Goal: Transaction & Acquisition: Obtain resource

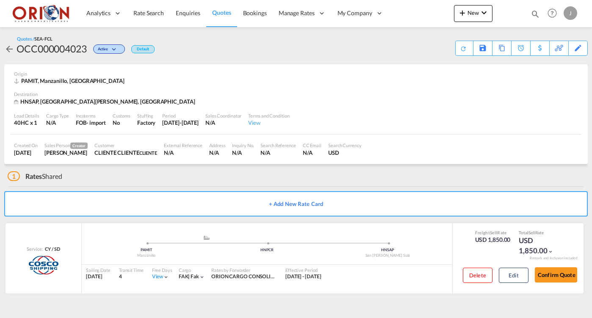
click at [229, 10] on span "Quotes" at bounding box center [221, 12] width 19 height 7
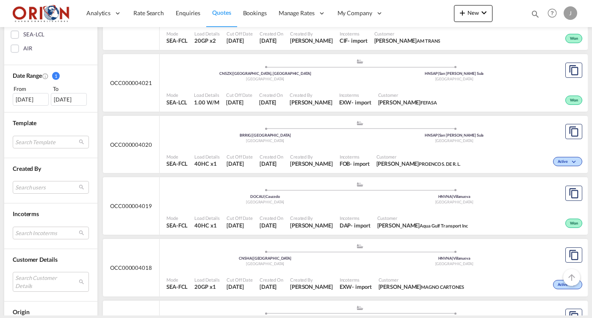
scroll to position [282, 0]
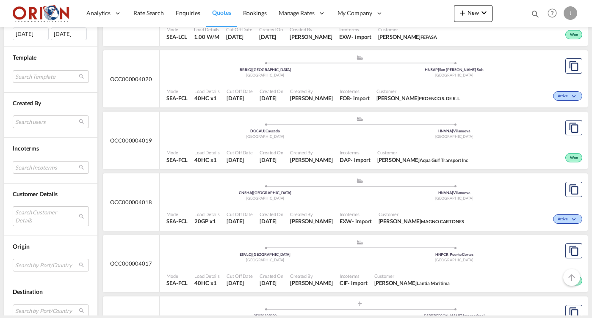
click at [49, 207] on md-select "Search Customer Details user name user grupo MECA [EMAIL_ADDRESS][DOMAIN_NAME] …" at bounding box center [51, 216] width 76 height 19
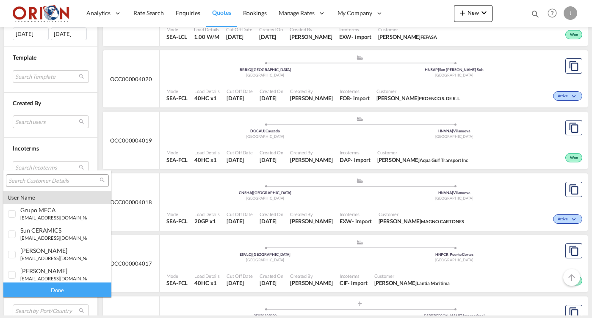
click at [47, 178] on input "search" at bounding box center [53, 181] width 91 height 8
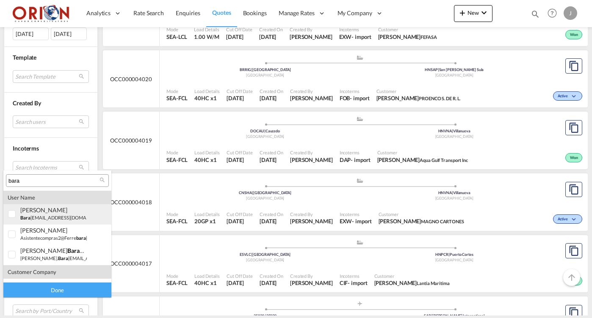
type input "bara"
click at [41, 214] on div "[PERSON_NAME] [PERSON_NAME][EMAIL_ADDRESS][DOMAIN_NAME] | bara bin" at bounding box center [53, 214] width 66 height 14
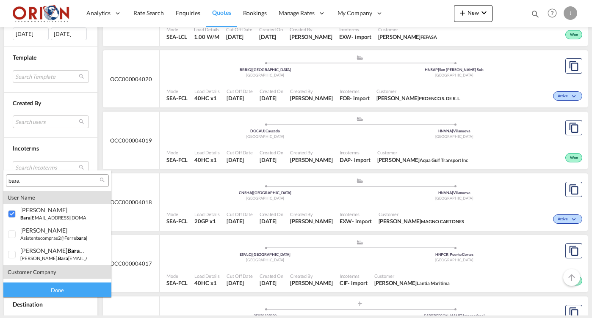
click at [69, 291] on div "Done" at bounding box center [57, 290] width 108 height 15
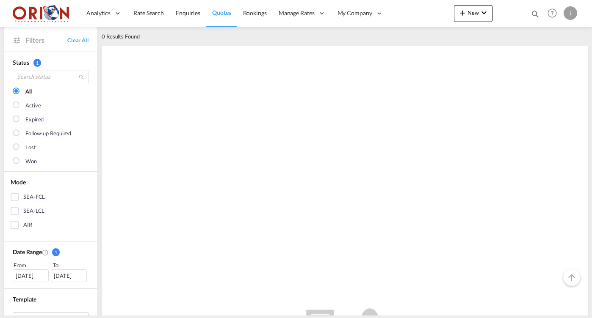
scroll to position [180, 0]
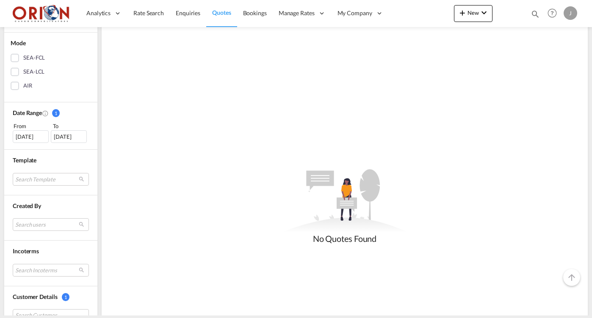
click at [26, 133] on div "[DATE]" at bounding box center [31, 136] width 36 height 13
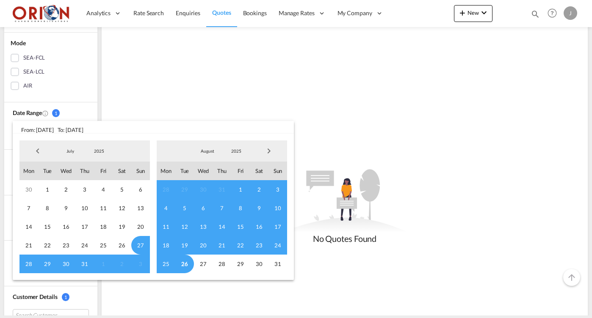
click at [36, 151] on span "Previous Month" at bounding box center [37, 151] width 17 height 17
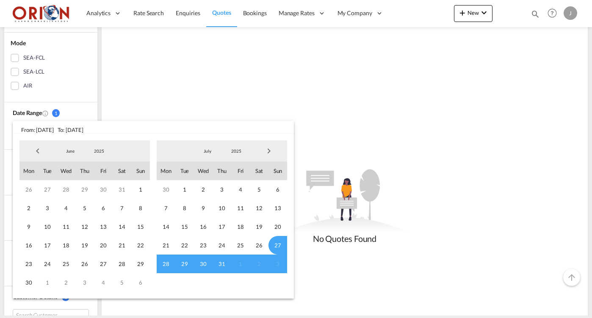
click at [36, 151] on span "Previous Month" at bounding box center [37, 151] width 17 height 17
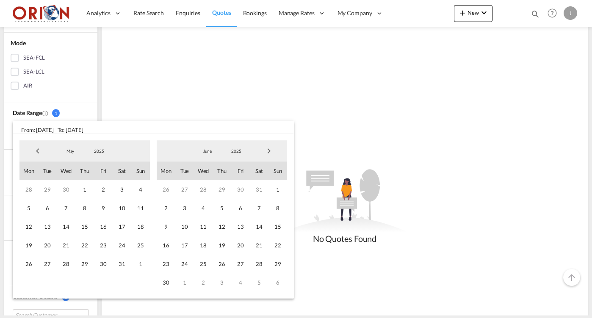
click at [36, 151] on span "Previous Month" at bounding box center [37, 151] width 17 height 17
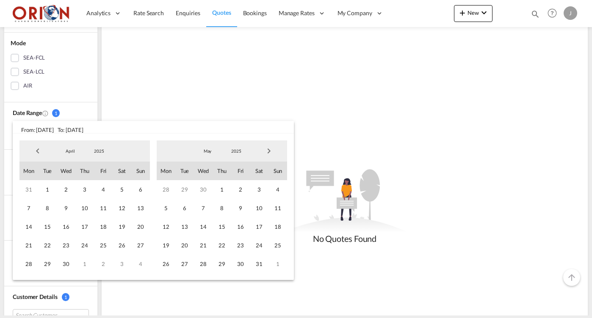
click at [36, 151] on span "Previous Month" at bounding box center [37, 151] width 17 height 17
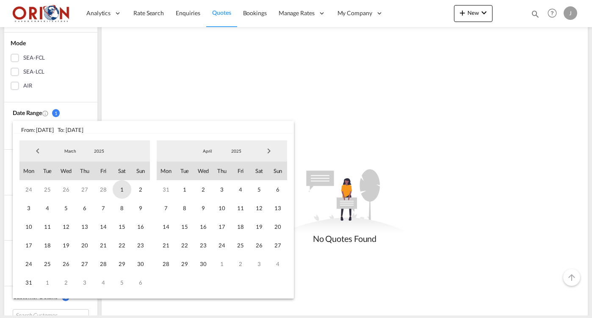
click at [127, 187] on span "1" at bounding box center [122, 189] width 19 height 19
click at [206, 265] on span "30" at bounding box center [203, 264] width 19 height 19
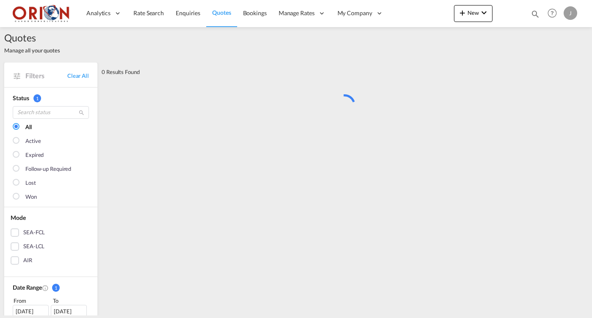
scroll to position [0, 0]
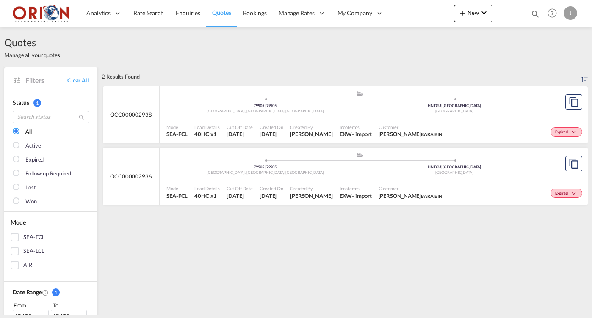
click at [311, 123] on div "Created By [PERSON_NAME]" at bounding box center [312, 131] width 50 height 21
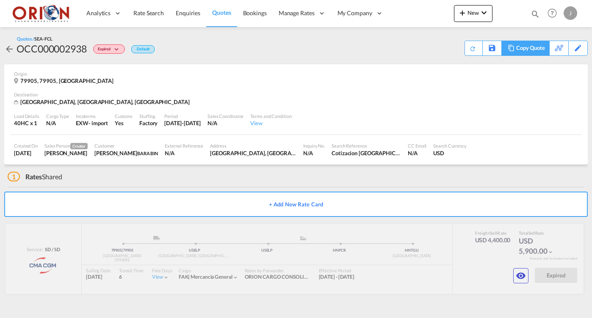
click at [536, 50] on div "Copy Quote" at bounding box center [530, 48] width 29 height 14
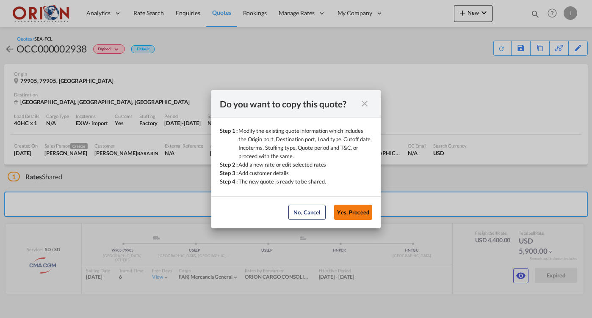
click at [346, 214] on button "Yes, Proceed" at bounding box center [353, 212] width 38 height 15
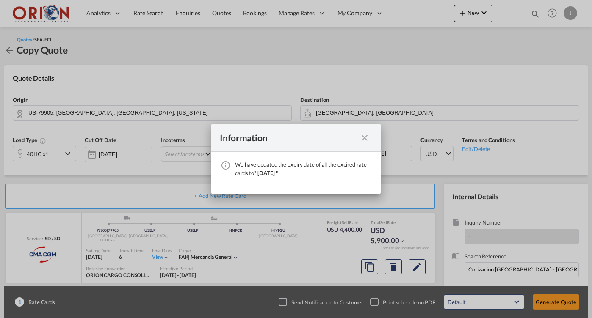
click at [363, 138] on md-icon "icon-close fg-AAA8AD cursor" at bounding box center [364, 138] width 10 height 10
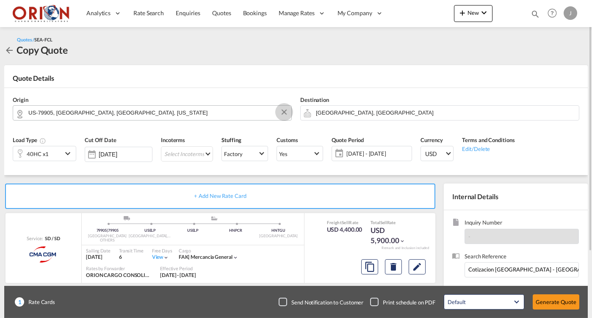
click at [285, 111] on button "Clear Input" at bounding box center [284, 112] width 13 height 13
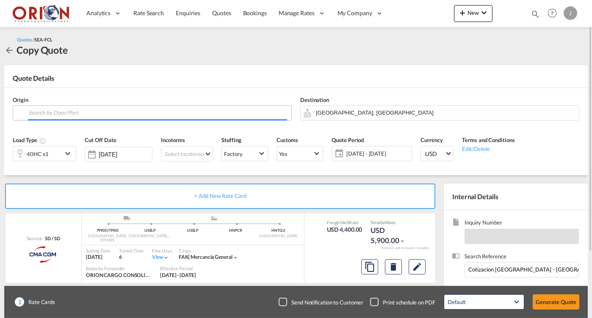
paste input "75050"
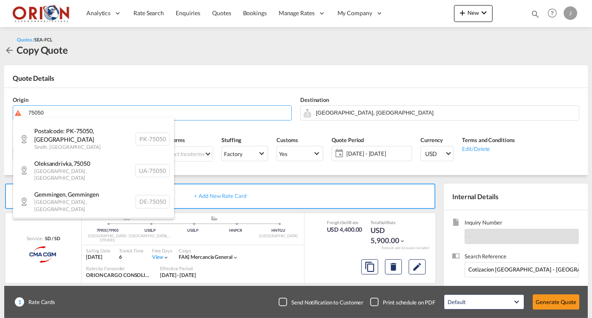
scroll to position [102, 0]
click at [75, 218] on div "[GEOGRAPHIC_DATA][US_STATE] , [GEOGRAPHIC_DATA] [GEOGRAPHIC_DATA]-75050" at bounding box center [93, 234] width 161 height 32
type input "US-[GEOGRAPHIC_DATA], [GEOGRAPHIC_DATA], [US_STATE]"
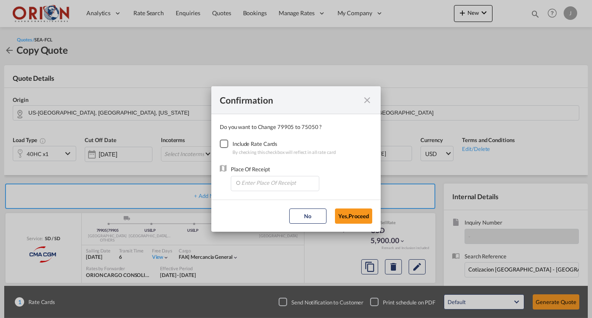
click at [222, 141] on div "Checkbox No Ink" at bounding box center [224, 144] width 8 height 8
click at [251, 183] on input "Enter Place Of Receipt" at bounding box center [277, 183] width 84 height 13
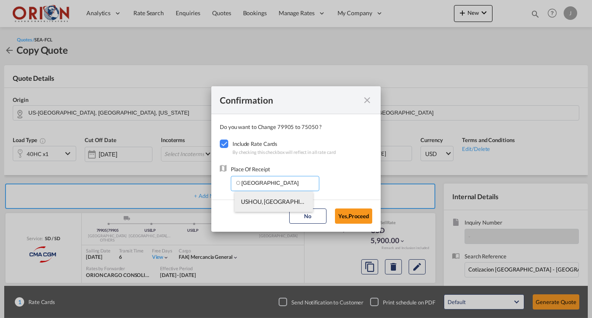
click at [262, 199] on span "USHOU, [GEOGRAPHIC_DATA], [GEOGRAPHIC_DATA], [GEOGRAPHIC_DATA], [GEOGRAPHIC_DAT…" at bounding box center [407, 201] width 332 height 7
type input "USHOU, [GEOGRAPHIC_DATA], [GEOGRAPHIC_DATA], [GEOGRAPHIC_DATA], [GEOGRAPHIC_DAT…"
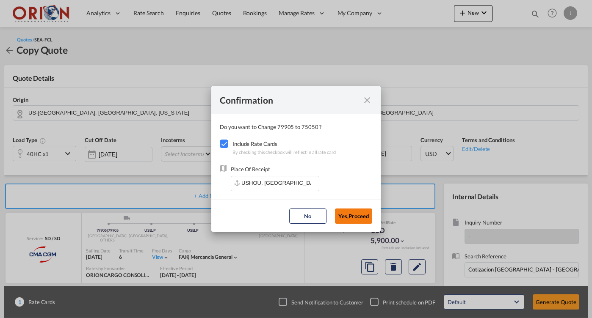
click at [345, 220] on button "Yes,Proceed" at bounding box center [353, 216] width 37 height 15
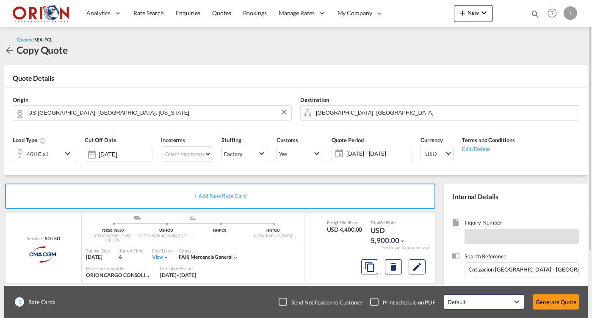
click at [178, 143] on div "Incoterms Select Incoterms CFR - export Cost and Freight CFR - import Cost and …" at bounding box center [187, 152] width 61 height 40
click at [178, 146] on md-select "Select Incoterms CFR - export Cost and Freight CFR - import Cost and Freight CP…" at bounding box center [187, 153] width 52 height 15
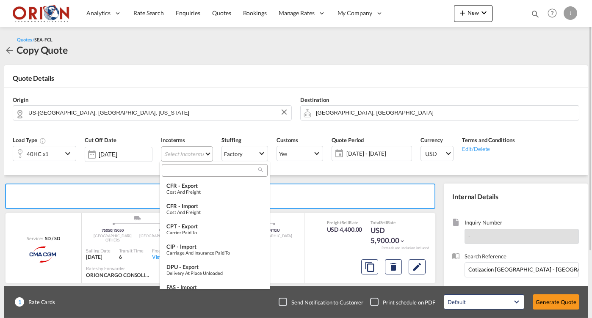
type md-option "[object Object]"
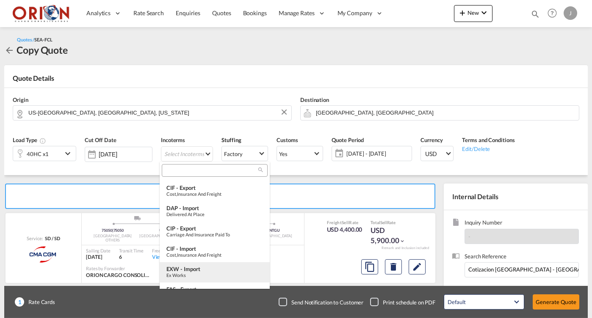
type md-option "[object Object]"
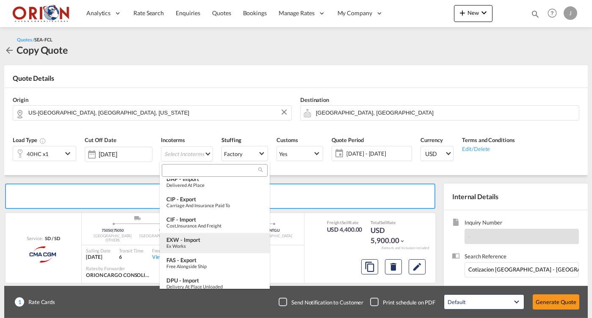
scroll to position [290, 0]
click at [187, 241] on div "EXW - import" at bounding box center [214, 241] width 97 height 7
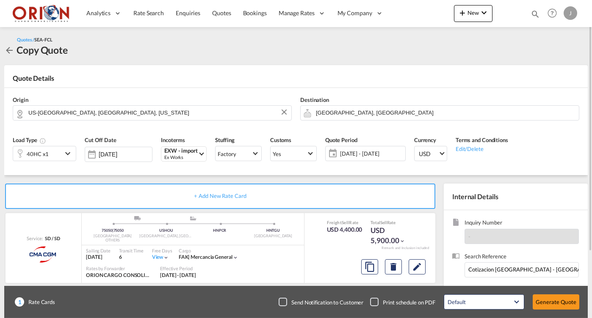
click at [371, 150] on span "[DATE] - [DATE]" at bounding box center [371, 154] width 63 height 8
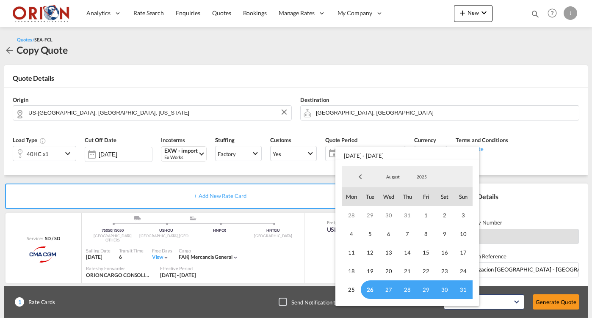
click at [373, 290] on span "26" at bounding box center [370, 290] width 19 height 19
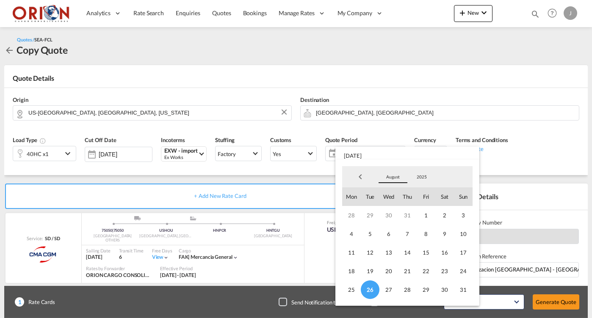
click at [394, 172] on md-select-value "August" at bounding box center [393, 177] width 29 height 13
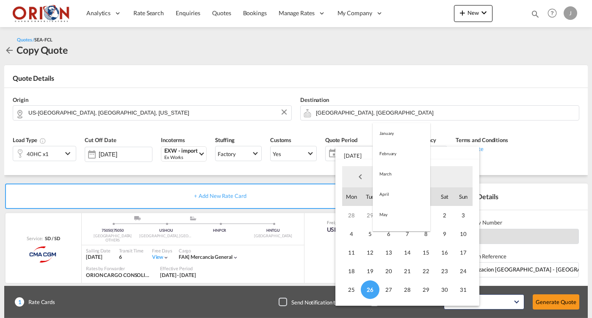
scroll to position [98, 0]
click at [395, 193] on md-option "September" at bounding box center [402, 198] width 58 height 20
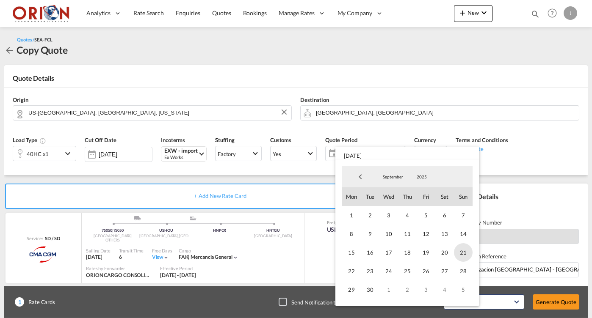
click at [456, 249] on span "21" at bounding box center [463, 252] width 19 height 19
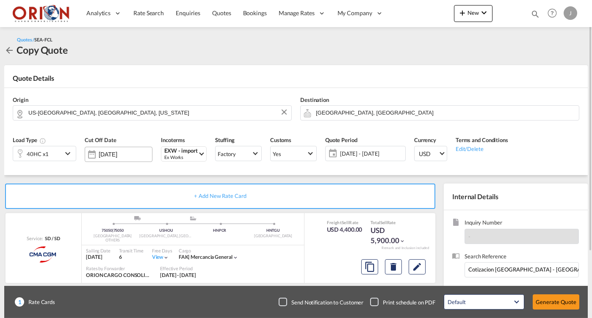
click at [117, 151] on input "[DATE]" at bounding box center [125, 154] width 53 height 7
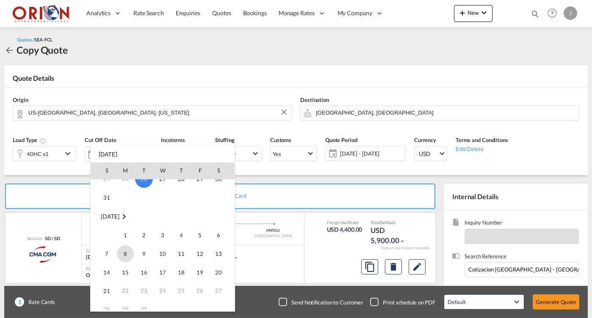
scroll to position [86, 0]
click at [107, 285] on span "21" at bounding box center [106, 290] width 17 height 17
type input "[DATE]"
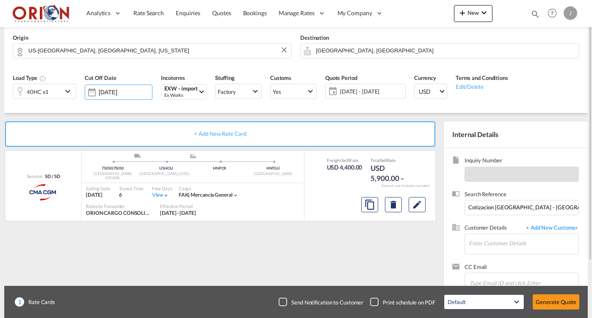
scroll to position [83, 0]
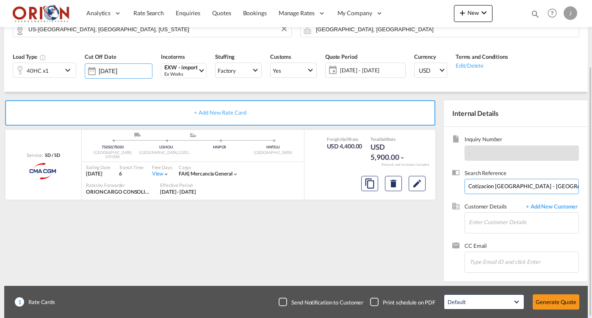
click at [481, 188] on input "Cotizacion [GEOGRAPHIC_DATA] - [GEOGRAPHIC_DATA]" at bounding box center [521, 186] width 114 height 15
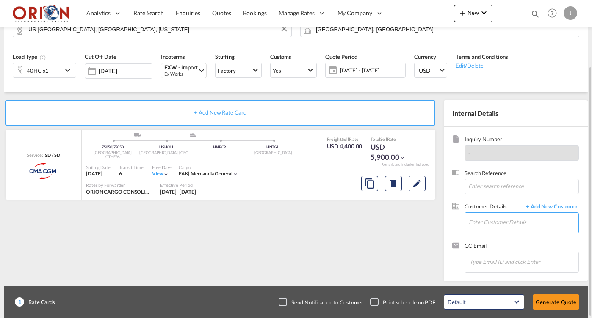
click at [486, 219] on input "Enter Customer Details" at bounding box center [524, 222] width 110 height 19
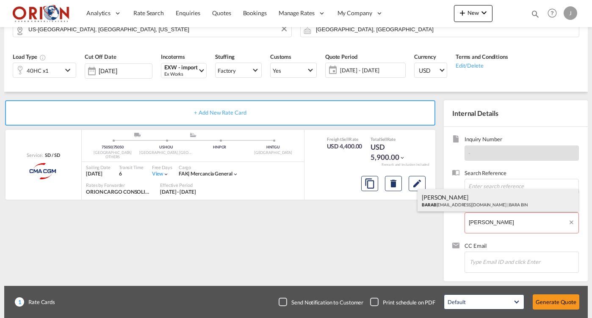
drag, startPoint x: 486, startPoint y: 219, endPoint x: 479, endPoint y: 200, distance: 20.2
click at [479, 200] on div "[PERSON_NAME] [EMAIL_ADDRESS][DOMAIN_NAME] | BARA BIN" at bounding box center [497, 200] width 161 height 23
type input "[PERSON_NAME], [PERSON_NAME], [PERSON_NAME][EMAIL_ADDRESS][DOMAIN_NAME]"
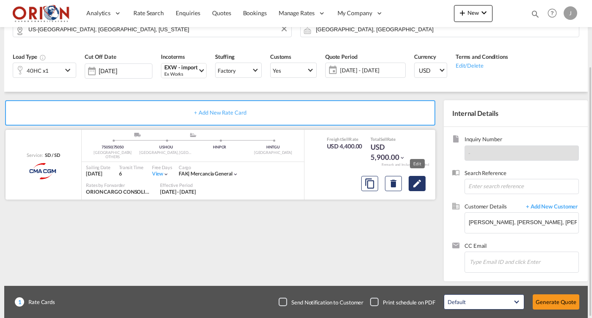
click at [418, 180] on md-icon "Edit" at bounding box center [417, 184] width 10 height 10
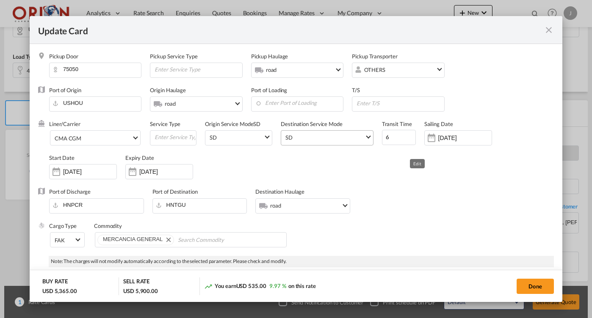
select select "per equipment"
click at [390, 140] on input "6" at bounding box center [399, 137] width 34 height 15
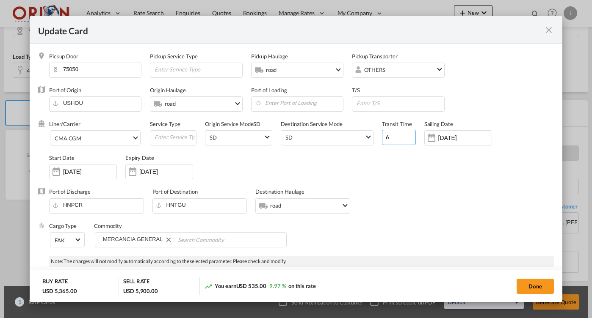
click at [390, 140] on input "6" at bounding box center [399, 137] width 34 height 15
type input "10"
click at [443, 138] on input "[DATE]" at bounding box center [464, 138] width 53 height 7
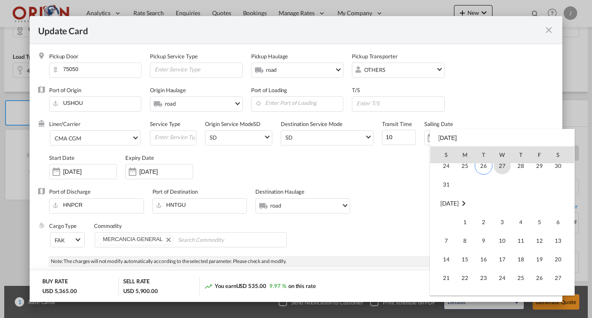
scroll to position [649, 0]
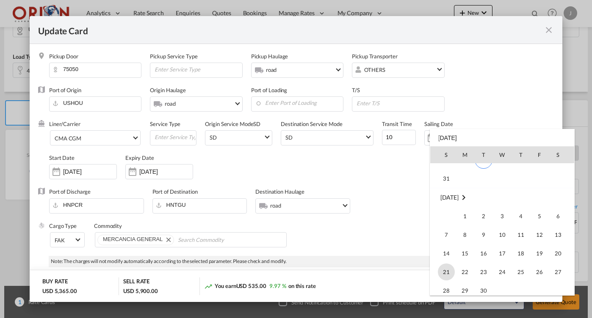
click at [449, 267] on span "21" at bounding box center [446, 272] width 17 height 17
type input "[DATE]"
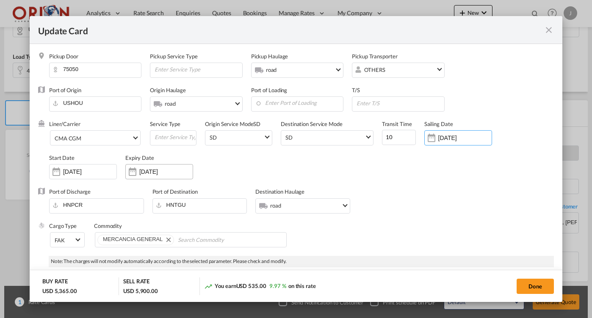
click at [160, 171] on input "[DATE]" at bounding box center [165, 172] width 53 height 7
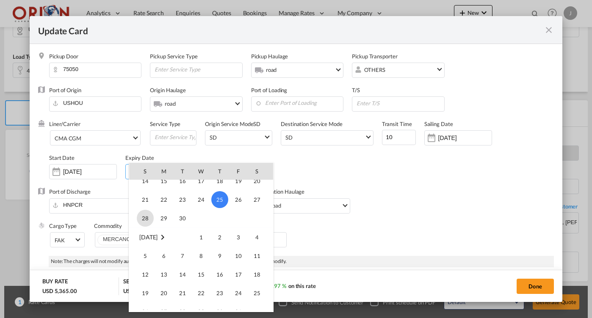
scroll to position [718, 0]
click at [148, 217] on span "21" at bounding box center [145, 218] width 17 height 17
type input "[DATE]"
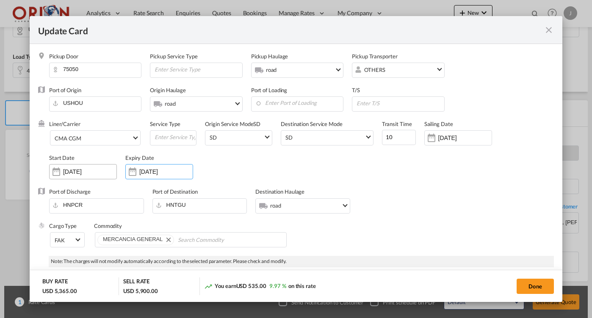
click at [94, 166] on div "[DATE]" at bounding box center [83, 171] width 68 height 15
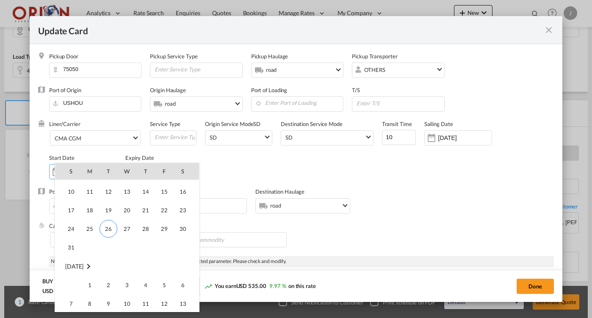
scroll to position [196068, 0]
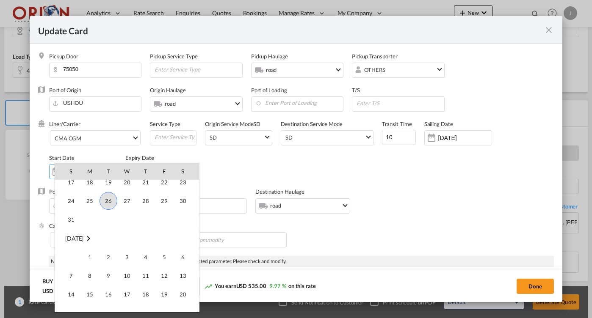
click at [108, 207] on span "26" at bounding box center [108, 201] width 18 height 18
type input "[DATE]"
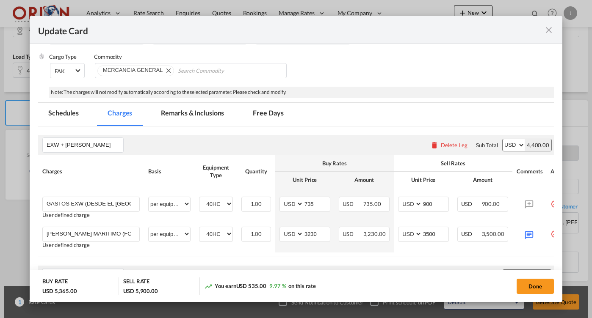
scroll to position [188, 0]
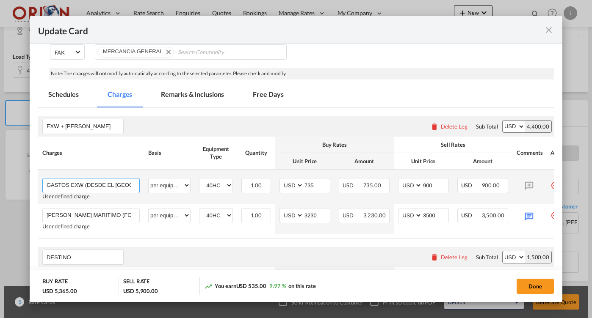
click at [127, 186] on input "GASTOS EXW (DESDE EL [GEOGRAPHIC_DATA] TO [GEOGRAPHIC_DATA])" at bounding box center [93, 185] width 93 height 13
drag, startPoint x: 114, startPoint y: 181, endPoint x: 107, endPoint y: 181, distance: 7.2
click at [107, 181] on input "GASTOS EXW (DESDE EL [GEOGRAPHIC_DATA] TO [GEOGRAPHIC_DATA])" at bounding box center [93, 185] width 93 height 13
click at [91, 182] on input "GASTOS EXW (DESDE EL [GEOGRAPHIC_DATA] TO [GEOGRAPHIC_DATA])" at bounding box center [93, 185] width 93 height 13
click at [86, 182] on input "GASTOS EXW (DESDE [GEOGRAPHIC_DATA] TO [GEOGRAPHIC_DATA])" at bounding box center [93, 185] width 93 height 13
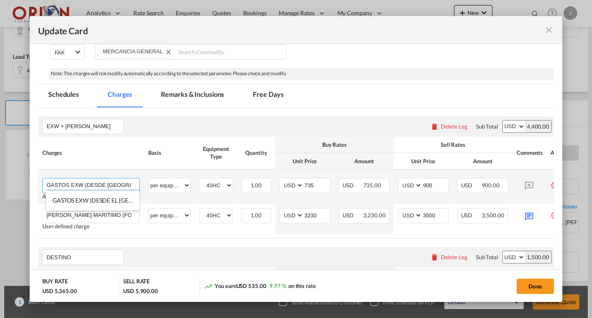
click at [86, 182] on input "GASTOS EXW (DESDE [GEOGRAPHIC_DATA] TO [GEOGRAPHIC_DATA])" at bounding box center [93, 185] width 93 height 13
paste input "5050"
drag, startPoint x: 103, startPoint y: 186, endPoint x: 153, endPoint y: 187, distance: 49.6
click at [153, 187] on tr "GASTOS EXW (DESDE [GEOGRAPHIC_DATA] TO [GEOGRAPHIC_DATA]) Please Enter User Def…" at bounding box center [306, 187] width 536 height 34
click at [129, 184] on input "GASTOS EXW (DESDE [GEOGRAPHIC_DATA] TO [GEOGRAPHIC_DATA])" at bounding box center [93, 185] width 93 height 13
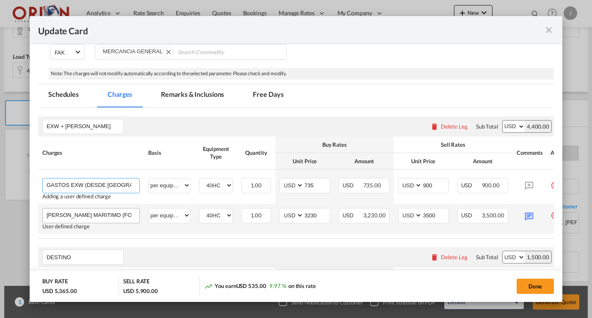
type input "GASTOS EXW (DESDE [GEOGRAPHIC_DATA] TO [GEOGRAPHIC_DATA])"
click at [108, 213] on input "[PERSON_NAME] MARITIMO (FOB EL PASO TO [GEOGRAPHIC_DATA][PERSON_NAME])" at bounding box center [93, 215] width 93 height 13
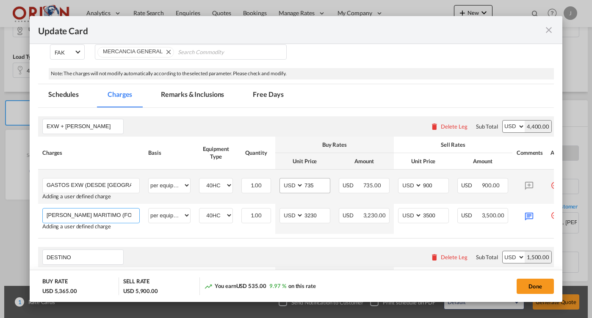
type input "[PERSON_NAME] MARITIMO (FOB HOUSTON TO [GEOGRAPHIC_DATA][PERSON_NAME])"
click at [315, 185] on input "735" at bounding box center [317, 185] width 26 height 13
type input "1415"
click at [435, 182] on input "900" at bounding box center [435, 185] width 26 height 13
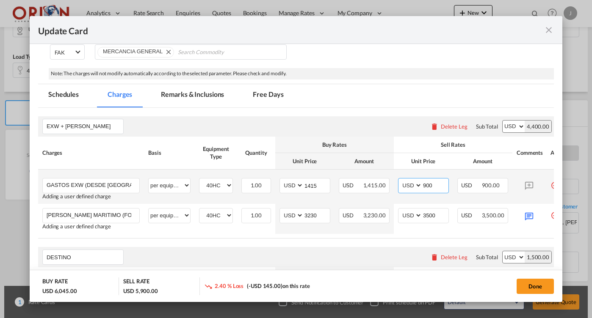
click at [435, 182] on input "900" at bounding box center [435, 185] width 26 height 13
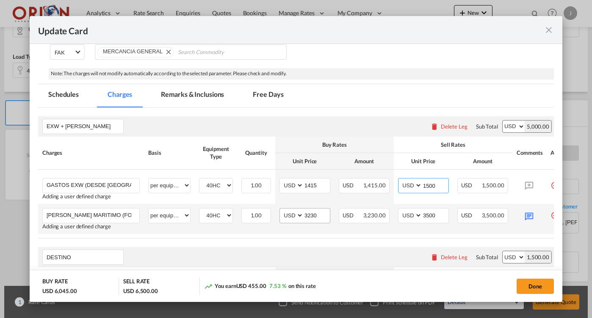
type input "1500"
click at [311, 216] on input "3230" at bounding box center [317, 215] width 26 height 13
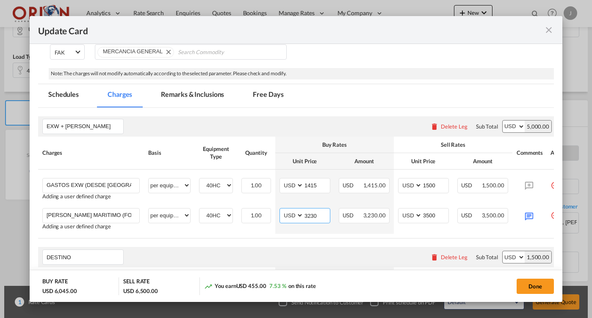
type input "1"
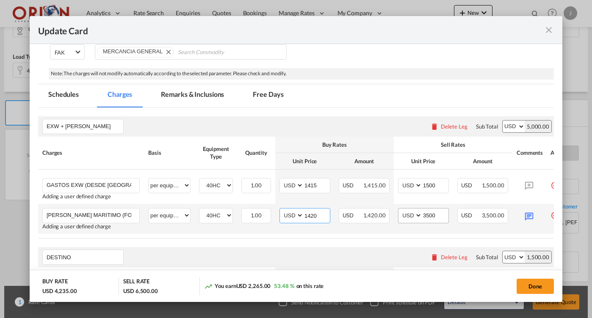
type input "1420"
click at [439, 214] on input "3500" at bounding box center [435, 215] width 26 height 13
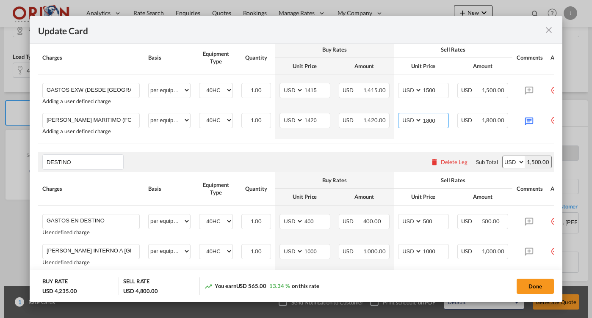
scroll to position [299, 0]
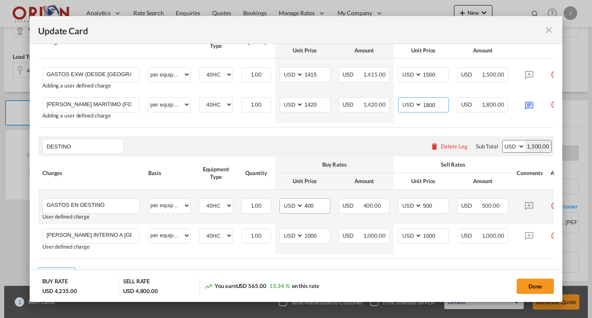
type input "1800"
click at [316, 204] on input "400" at bounding box center [317, 205] width 26 height 13
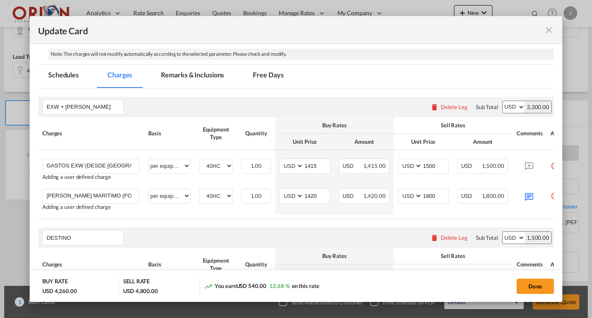
scroll to position [208, 0]
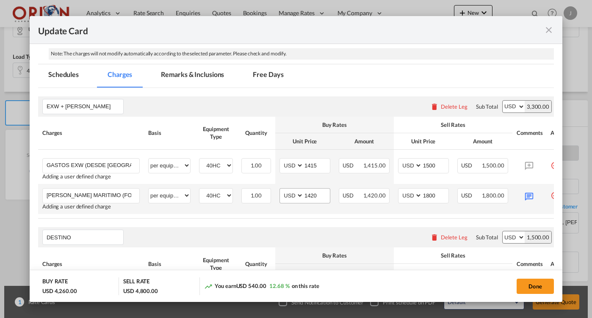
type input "425"
click at [318, 196] on input "1420" at bounding box center [317, 195] width 26 height 13
type input "1470"
click at [431, 192] on input "1800" at bounding box center [435, 195] width 26 height 13
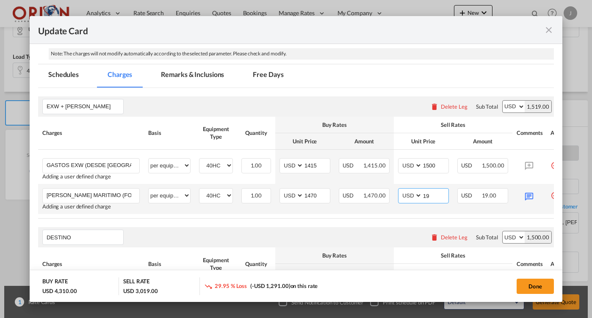
type input "1"
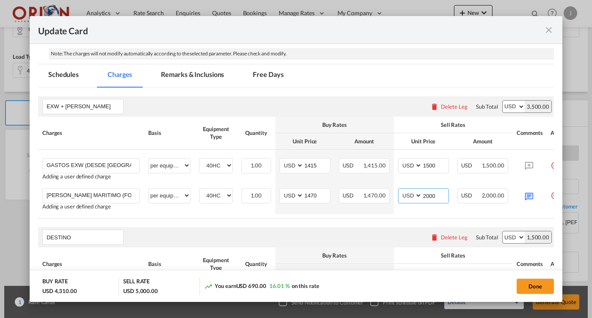
type input "2000"
click at [257, 74] on md-tab-item "Free Days" at bounding box center [268, 75] width 51 height 23
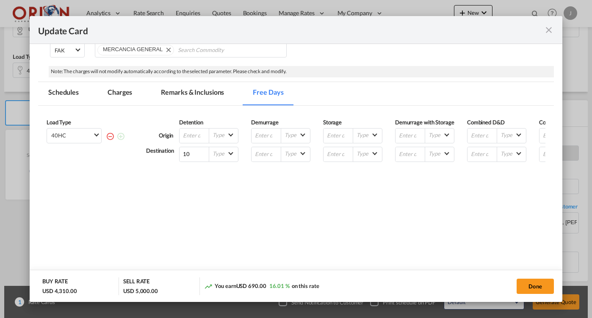
scroll to position [189, 0]
click at [191, 160] on input "10" at bounding box center [195, 155] width 30 height 14
type input "14"
click at [190, 98] on md-tab-item "Remarks & Inclusions" at bounding box center [192, 94] width 83 height 23
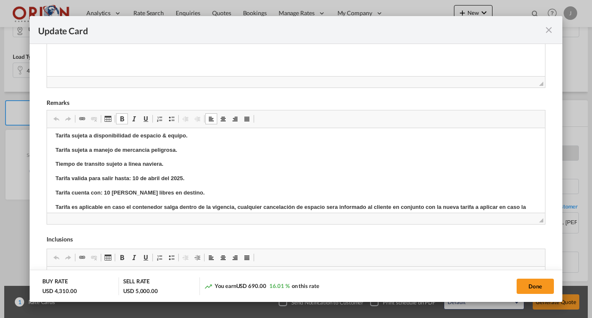
scroll to position [26, 0]
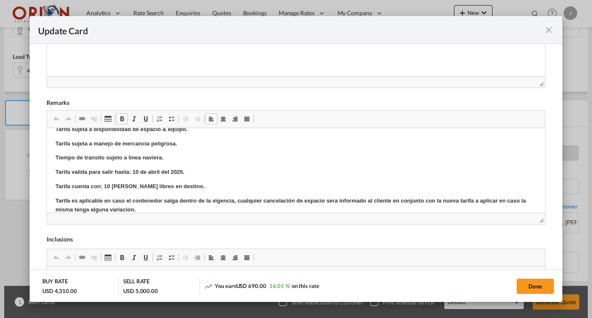
click at [135, 169] on strong "Tarifa valida para salir hasta: 10 de abril del 2025." at bounding box center [119, 172] width 129 height 6
click at [151, 169] on strong "Tarifa valida para salir hasta: 20 de abril del 2025." at bounding box center [119, 172] width 129 height 6
click at [137, 169] on strong "Tarifa valida para salir hasta: 20 de Septiembre del 2025." at bounding box center [128, 172] width 147 height 6
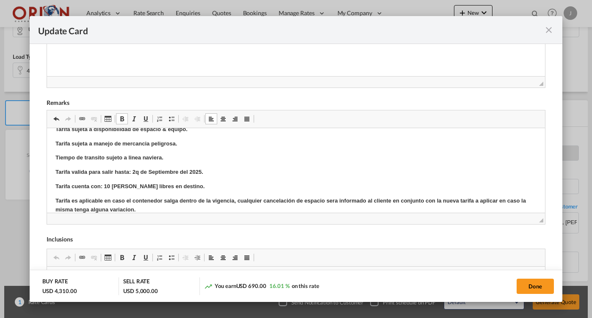
click at [108, 185] on strong "Tarifa cuenta con: 10 [PERSON_NAME] libres en destino." at bounding box center [129, 186] width 149 height 6
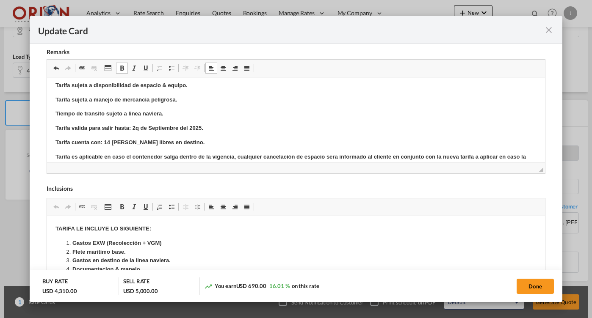
scroll to position [30, 0]
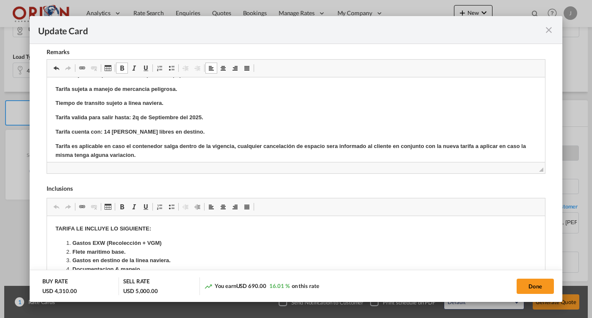
click at [137, 116] on strong "Tarifa valida para salir hasta: 2q de Septiembre del 2025." at bounding box center [129, 117] width 148 height 6
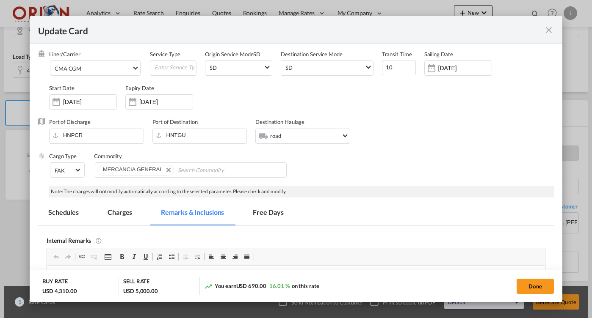
scroll to position [69, 0]
click at [120, 213] on md-tab-item "Charges" at bounding box center [119, 214] width 45 height 23
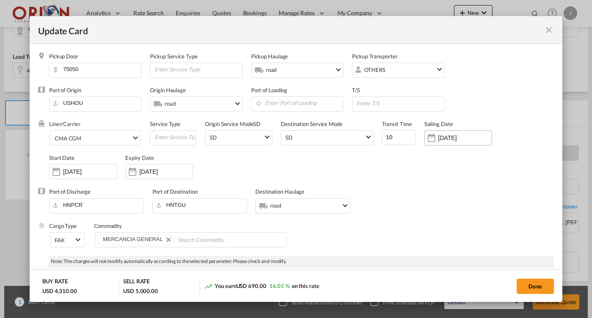
scroll to position [0, 0]
click at [149, 172] on input "[DATE]" at bounding box center [165, 172] width 53 height 7
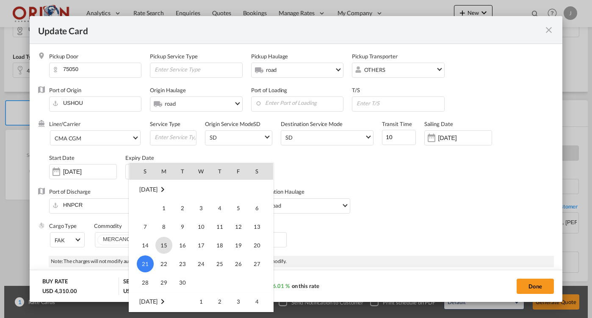
drag, startPoint x: 173, startPoint y: 246, endPoint x: 166, endPoint y: 244, distance: 7.4
click at [166, 244] on tr "14 15 16 17 18 19 20" at bounding box center [201, 245] width 144 height 19
click at [162, 243] on span "15" at bounding box center [163, 245] width 17 height 17
type input "[DATE]"
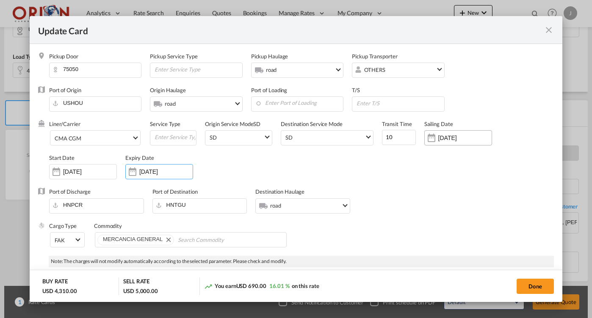
click at [440, 136] on input "[DATE]" at bounding box center [464, 138] width 53 height 7
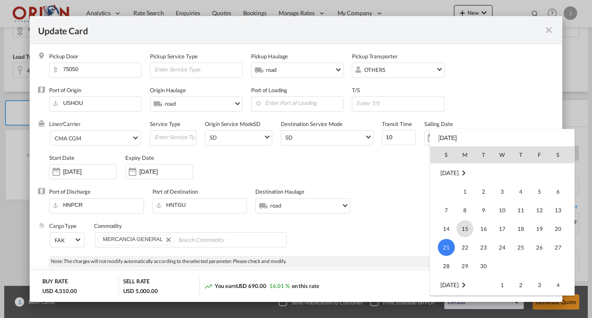
click at [468, 227] on span "15" at bounding box center [464, 229] width 17 height 17
type input "[DATE]"
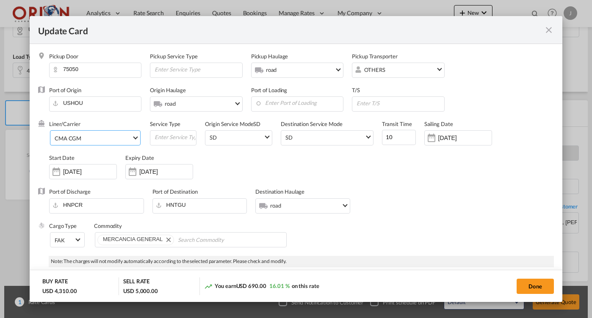
click at [115, 136] on span "CMA CGM" at bounding box center [93, 139] width 77 height 8
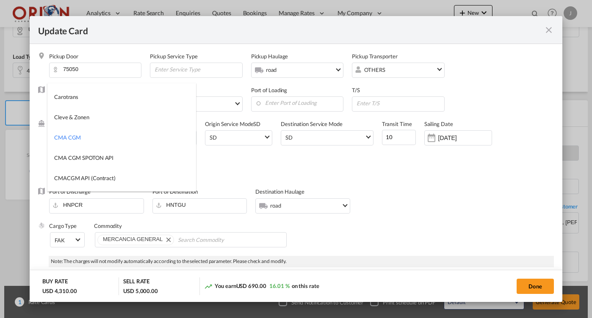
type md-option "17"
type md-option "2"
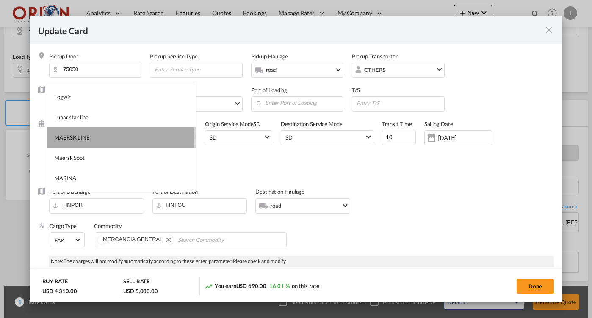
click at [102, 140] on md-option "MAERSK LINE" at bounding box center [121, 137] width 149 height 20
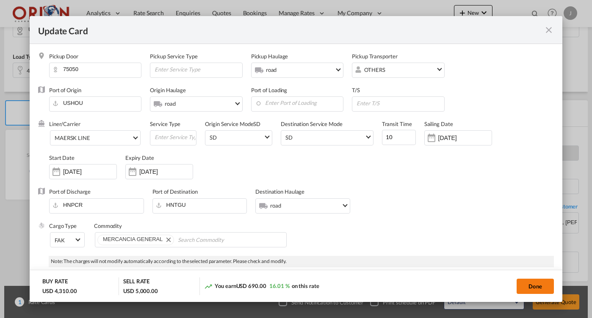
click at [535, 281] on button "Done" at bounding box center [535, 286] width 37 height 15
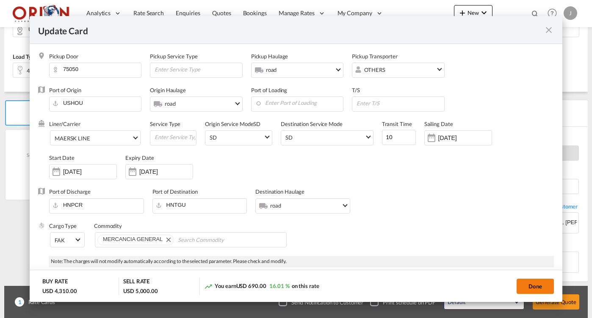
type input "[DATE]"
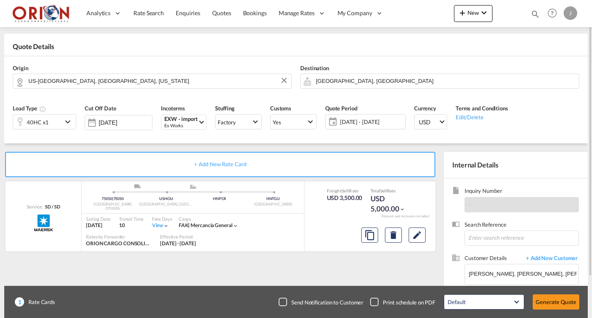
click at [352, 122] on span "[DATE] - [DATE]" at bounding box center [371, 122] width 63 height 8
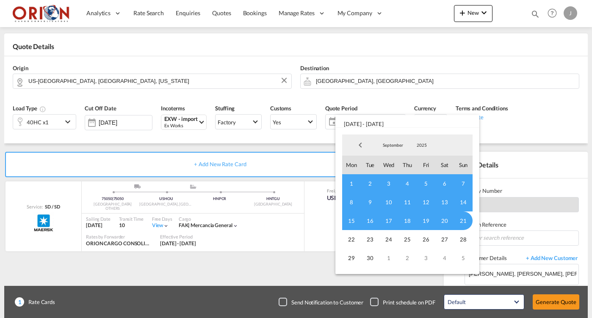
click at [348, 220] on span "15" at bounding box center [351, 221] width 19 height 19
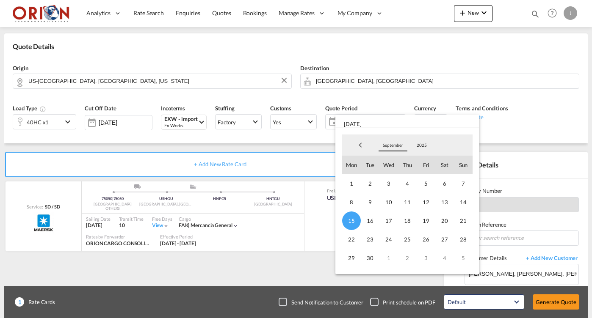
click at [382, 146] on span "September" at bounding box center [392, 145] width 27 height 6
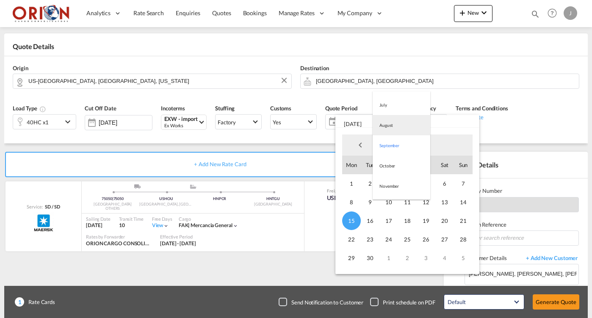
click at [384, 130] on md-option "August" at bounding box center [402, 125] width 58 height 20
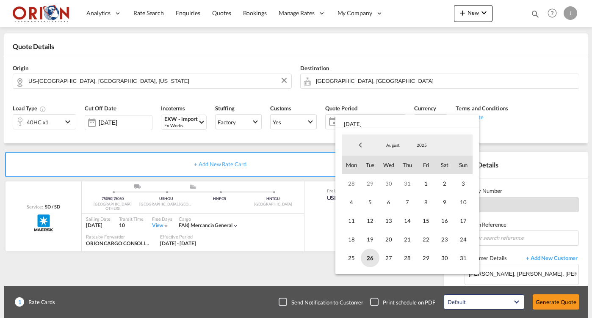
click at [371, 257] on span "26" at bounding box center [370, 258] width 19 height 19
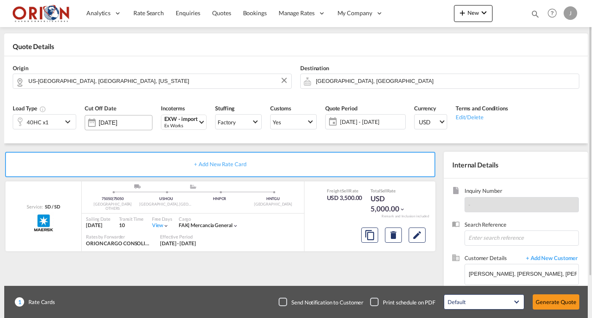
click at [126, 123] on input "[DATE]" at bounding box center [125, 122] width 53 height 7
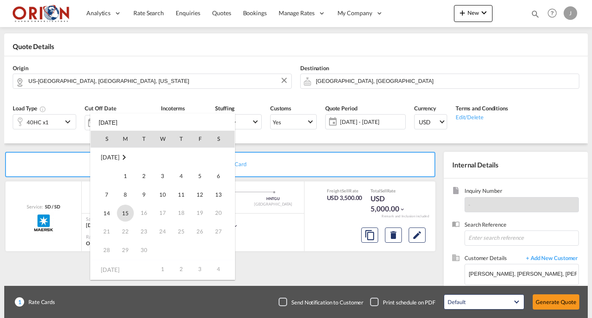
click at [127, 215] on span "15" at bounding box center [125, 213] width 17 height 17
type input "[DATE]"
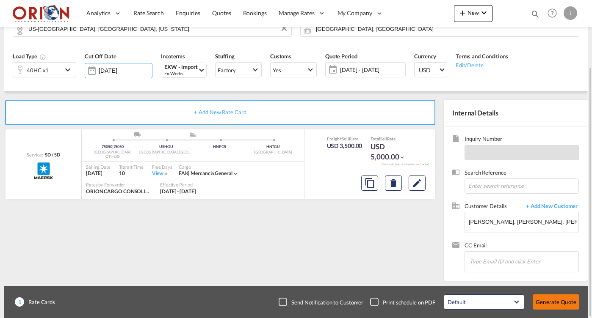
click at [551, 300] on button "Generate Quote" at bounding box center [556, 302] width 47 height 15
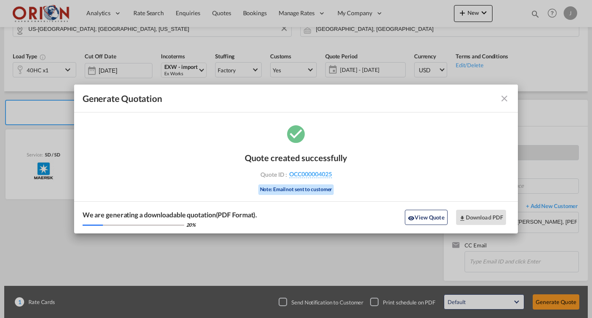
click at [502, 99] on md-icon "icon-close fg-AAA8AD cursor m-0" at bounding box center [504, 99] width 10 height 10
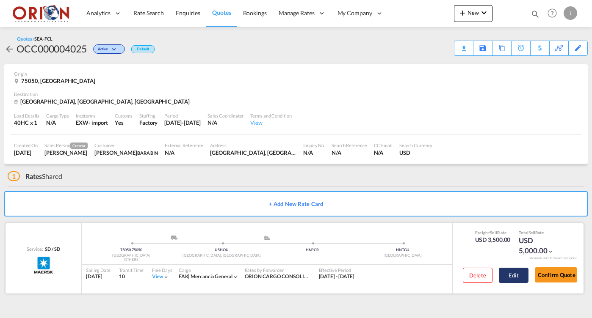
click at [513, 280] on button "Edit" at bounding box center [514, 275] width 30 height 15
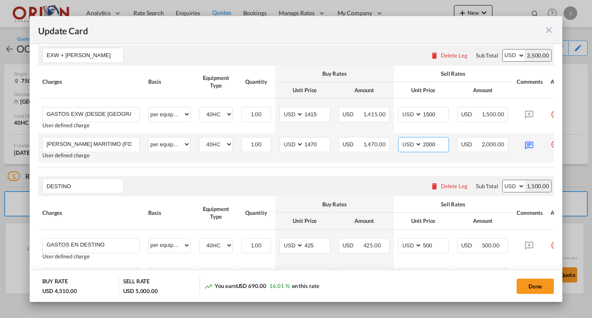
click at [434, 144] on input "2000" at bounding box center [435, 144] width 26 height 13
type input "1"
type input "2000"
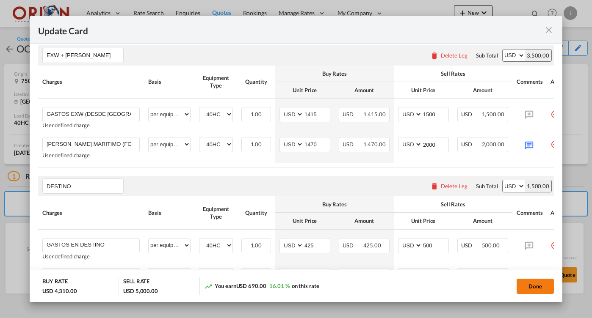
click at [529, 284] on button "Done" at bounding box center [535, 286] width 37 height 15
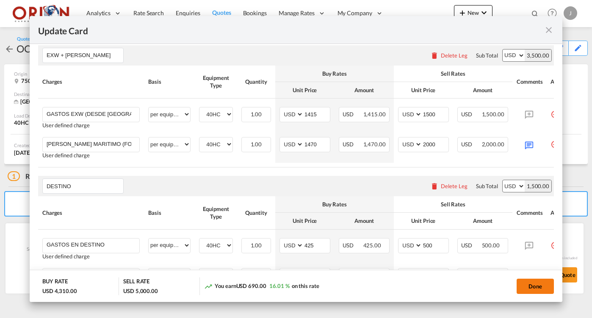
type input "[DATE]"
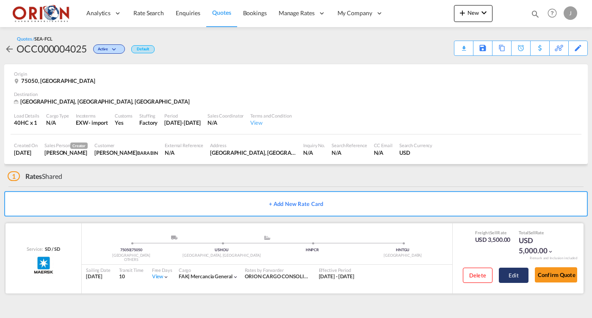
click at [510, 271] on button "Edit" at bounding box center [514, 275] width 30 height 15
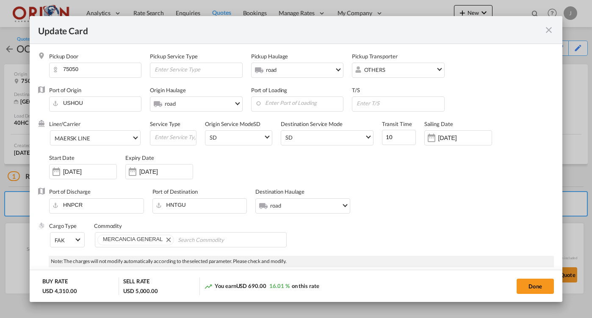
click at [547, 30] on md-icon "icon-close fg-AAA8AD m-0 pointer" at bounding box center [549, 30] width 10 height 10
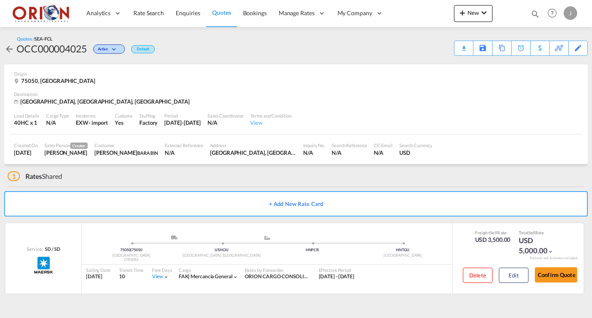
click at [222, 11] on span "Quotes" at bounding box center [221, 12] width 19 height 7
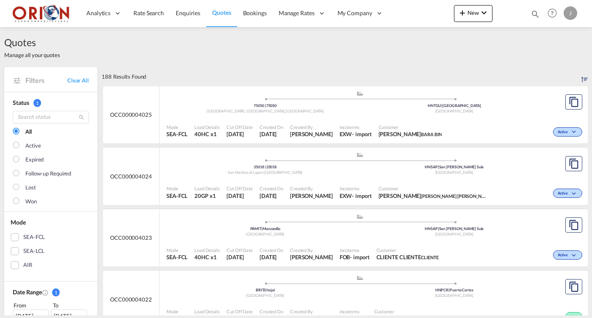
click at [324, 135] on span "[PERSON_NAME]" at bounding box center [311, 134] width 43 height 8
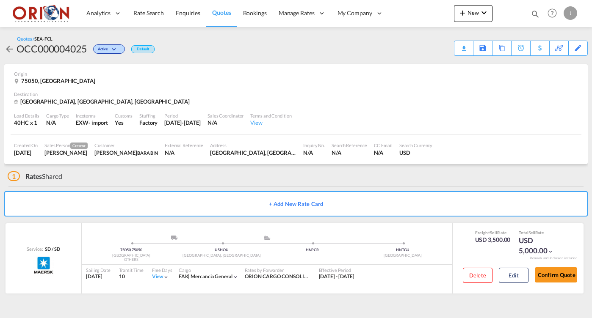
click at [218, 14] on span "Quotes" at bounding box center [221, 12] width 19 height 7
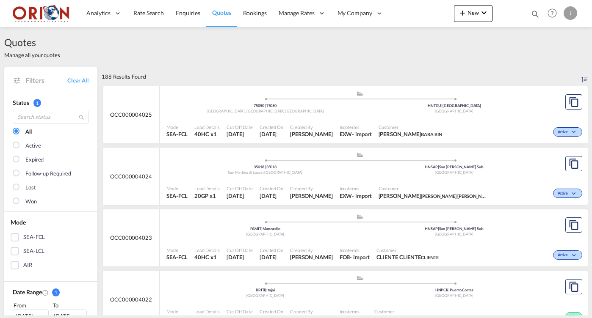
click at [227, 188] on span "Cut Off Date" at bounding box center [240, 188] width 26 height 6
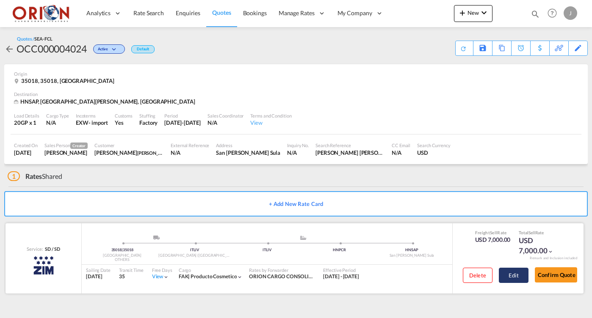
click at [509, 276] on button "Edit" at bounding box center [514, 275] width 30 height 15
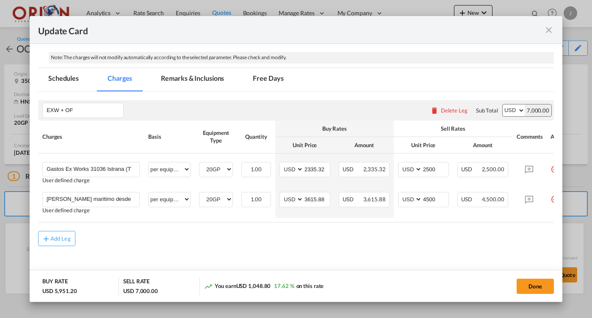
scroll to position [205, 0]
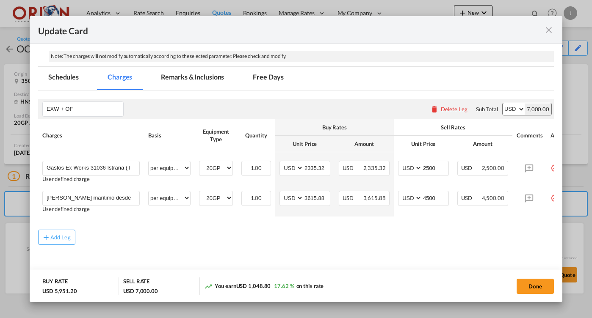
click at [546, 29] on md-icon "icon-close fg-AAA8AD m-0 pointer" at bounding box center [549, 30] width 10 height 10
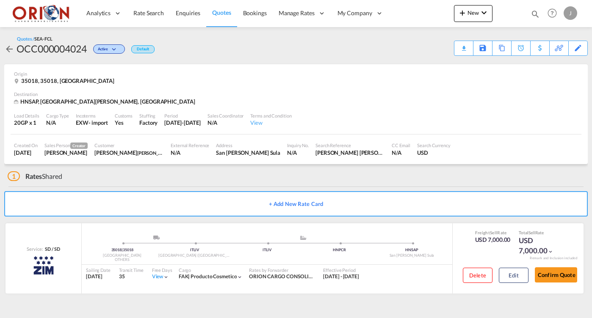
click at [216, 11] on span "Quotes" at bounding box center [221, 12] width 19 height 7
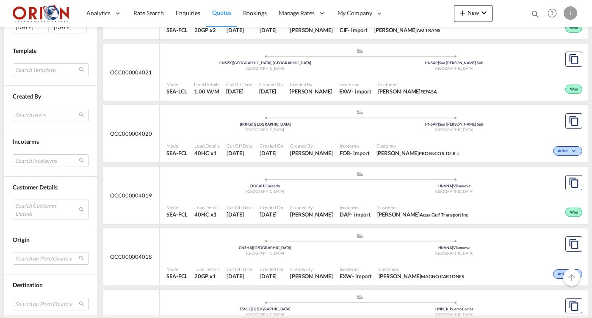
scroll to position [357, 0]
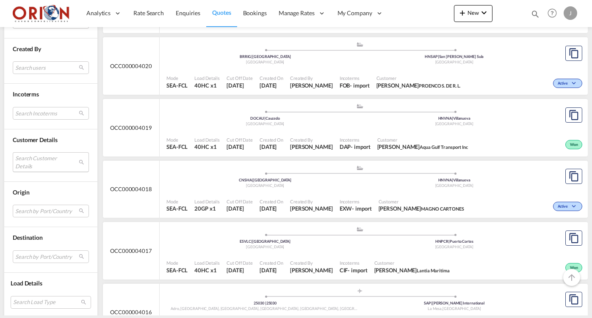
click at [43, 160] on md-select "Search Customer Details user name user grupo MECA [EMAIL_ADDRESS][DOMAIN_NAME] …" at bounding box center [51, 161] width 76 height 19
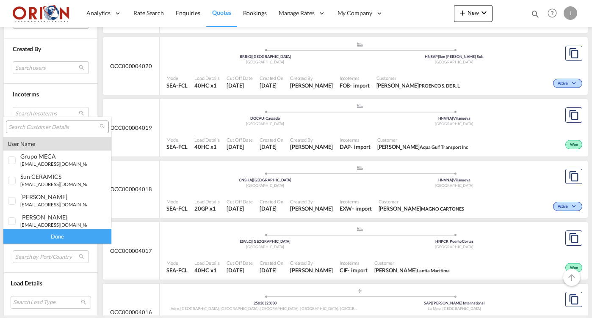
click at [43, 129] on input "search" at bounding box center [53, 128] width 91 height 8
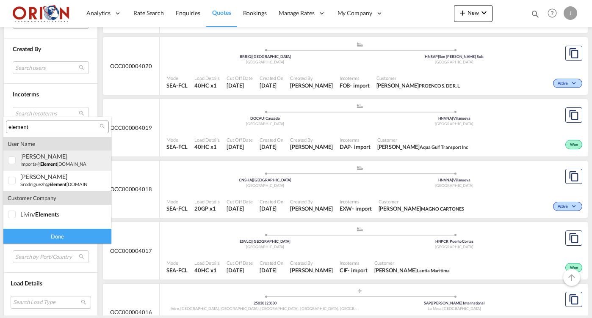
type input "element"
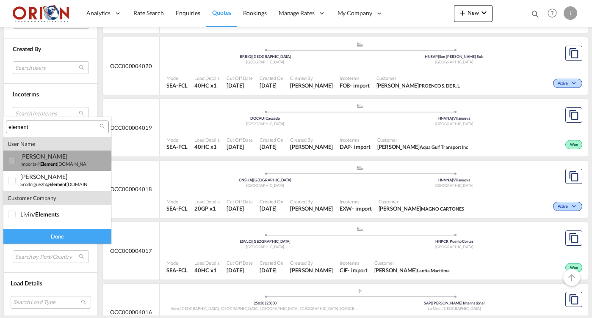
click at [45, 163] on span "element" at bounding box center [48, 164] width 17 height 6
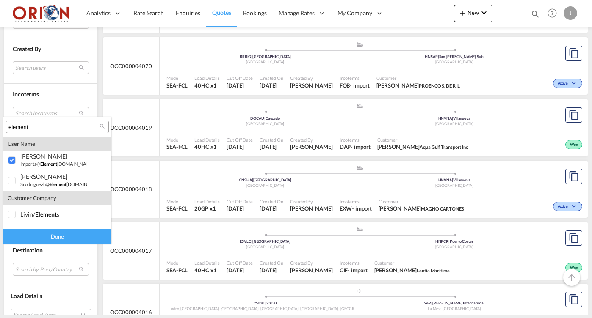
click at [70, 237] on div "Done" at bounding box center [57, 236] width 108 height 15
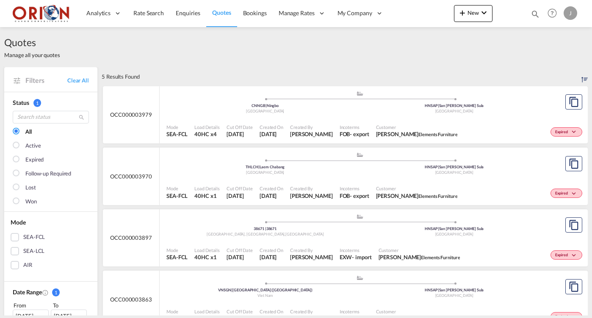
scroll to position [0, 0]
click at [301, 115] on div ".a{fill:#aaa8ad;} .a{fill:#aaa8ad;} CNNGB | Ningbo China HNSAP | [GEOGRAPHIC_DA…" at bounding box center [359, 103] width 387 height 25
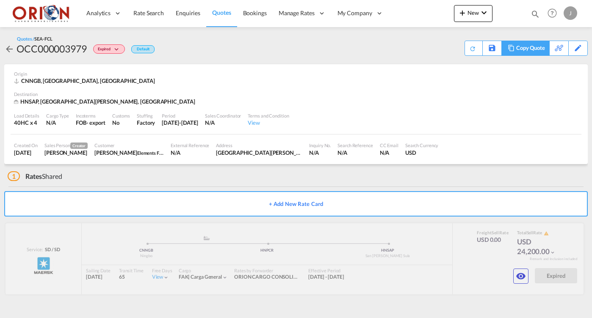
click at [536, 48] on div "Copy Quote" at bounding box center [530, 48] width 29 height 14
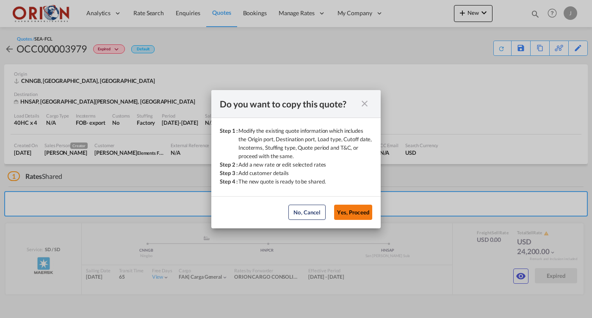
click at [356, 210] on button "Yes, Proceed" at bounding box center [353, 212] width 38 height 15
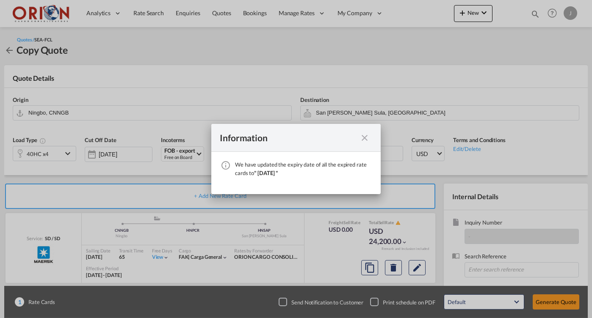
click at [363, 137] on md-icon "icon-close fg-AAA8AD cursor" at bounding box center [364, 138] width 10 height 10
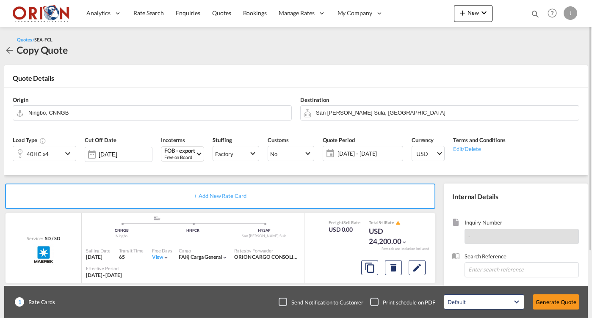
click at [371, 155] on span "[DATE] - [DATE]" at bounding box center [368, 154] width 63 height 8
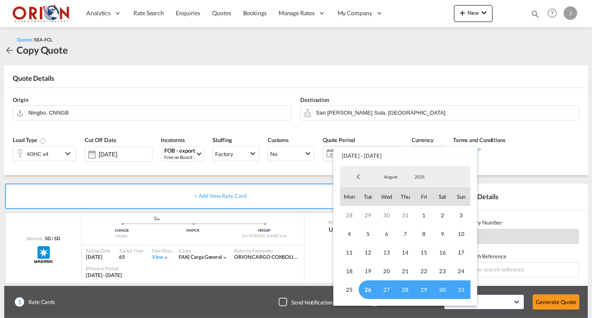
click at [365, 287] on span "26" at bounding box center [368, 290] width 19 height 19
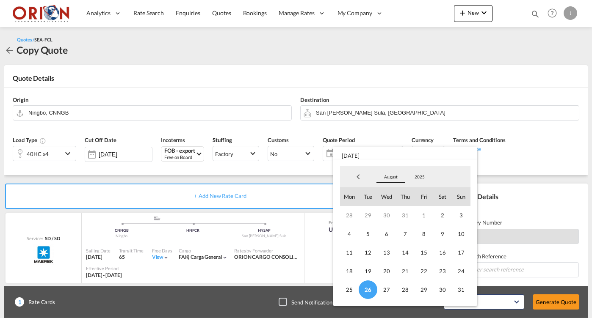
click at [387, 178] on span "August" at bounding box center [390, 177] width 27 height 6
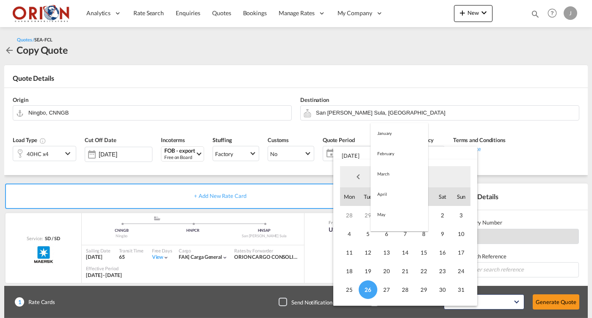
scroll to position [98, 0]
click at [390, 198] on md-option "September" at bounding box center [399, 198] width 58 height 20
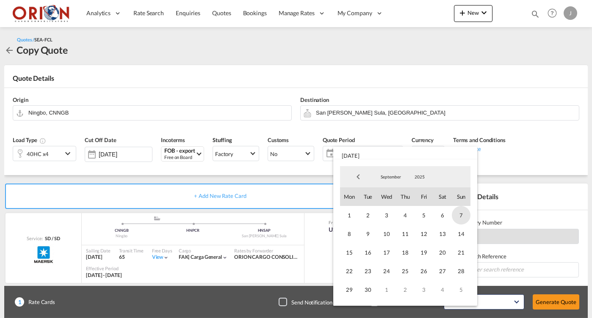
click at [462, 215] on span "7" at bounding box center [461, 215] width 19 height 19
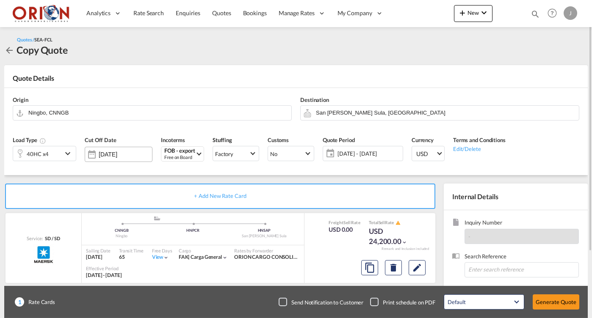
click at [112, 151] on div "[DATE]" at bounding box center [125, 155] width 53 height 8
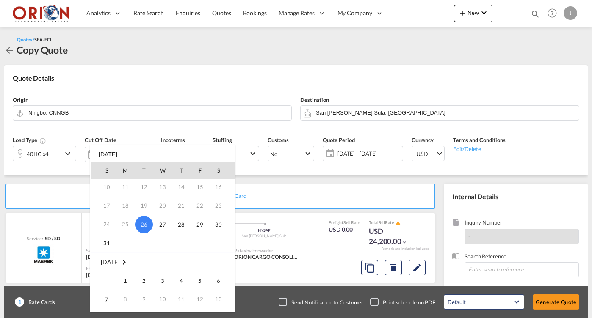
scroll to position [49, 0]
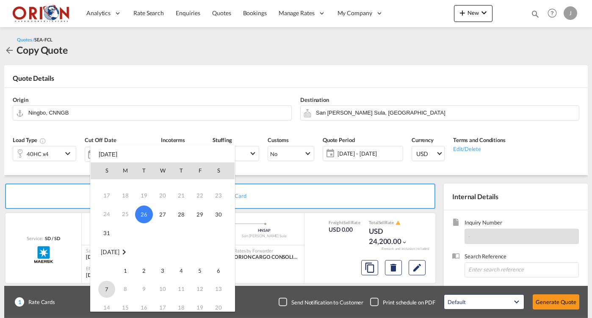
click at [108, 291] on span "7" at bounding box center [106, 289] width 17 height 17
type input "[DATE]"
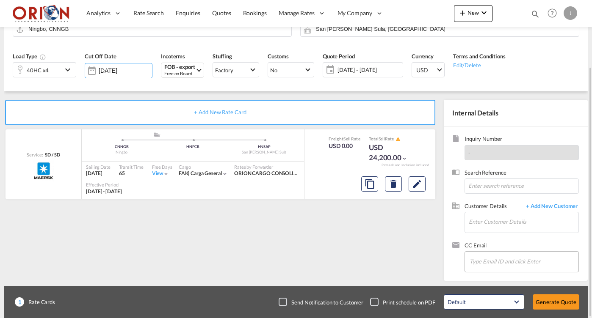
scroll to position [0, 0]
click at [486, 218] on input "Enter Customer Details" at bounding box center [524, 222] width 110 height 19
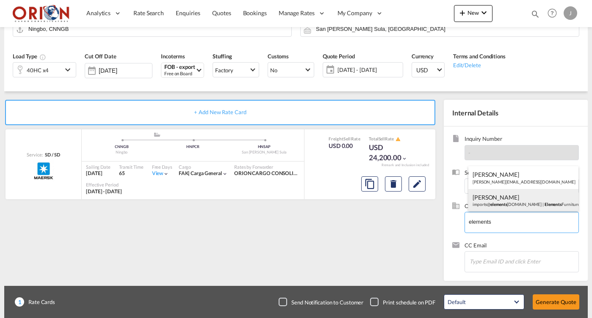
click at [486, 201] on div "[PERSON_NAME] imports@ elements [DOMAIN_NAME] | Elements Furniture" at bounding box center [523, 200] width 110 height 23
type input "Elements Furniture, [PERSON_NAME], [EMAIL_ADDRESS][DOMAIN_NAME]"
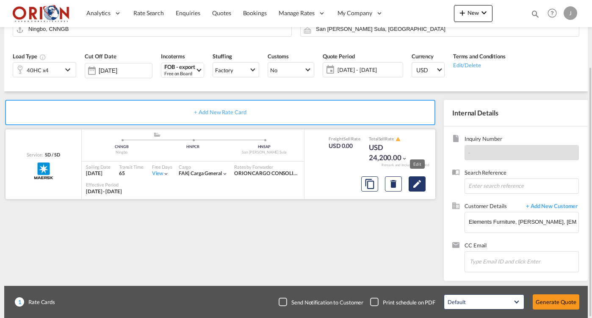
click at [419, 177] on button "Edit" at bounding box center [417, 184] width 17 height 15
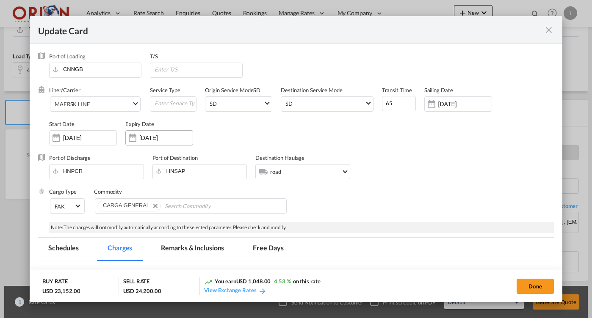
click at [167, 141] on input "[DATE]" at bounding box center [165, 138] width 53 height 7
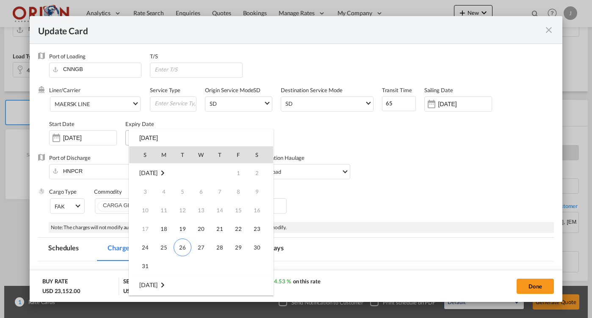
scroll to position [112, 0]
click at [139, 210] on span "7" at bounding box center [145, 210] width 17 height 17
type input "[DATE]"
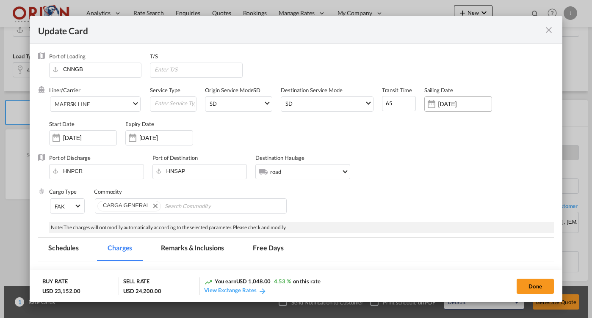
click at [431, 105] on div "Update Card Port ..." at bounding box center [432, 104] width 14 height 17
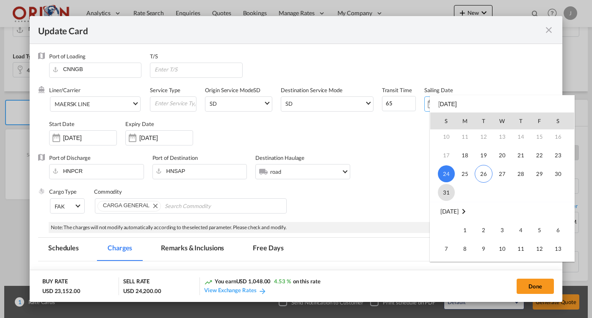
scroll to position [97, 0]
click at [448, 188] on span "7" at bounding box center [446, 191] width 17 height 17
type input "[DATE]"
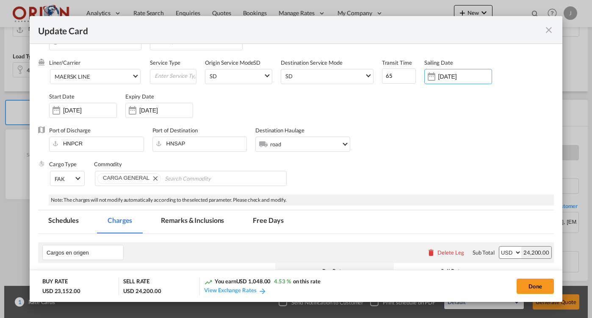
scroll to position [5, 0]
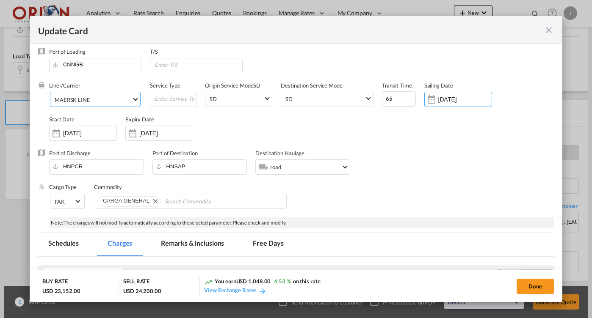
click at [72, 96] on md-select-value "MAERSK LINE" at bounding box center [97, 99] width 86 height 14
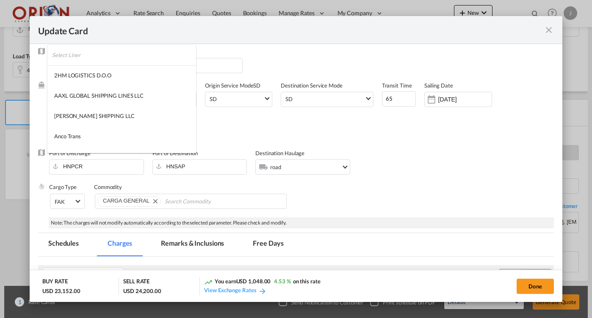
scroll to position [972, 0]
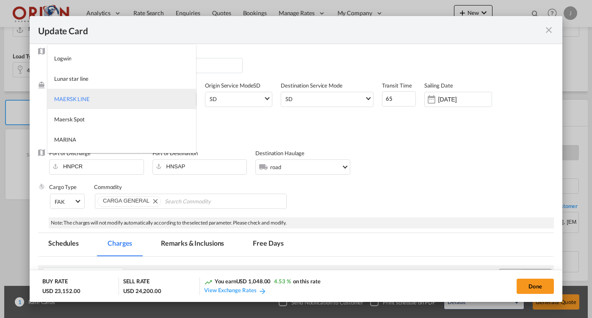
type md-option "2"
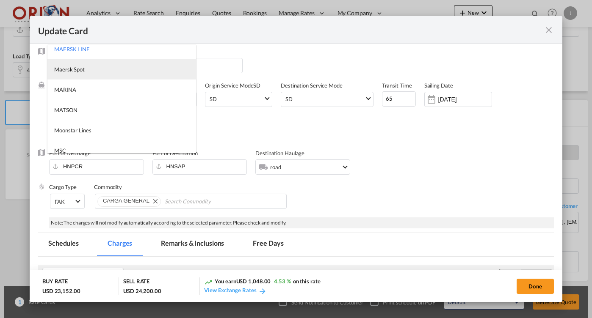
scroll to position [1042, 0]
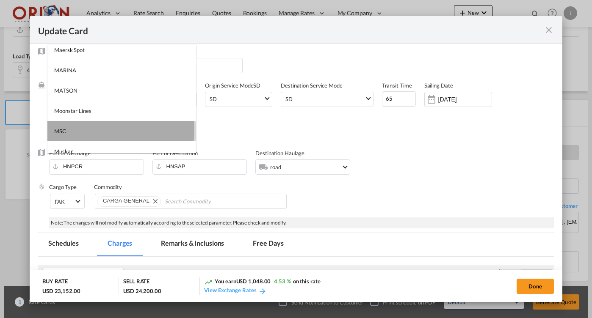
click at [67, 129] on md-option "MSC" at bounding box center [121, 131] width 149 height 20
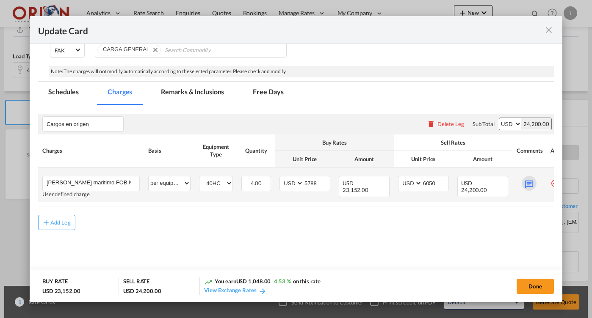
scroll to position [155, 0]
click at [525, 188] on md-icon "Update Card Port ..." at bounding box center [529, 184] width 15 height 15
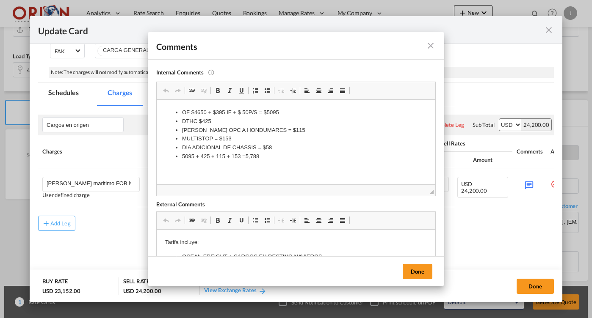
scroll to position [0, 0]
click at [205, 111] on li "OF $4650 + $395 IF + $ 50P/S = $5095" at bounding box center [296, 112] width 228 height 9
click at [206, 111] on li "OF $4650 + $395 IF + $ 50P/S = $5095" at bounding box center [296, 112] width 228 height 9
click at [195, 111] on li "OF $ + $395 IF + $ 50P/S = $5095" at bounding box center [296, 112] width 228 height 9
click at [225, 111] on li "OF $5045 + $395 IF + $ 50P/S = $5095" at bounding box center [296, 112] width 228 height 9
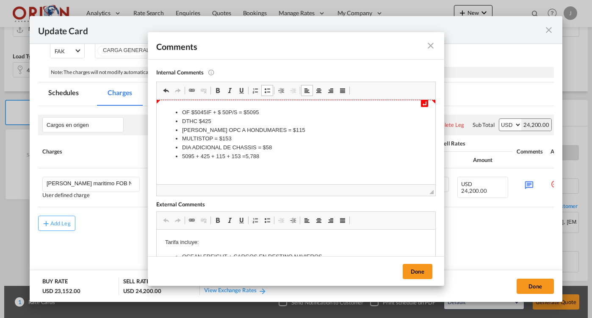
click at [269, 114] on li "OF $5045 IF + $ 50P/S = $5095" at bounding box center [296, 112] width 228 height 9
click at [210, 122] on li "DTHC $425" at bounding box center [296, 121] width 228 height 9
click at [296, 133] on li "[PERSON_NAME] OPC A HONDUMARES = $115" at bounding box center [296, 130] width 228 height 9
click at [238, 139] on li "MULTISTOP = $153" at bounding box center [296, 139] width 228 height 9
click at [276, 159] on li "5095 + 425 + 115 + 153 =5,788" at bounding box center [296, 156] width 228 height 9
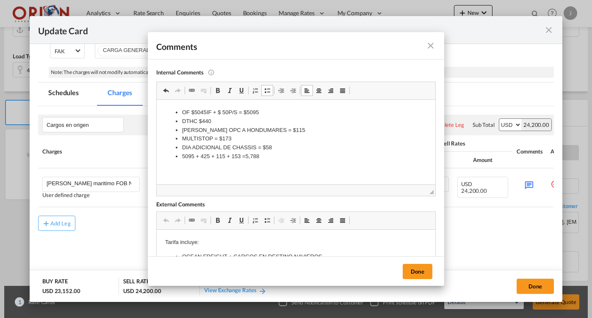
drag, startPoint x: 274, startPoint y: 157, endPoint x: 170, endPoint y: 157, distance: 103.3
click at [170, 157] on ul "OF $5045 IF + $ 50P/S = $5095 DTHC $440 [PERSON_NAME] OPC A HONDUMARES = $115 M…" at bounding box center [296, 134] width 262 height 53
click at [197, 158] on li "5095. + 440" at bounding box center [296, 156] width 228 height 9
click at [231, 155] on li "5095 + 440" at bounding box center [296, 156] width 228 height 9
click at [259, 157] on li "5095 + 440 + 115 + 173" at bounding box center [296, 156] width 228 height 9
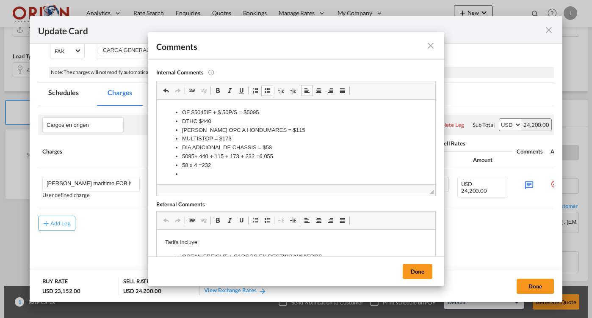
drag, startPoint x: 594, startPoint y: 209, endPoint x: 204, endPoint y: 173, distance: 391.6
click at [204, 173] on li "Rich Text Editor, editor10" at bounding box center [296, 174] width 228 height 9
click at [419, 271] on button "Done" at bounding box center [418, 271] width 30 height 15
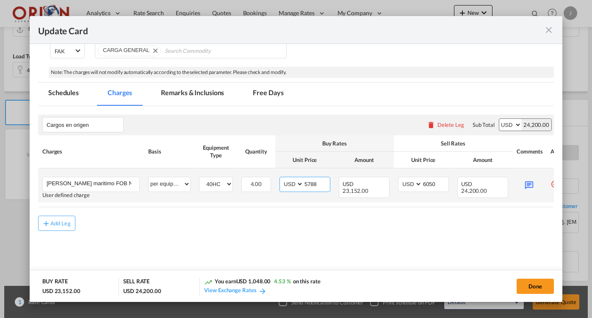
click at [320, 185] on input "5788" at bounding box center [317, 183] width 26 height 13
type input "6055"
click at [429, 182] on input "6050" at bounding box center [435, 183] width 26 height 13
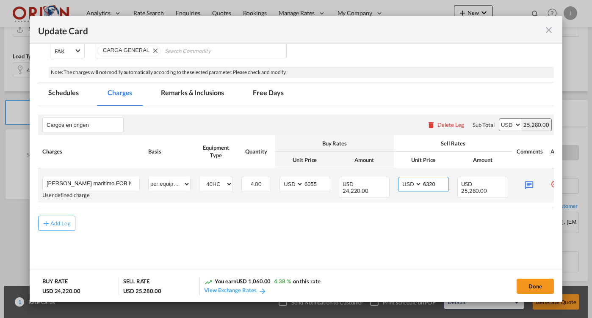
type input "6320"
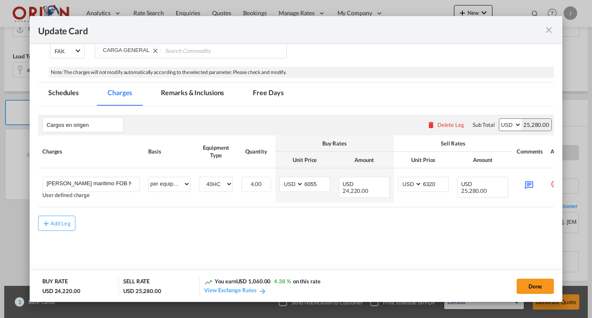
drag, startPoint x: 501, startPoint y: 171, endPoint x: 384, endPoint y: 228, distance: 130.3
click at [384, 228] on div "Add Leg" at bounding box center [296, 223] width 516 height 15
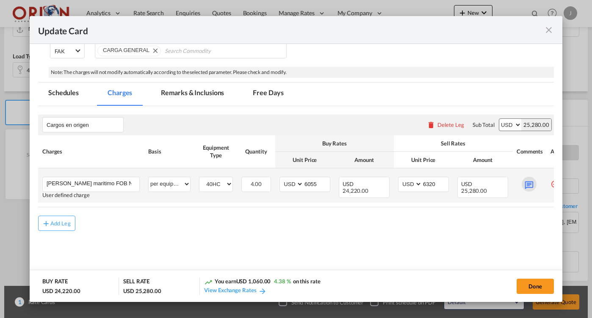
click at [528, 185] on md-icon "Update Card Port ..." at bounding box center [529, 184] width 15 height 15
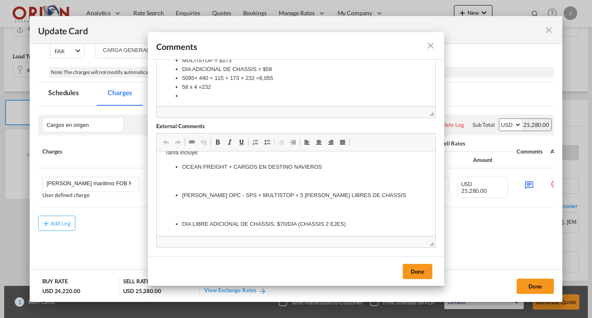
scroll to position [6, 0]
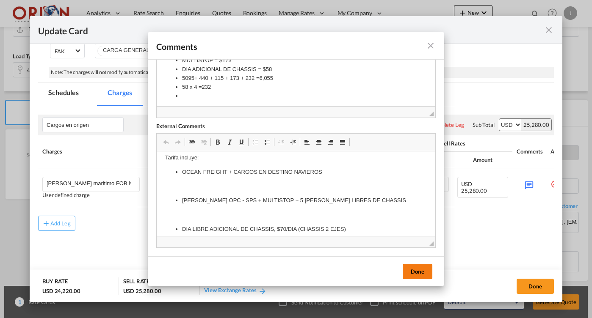
click at [409, 265] on button "Done" at bounding box center [418, 271] width 30 height 15
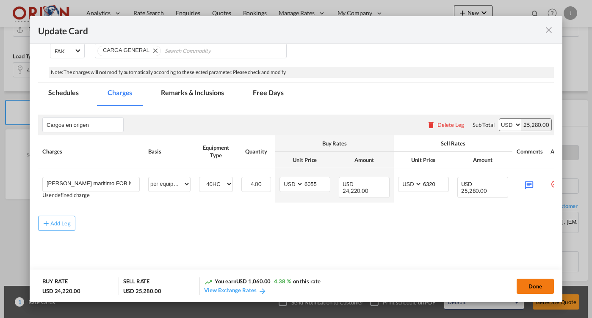
click at [530, 285] on button "Done" at bounding box center [535, 286] width 37 height 15
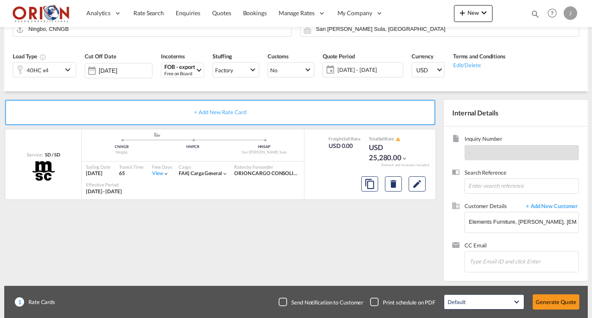
type input "[DATE]"
click at [550, 303] on button "Generate Quote" at bounding box center [556, 302] width 47 height 15
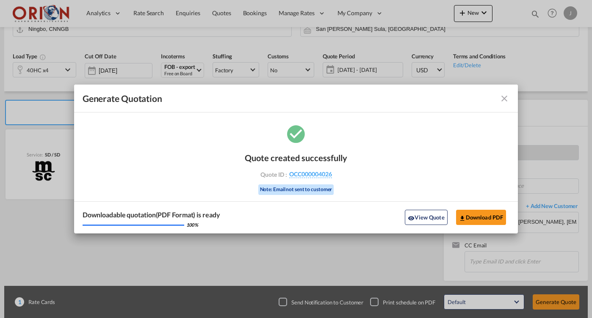
click at [505, 99] on md-icon "icon-close fg-AAA8AD cursor m-0" at bounding box center [504, 99] width 10 height 10
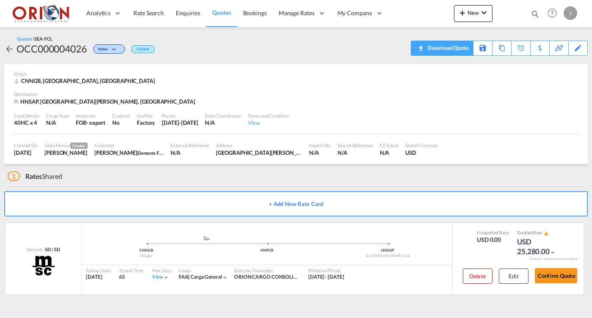
click at [463, 51] on div "Download Quote" at bounding box center [446, 48] width 43 height 14
click at [517, 271] on button "Edit" at bounding box center [514, 276] width 30 height 15
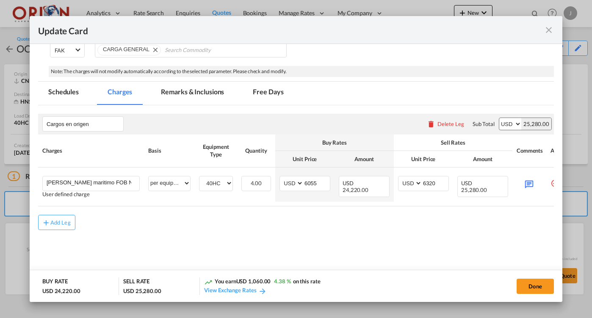
scroll to position [155, 0]
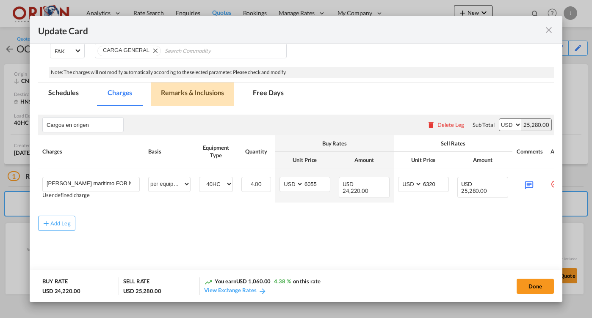
click at [203, 99] on md-tab-item "Remarks & Inclusions" at bounding box center [192, 94] width 83 height 23
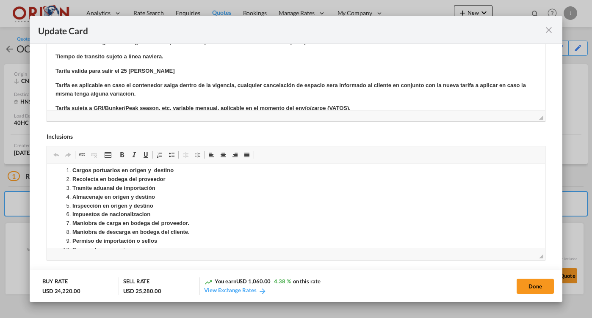
scroll to position [53, 0]
click at [124, 72] on p "Tarifa valida para salir el 25 [PERSON_NAME]" at bounding box center [295, 70] width 481 height 9
click at [122, 67] on strong "Tarifa valida para salir el 25 [PERSON_NAME]" at bounding box center [114, 70] width 119 height 6
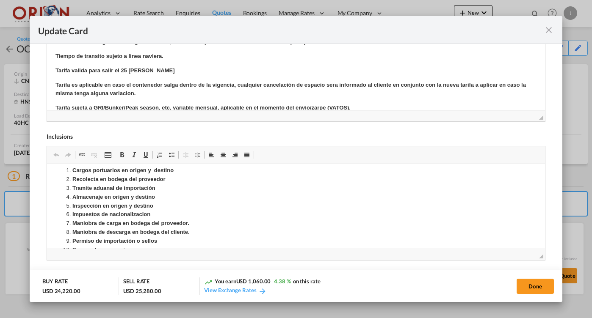
click at [127, 67] on strong "Tarifa valida para salir el 25 [PERSON_NAME]" at bounding box center [114, 70] width 119 height 6
click at [159, 67] on strong "Tarifa valida para salir hasta el 7 [PERSON_NAME]" at bounding box center [121, 70] width 132 height 6
click at [531, 287] on button "Done" at bounding box center [535, 286] width 37 height 15
type input "[DATE]"
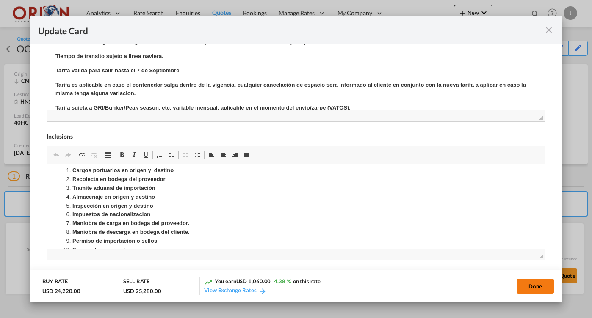
type input "[DATE]"
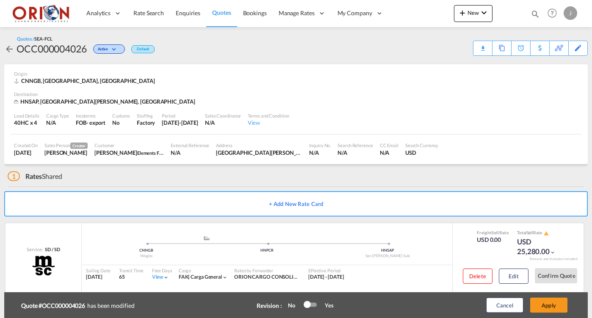
scroll to position [155, 0]
click at [542, 306] on button "Apply" at bounding box center [548, 305] width 37 height 15
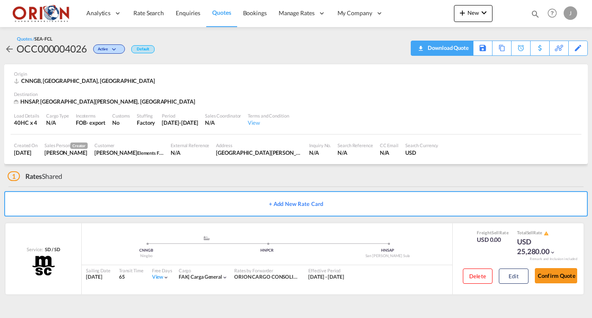
click at [456, 51] on div "Download Quote" at bounding box center [446, 48] width 43 height 14
click at [220, 12] on span "Quotes" at bounding box center [221, 12] width 19 height 7
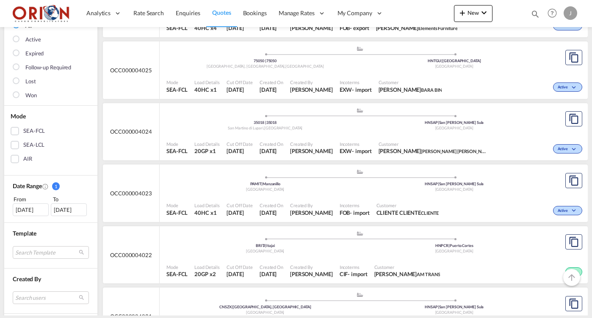
scroll to position [117, 0]
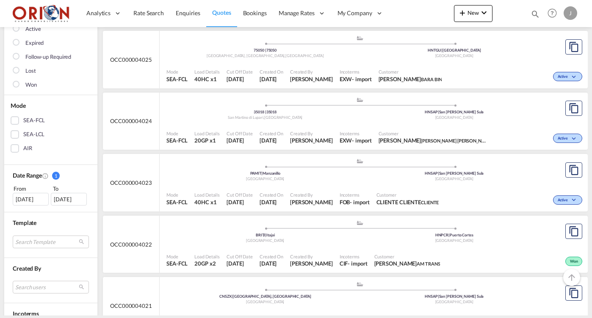
click at [343, 192] on div "Incoterms FOB - import" at bounding box center [354, 198] width 37 height 21
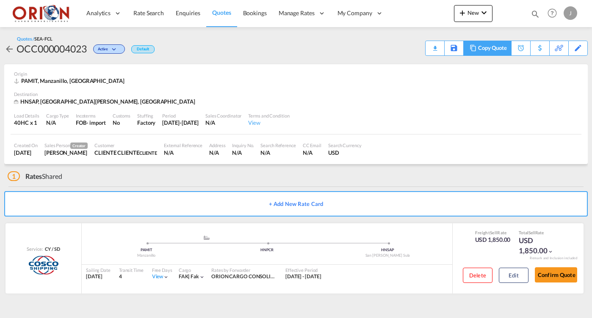
click at [498, 48] on div "Copy Quote" at bounding box center [492, 48] width 29 height 14
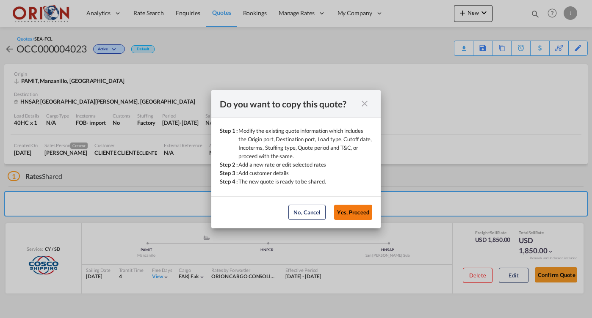
click at [363, 213] on button "Yes, Proceed" at bounding box center [353, 212] width 38 height 15
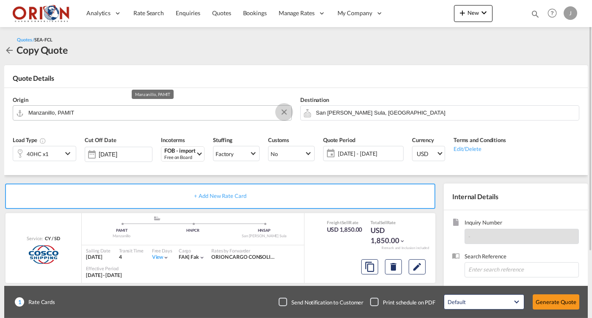
click at [283, 113] on button "Clear Input" at bounding box center [284, 112] width 13 height 13
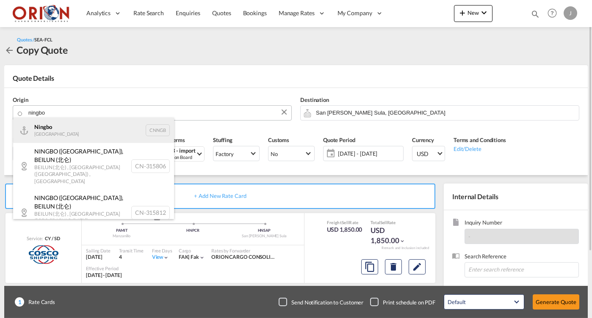
click at [66, 136] on div "Ningbo China CNNGB" at bounding box center [93, 130] width 161 height 25
type input "Ningbo, CNNGB"
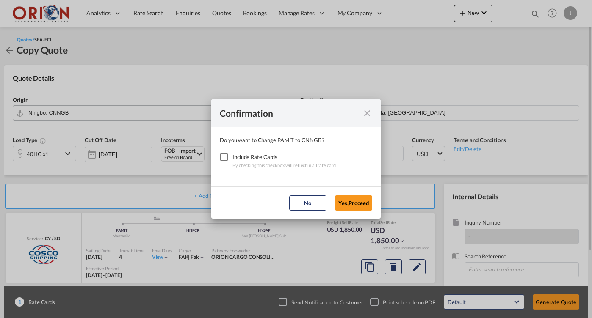
click at [222, 155] on div "Checkbox No Ink" at bounding box center [224, 157] width 8 height 8
click at [338, 203] on button "Yes,Proceed" at bounding box center [353, 203] width 37 height 15
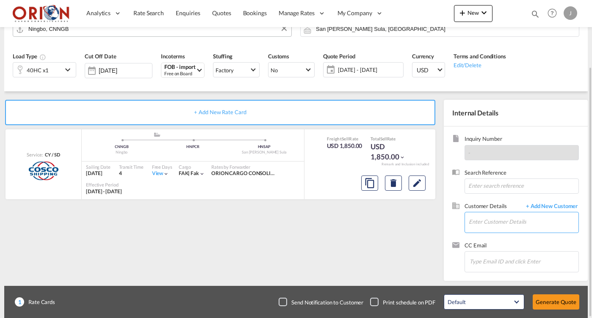
click at [529, 225] on input "Enter Customer Details" at bounding box center [524, 222] width 110 height 19
type input "y"
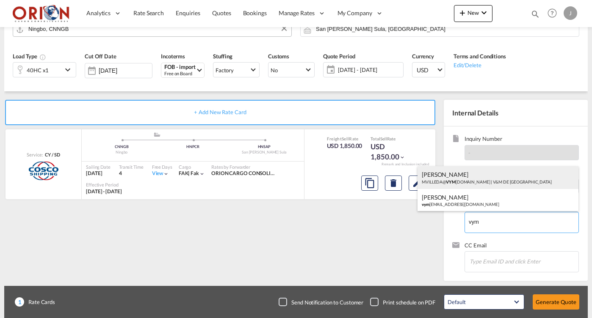
click at [472, 178] on div "[PERSON_NAME] MVILLEDA@ VYM [DOMAIN_NAME] | V&M DE [GEOGRAPHIC_DATA]" at bounding box center [497, 177] width 161 height 23
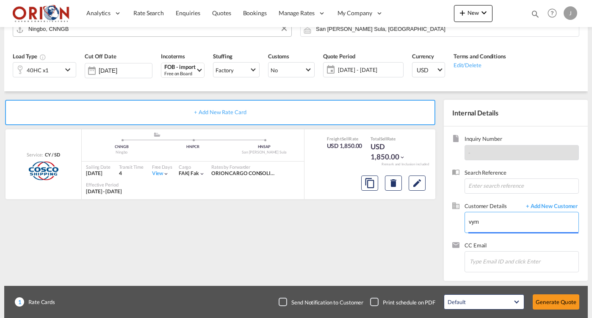
type input "V&M DE HONDURAS, [PERSON_NAME], [EMAIL_ADDRESS][DOMAIN_NAME]"
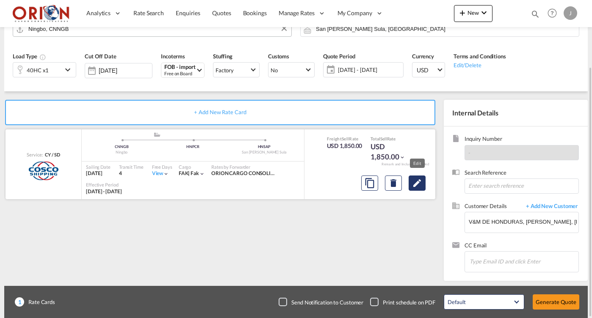
click at [416, 180] on md-icon "Edit" at bounding box center [417, 183] width 10 height 10
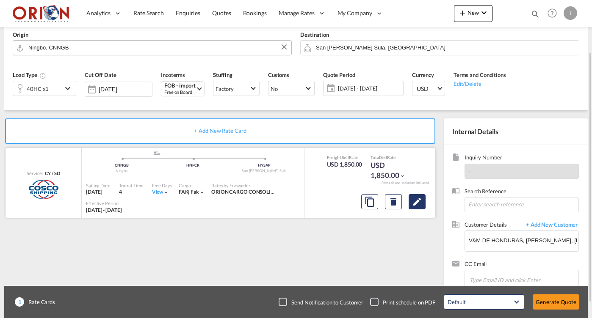
click at [418, 194] on button "Edit" at bounding box center [417, 201] width 17 height 15
click at [356, 86] on span "[DATE] - [DATE]" at bounding box center [369, 89] width 63 height 8
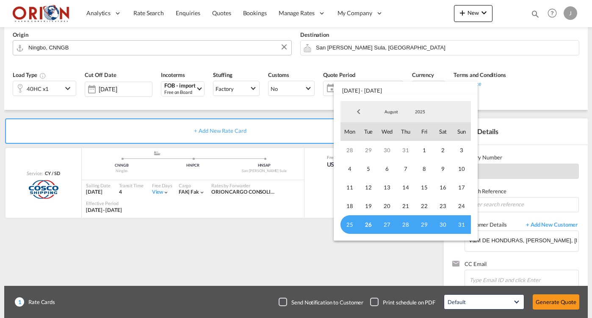
click at [374, 229] on span "26" at bounding box center [368, 224] width 19 height 19
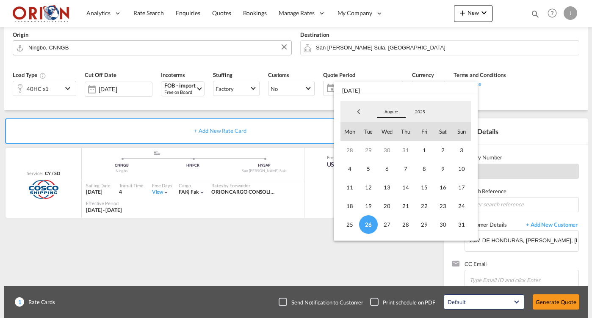
click at [387, 113] on span "August" at bounding box center [391, 112] width 27 height 6
click at [397, 133] on md-option "September" at bounding box center [400, 132] width 58 height 20
click at [464, 151] on span "7" at bounding box center [461, 150] width 19 height 19
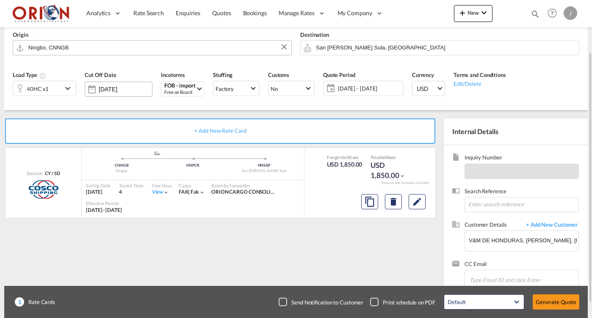
click at [107, 91] on input "[DATE]" at bounding box center [125, 89] width 53 height 7
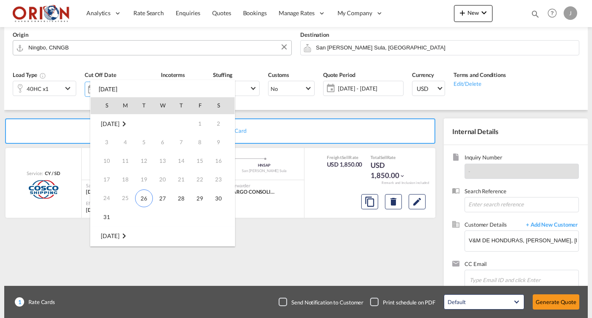
scroll to position [112, 0]
click at [105, 163] on span "7" at bounding box center [106, 161] width 17 height 17
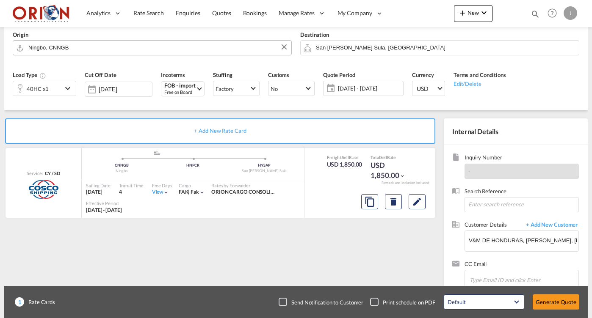
type input "[DATE]"
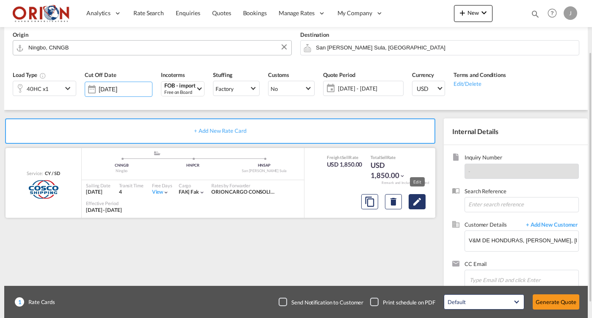
click at [417, 204] on md-icon "Edit" at bounding box center [417, 202] width 10 height 10
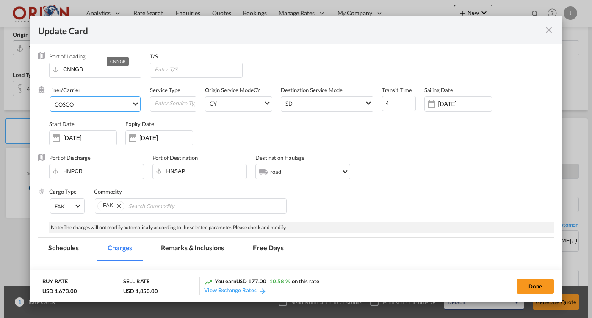
click at [115, 105] on span "COSCO" at bounding box center [93, 105] width 77 height 8
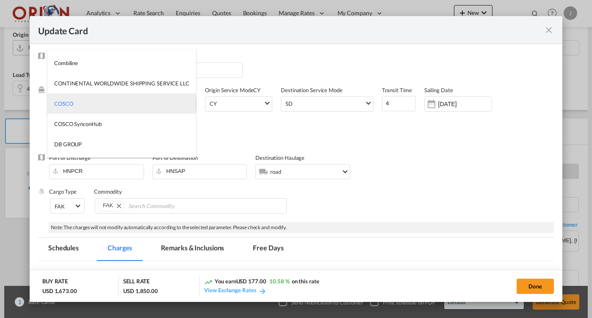
type md-option "55"
type md-option "2"
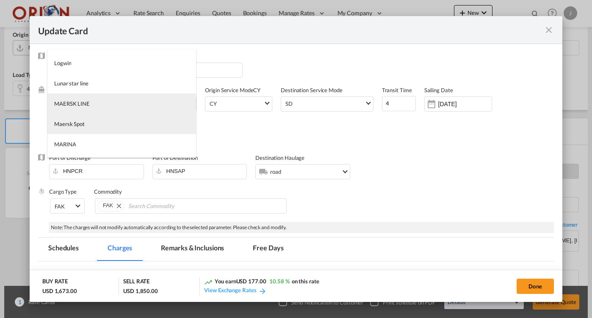
scroll to position [1097, 0]
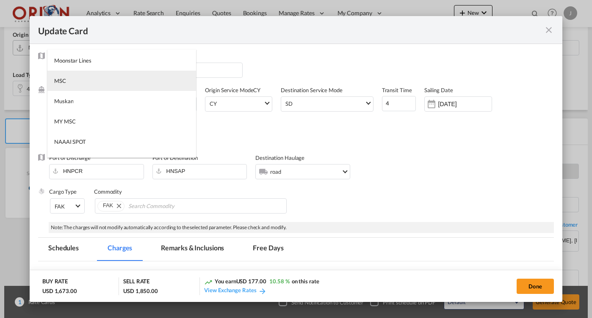
click at [73, 76] on md-option "MSC" at bounding box center [121, 81] width 149 height 20
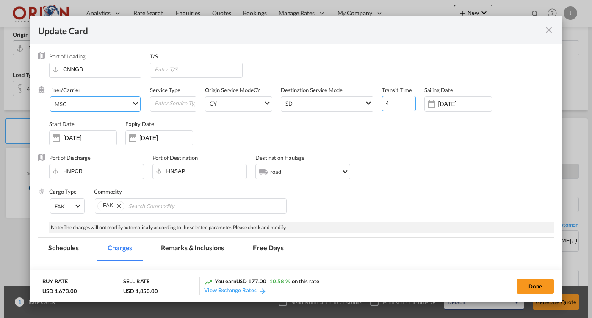
click at [386, 101] on input "4" at bounding box center [399, 103] width 34 height 15
click at [392, 103] on input "4" at bounding box center [399, 103] width 34 height 15
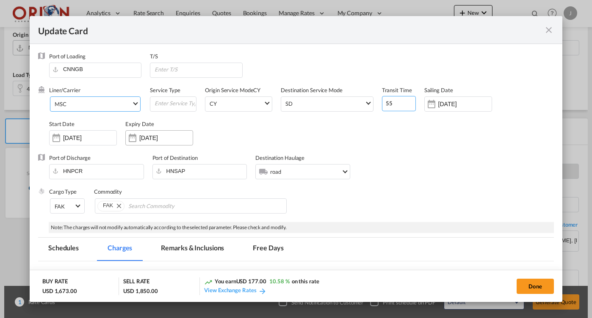
type input "55"
click at [170, 136] on input "[DATE]" at bounding box center [165, 138] width 53 height 7
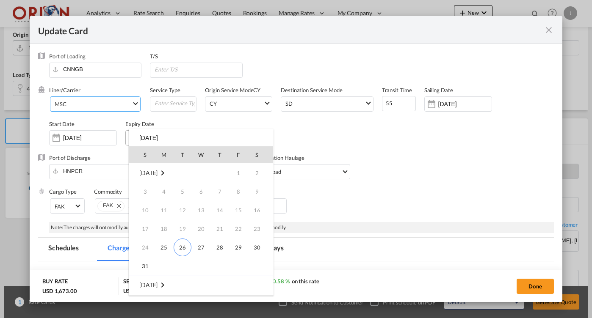
scroll to position [112, 0]
click at [147, 210] on span "7" at bounding box center [145, 210] width 17 height 17
type input "[DATE]"
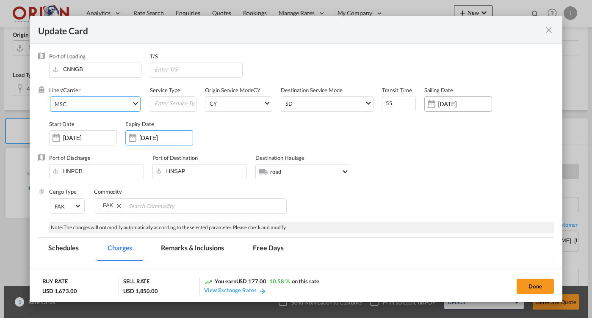
click at [440, 103] on input "[DATE]" at bounding box center [464, 104] width 53 height 7
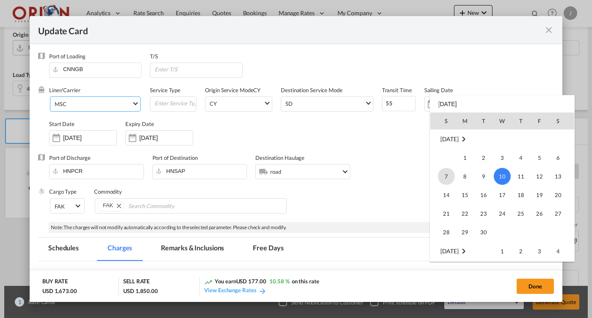
click at [445, 180] on span "7" at bounding box center [446, 176] width 17 height 17
type input "[DATE]"
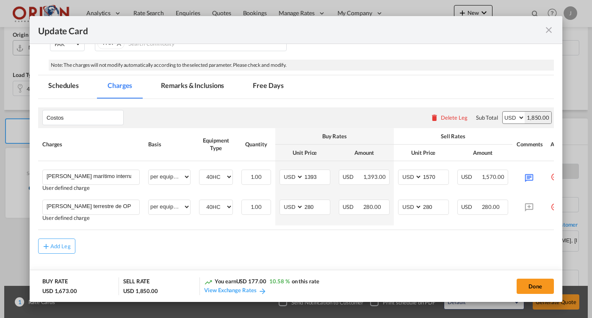
scroll to position [163, 0]
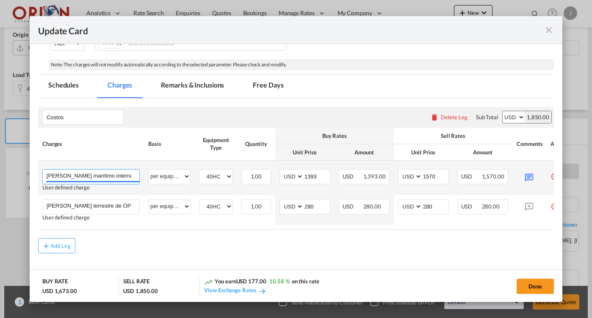
click at [109, 174] on input "[PERSON_NAME] marítimo internacional Manzanillo a [GEOGRAPHIC_DATA][PERSON_NAME]" at bounding box center [93, 176] width 93 height 13
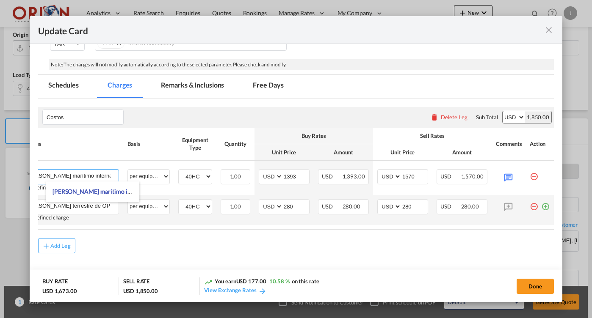
scroll to position [0, 16]
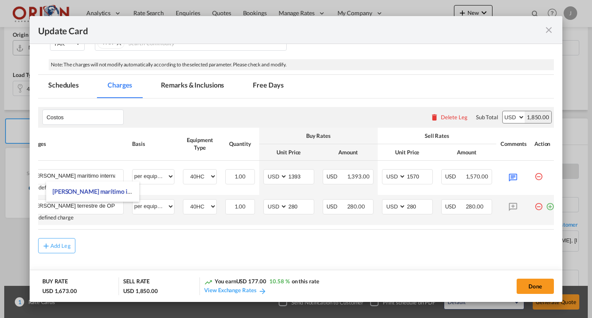
click at [539, 206] on md-icon "icon-minus-circle-outline red-400-fg" at bounding box center [538, 203] width 8 height 8
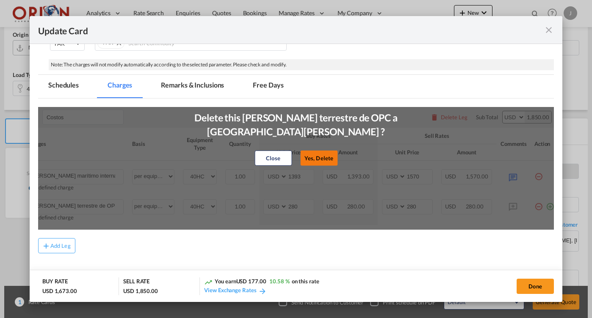
click at [329, 151] on button "Yes, Delete" at bounding box center [318, 158] width 37 height 15
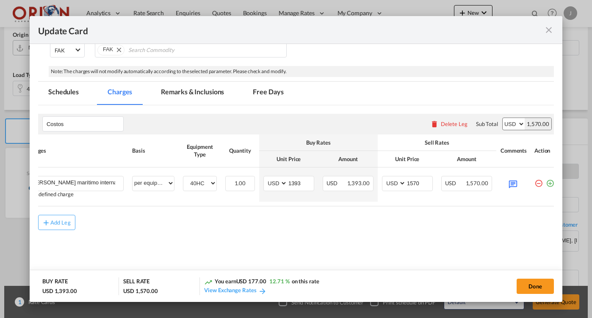
scroll to position [155, 0]
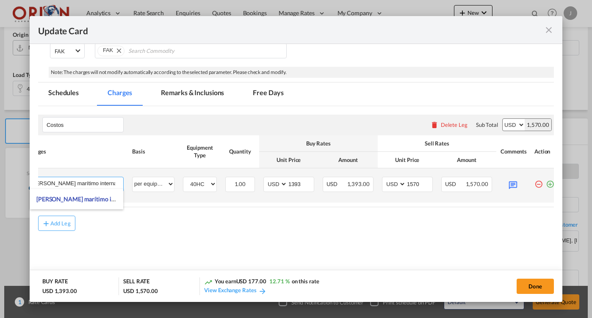
click at [91, 182] on input "[PERSON_NAME] marítimo internacional Manzanillo a [GEOGRAPHIC_DATA][PERSON_NAME]" at bounding box center [76, 183] width 93 height 13
click at [104, 182] on input "[PERSON_NAME] marítimo internacional Manzanillo a [GEOGRAPHIC_DATA][PERSON_NAME]" at bounding box center [76, 183] width 93 height 13
click at [79, 182] on input "[PERSON_NAME] marítimo internacional a [GEOGRAPHIC_DATA][PERSON_NAME]" at bounding box center [76, 183] width 93 height 13
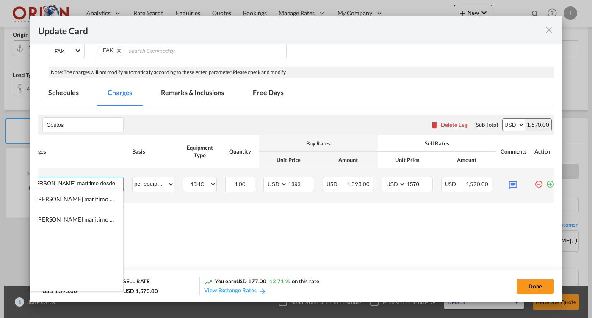
drag, startPoint x: 108, startPoint y: 181, endPoint x: 180, endPoint y: 181, distance: 72.0
click at [180, 181] on tr "[PERSON_NAME] marítimo desde [GEOGRAPHIC_DATA] a [GEOGRAPHIC_DATA][PERSON_NAME]…" at bounding box center [290, 186] width 536 height 34
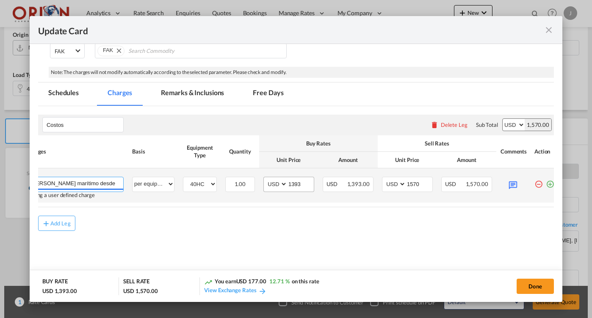
type input "[PERSON_NAME] marítimo desde [GEOGRAPHIC_DATA] a [GEOGRAPHIC_DATA][PERSON_NAME]"
click at [304, 182] on input "1393" at bounding box center [300, 183] width 26 height 13
type input "5495"
click at [425, 182] on input "1570" at bounding box center [419, 183] width 26 height 13
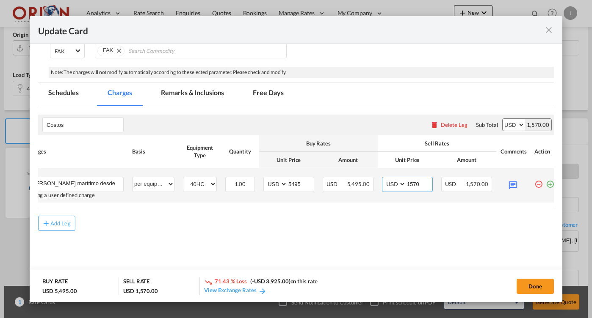
click at [425, 182] on input "1570" at bounding box center [419, 183] width 26 height 13
type input "6000"
click at [510, 183] on md-icon "Update Card Port ..." at bounding box center [513, 184] width 15 height 15
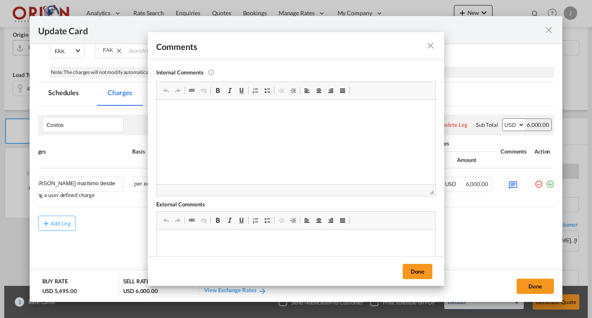
scroll to position [0, 0]
click at [431, 44] on md-icon "icon-close fg-AAA8AD m-0 pointer" at bounding box center [430, 46] width 10 height 10
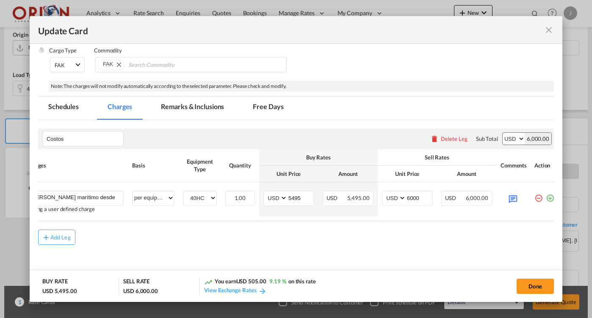
scroll to position [138, 0]
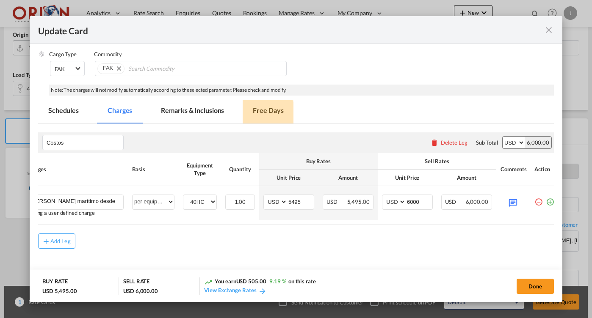
click at [267, 113] on md-tab-item "Free Days" at bounding box center [268, 111] width 51 height 23
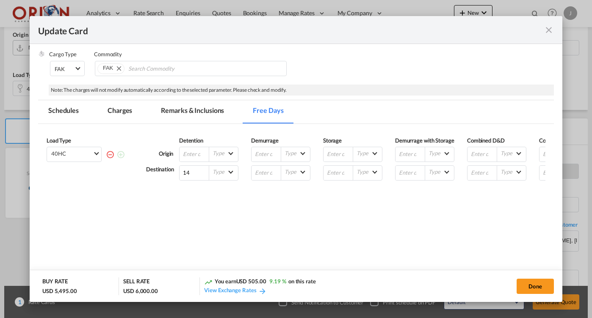
click at [182, 108] on md-tab-item "Remarks & Inclusions" at bounding box center [192, 111] width 83 height 23
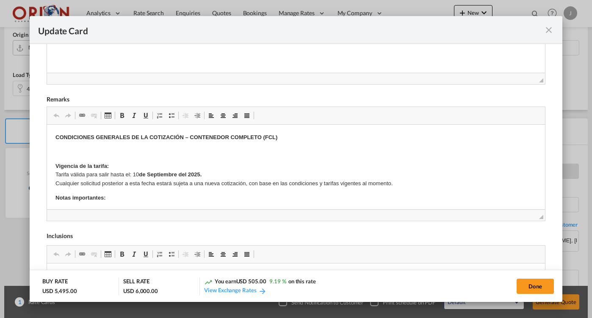
scroll to position [318, 0]
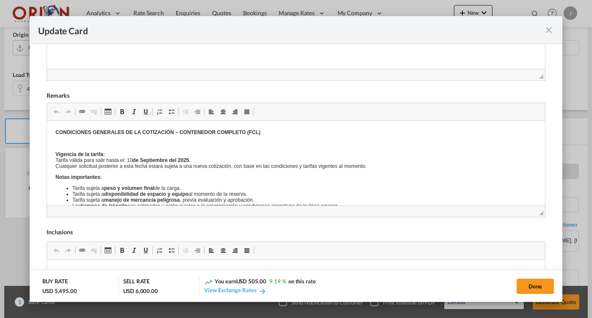
click at [135, 168] on p "Vigencia de la tarifa: Tarifa válida para salir hasta el: 10 de Septiembre del …" at bounding box center [295, 161] width 481 height 18
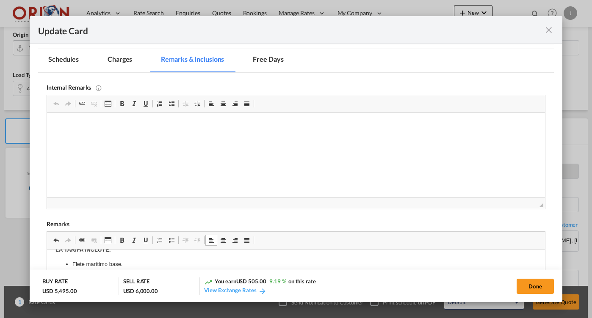
scroll to position [273, 0]
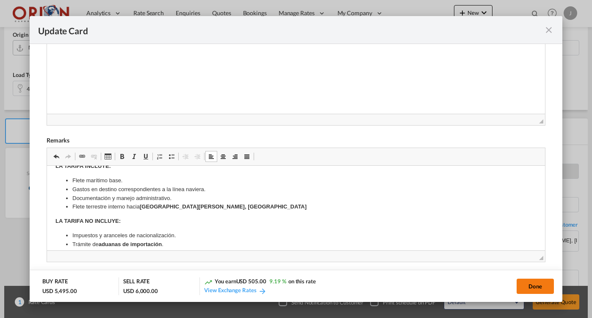
click at [538, 284] on button "Done" at bounding box center [535, 286] width 37 height 15
type input "[DATE]"
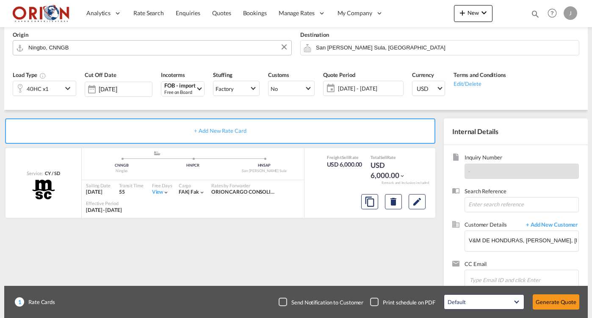
scroll to position [155, 0]
click at [548, 298] on button "Generate Quote" at bounding box center [556, 302] width 47 height 15
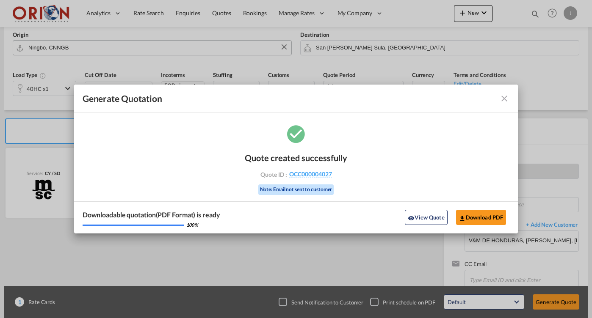
click at [497, 95] on div "Generate Quotation Quote ..." at bounding box center [488, 99] width 43 height 10
click at [506, 100] on md-icon "icon-close fg-AAA8AD cursor m-0" at bounding box center [504, 99] width 10 height 10
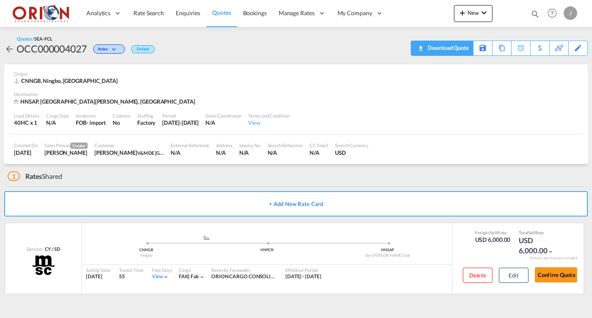
click at [459, 50] on div "Download Quote" at bounding box center [446, 48] width 43 height 14
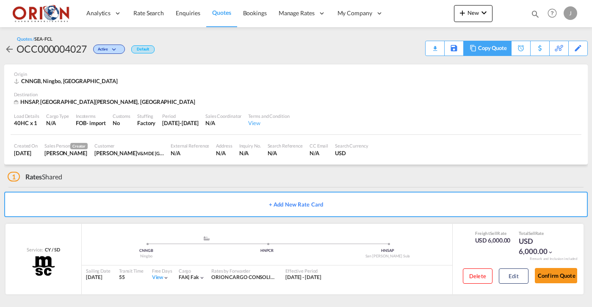
click at [494, 46] on div "Copy Quote" at bounding box center [492, 48] width 29 height 14
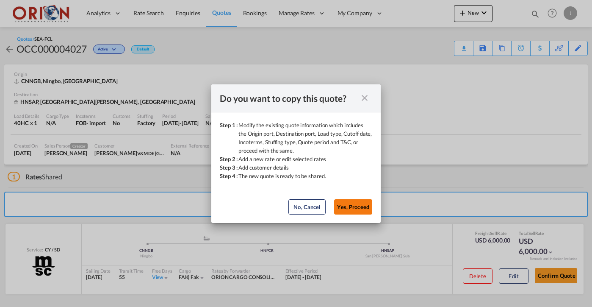
click at [365, 200] on button "Yes, Proceed" at bounding box center [353, 206] width 38 height 15
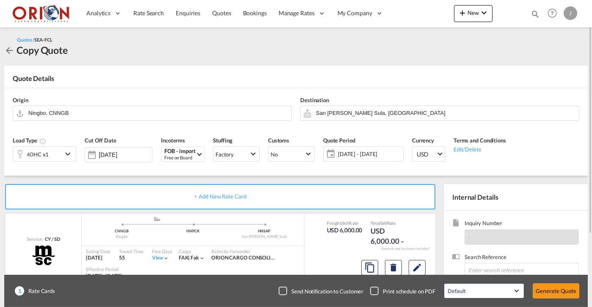
click at [356, 160] on div "[DATE] - [DATE] [DATE] - [DATE] August January February March April May June Ju…" at bounding box center [363, 153] width 80 height 15
click at [359, 154] on span "[DATE] - [DATE]" at bounding box center [369, 154] width 63 height 8
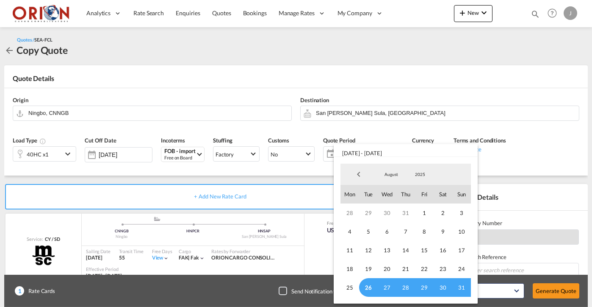
click at [372, 287] on span "26" at bounding box center [368, 287] width 19 height 19
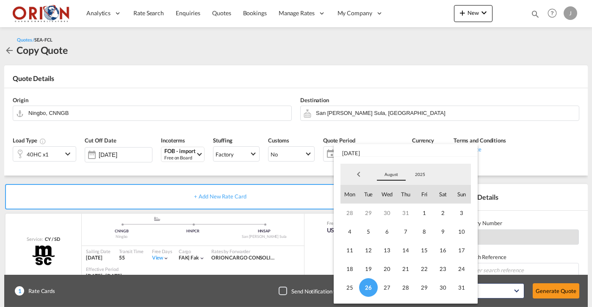
click at [384, 171] on span "August" at bounding box center [391, 174] width 27 height 6
click at [386, 193] on md-option "September" at bounding box center [400, 195] width 58 height 20
click at [460, 215] on span "7" at bounding box center [461, 212] width 19 height 19
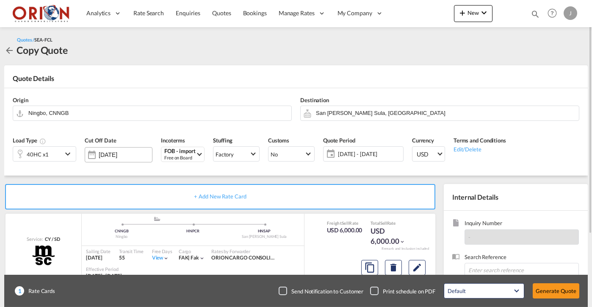
click at [135, 157] on input "[DATE]" at bounding box center [125, 154] width 53 height 7
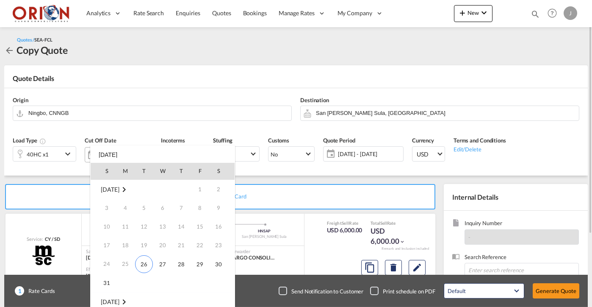
scroll to position [112, 0]
click at [105, 224] on span "7" at bounding box center [106, 226] width 17 height 17
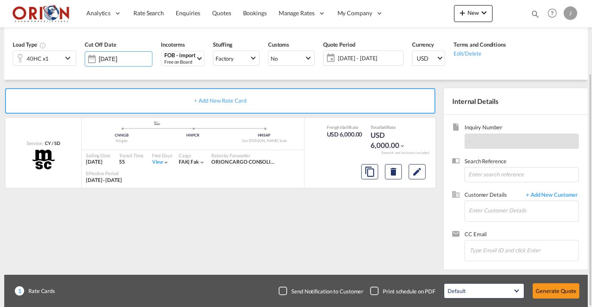
scroll to position [0, 0]
click at [484, 212] on input "Enter Customer Details" at bounding box center [524, 210] width 110 height 19
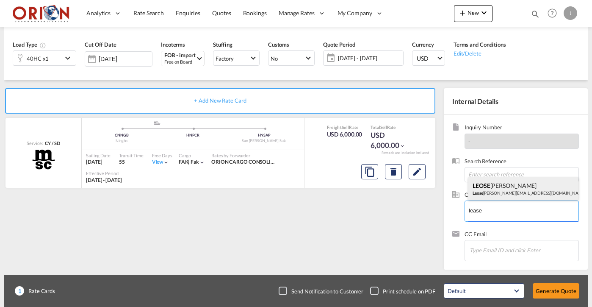
drag, startPoint x: 458, startPoint y: 32, endPoint x: 485, endPoint y: 185, distance: 155.1
click at [485, 185] on div "[PERSON_NAME] Leose [EMAIL_ADDRESS][DOMAIN_NAME] | COMERCIAL LEOSE" at bounding box center [523, 188] width 110 height 23
type input "COMERCIAL LEOSE, [PERSON_NAME], [EMAIL_ADDRESS][DOMAIN_NAME]"
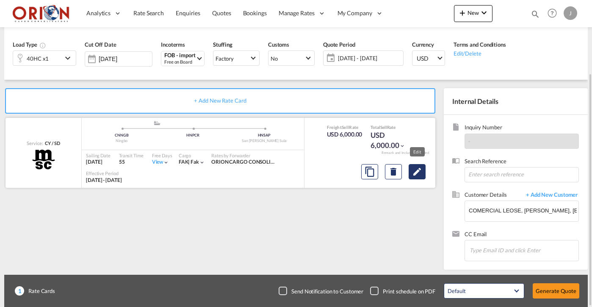
click at [418, 170] on md-icon "Edit" at bounding box center [417, 171] width 10 height 10
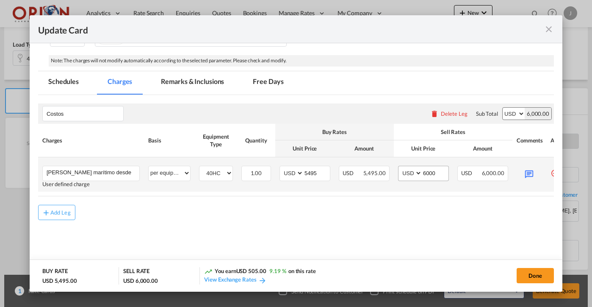
scroll to position [166, 0]
click at [438, 173] on input "6000" at bounding box center [435, 172] width 26 height 13
type input "5"
type input "6300"
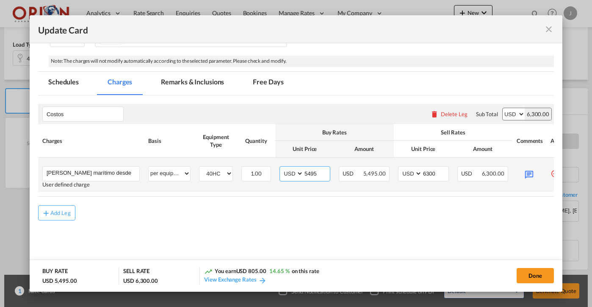
click at [317, 176] on input "5495" at bounding box center [317, 172] width 26 height 13
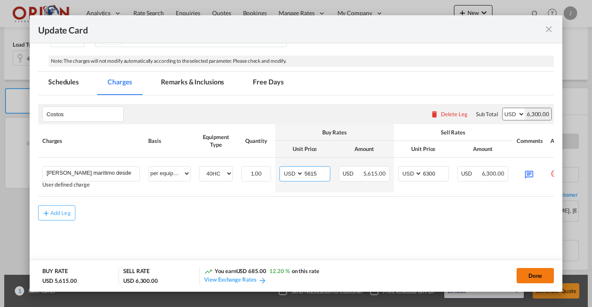
type input "5615"
click at [543, 274] on button "Done" at bounding box center [535, 275] width 37 height 15
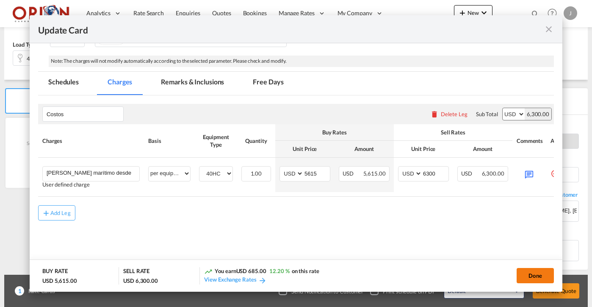
type input "[DATE]"
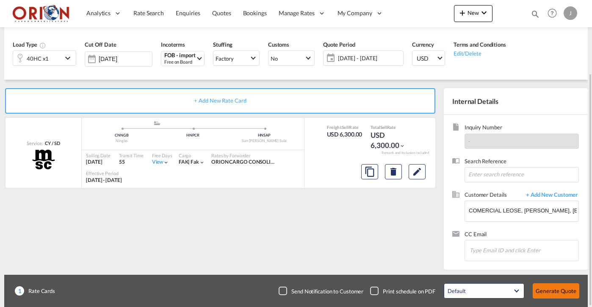
click at [548, 288] on button "Generate Quote" at bounding box center [556, 290] width 47 height 15
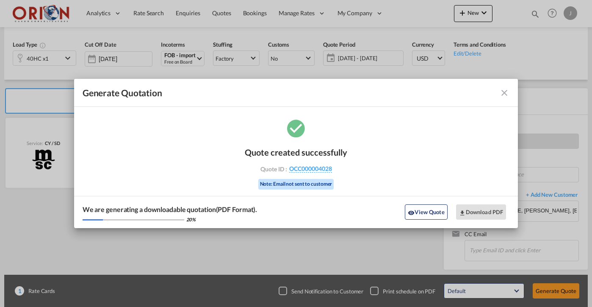
click at [503, 91] on md-icon "icon-close fg-AAA8AD cursor m-0" at bounding box center [504, 93] width 10 height 10
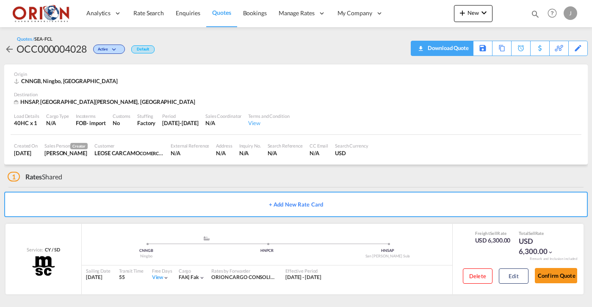
click at [461, 45] on div "Download Quote" at bounding box center [446, 48] width 43 height 14
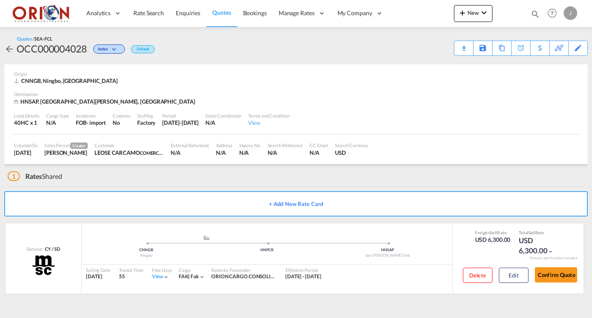
click at [225, 9] on span "Quotes" at bounding box center [221, 12] width 19 height 7
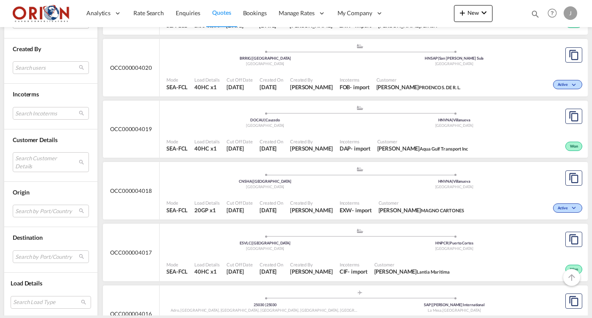
scroll to position [541, 0]
click at [33, 156] on md-select "Search Customer Details user name user grupo MECA [EMAIL_ADDRESS][DOMAIN_NAME] …" at bounding box center [51, 161] width 76 height 19
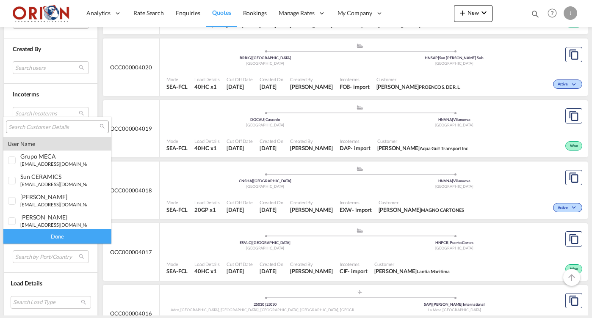
click at [53, 128] on input "search" at bounding box center [53, 128] width 91 height 8
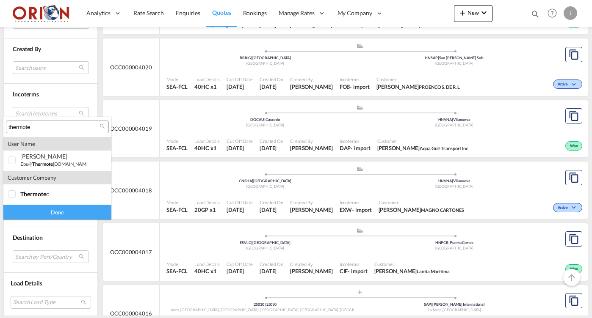
type input "thermite"
drag, startPoint x: 53, startPoint y: 128, endPoint x: 50, endPoint y: 166, distance: 38.3
click at [50, 166] on span "thermote" at bounding box center [42, 164] width 21 height 6
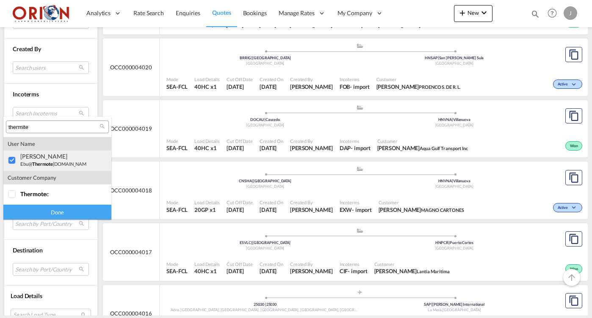
click at [45, 213] on md-backdrop at bounding box center [296, 159] width 592 height 318
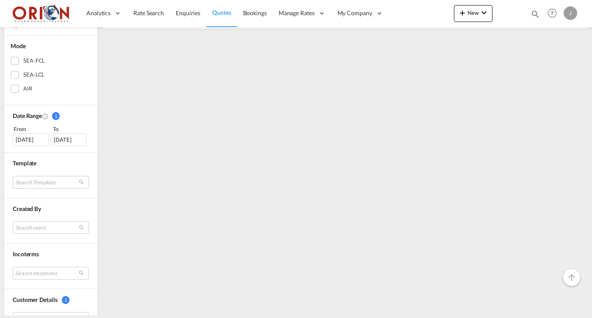
scroll to position [180, 0]
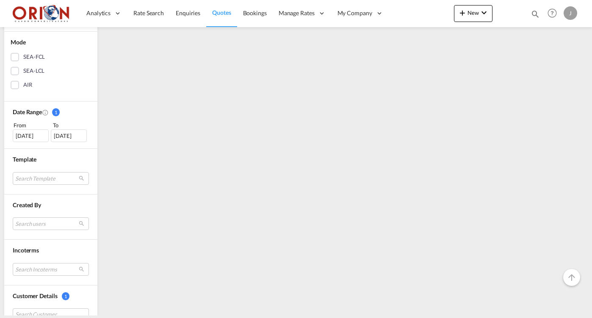
click at [30, 133] on div "[DATE]" at bounding box center [31, 136] width 36 height 13
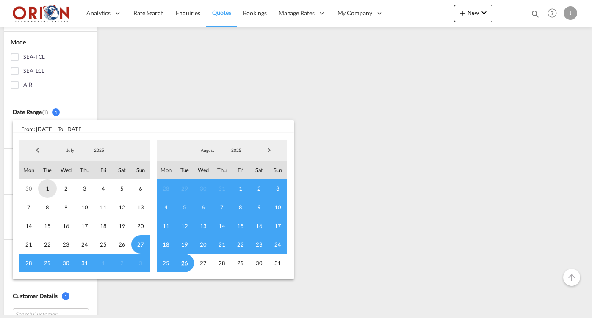
click at [48, 185] on span "1" at bounding box center [47, 189] width 19 height 19
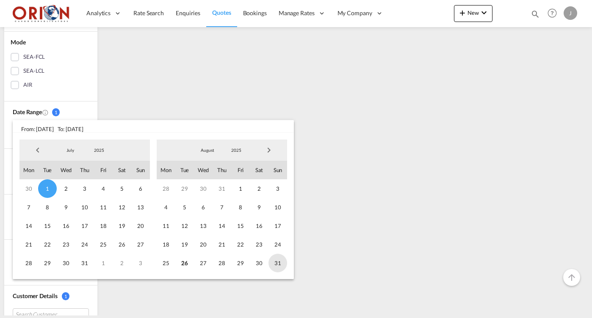
click at [273, 265] on span "31" at bounding box center [277, 263] width 19 height 19
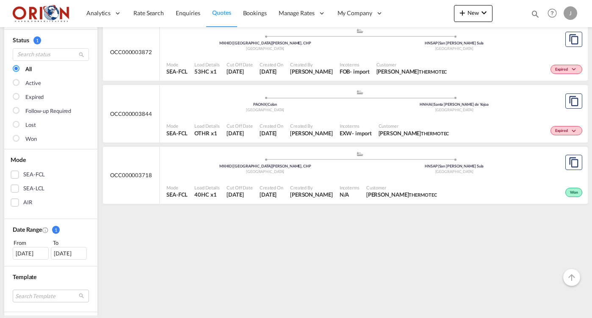
scroll to position [182, 0]
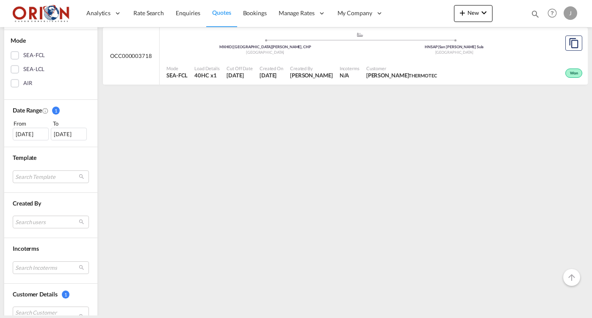
click at [32, 133] on div "[DATE]" at bounding box center [31, 134] width 36 height 13
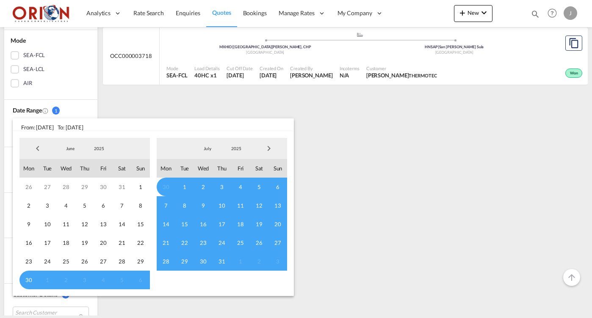
click at [38, 148] on span "Previous Month" at bounding box center [37, 148] width 17 height 17
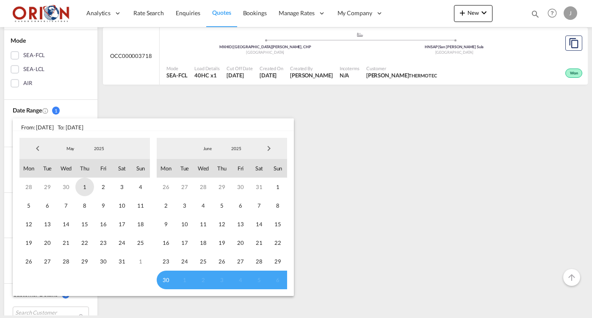
click at [85, 186] on span "1" at bounding box center [84, 187] width 19 height 19
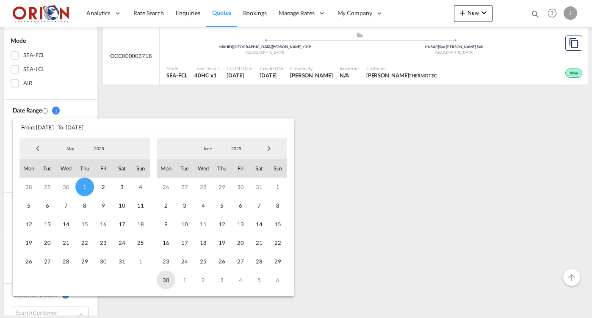
click at [165, 276] on span "30" at bounding box center [166, 280] width 19 height 19
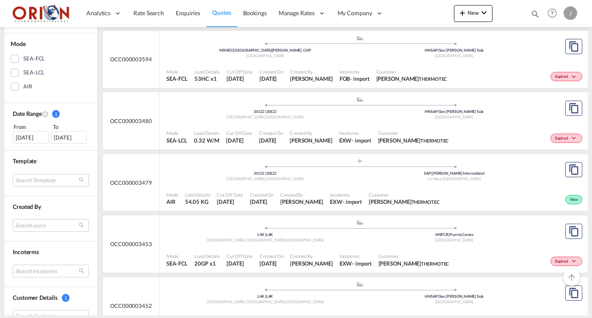
scroll to position [152, 0]
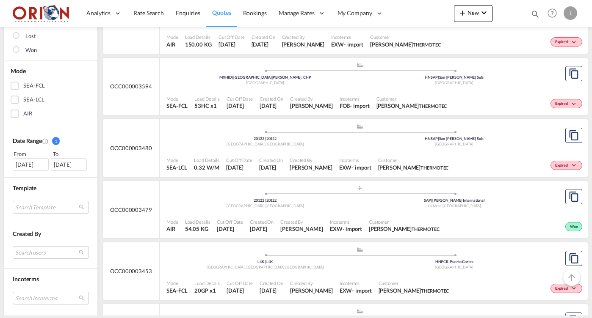
click at [41, 165] on div "[DATE]" at bounding box center [31, 164] width 36 height 13
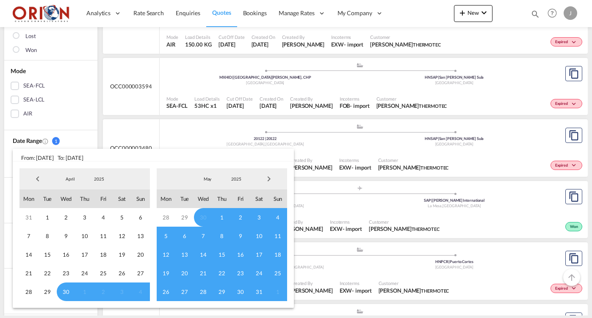
click at [58, 125] on md-backdrop at bounding box center [296, 159] width 592 height 318
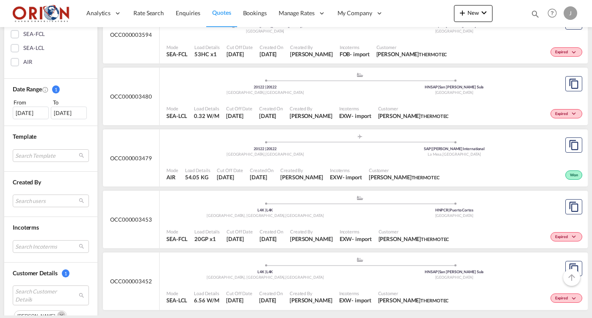
scroll to position [265, 0]
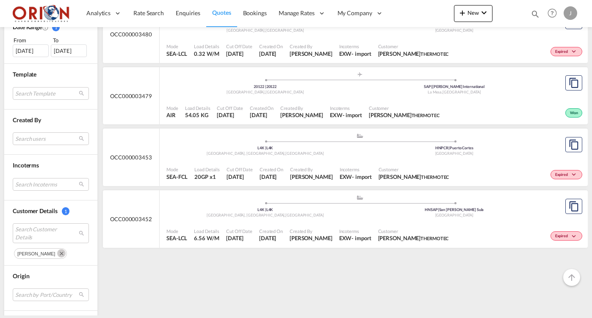
click at [57, 251] on md-icon "Remove" at bounding box center [61, 253] width 8 height 8
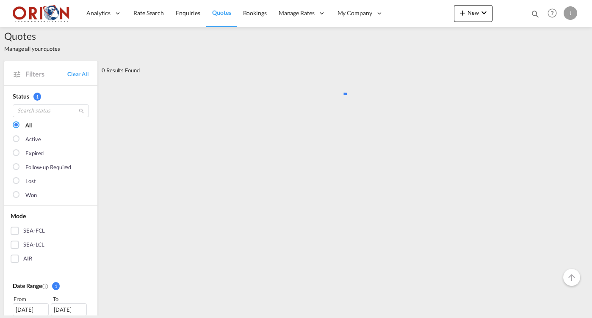
scroll to position [0, 0]
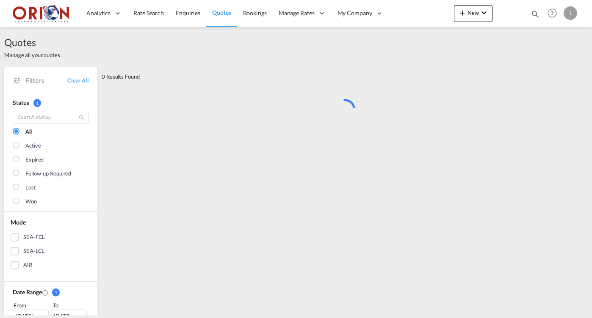
click at [46, 236] on md-checkbox "SEA-FCL" at bounding box center [51, 237] width 80 height 8
click at [35, 238] on div "SEA-FCL" at bounding box center [34, 237] width 22 height 8
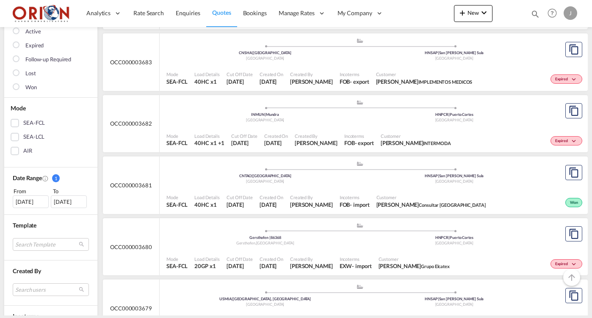
scroll to position [188, 0]
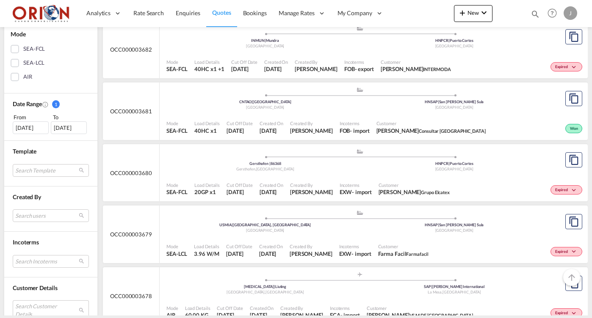
click at [50, 301] on md-select "Search Customer Details" at bounding box center [51, 310] width 76 height 19
click at [48, 296] on div "thermite" at bounding box center [65, 292] width 103 height 13
click at [48, 296] on input "thermite" at bounding box center [61, 293] width 91 height 8
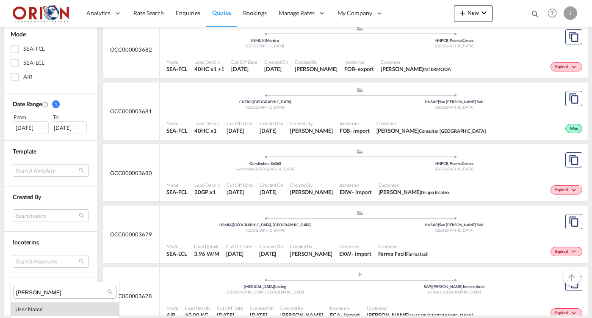
scroll to position [0, 0]
type input "[PERSON_NAME]"
click at [89, 231] on md-backdrop at bounding box center [296, 159] width 592 height 318
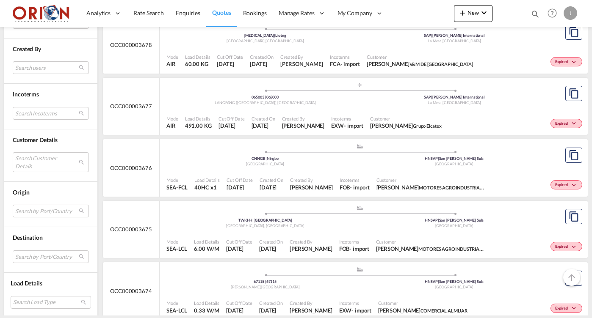
scroll to position [487, 0]
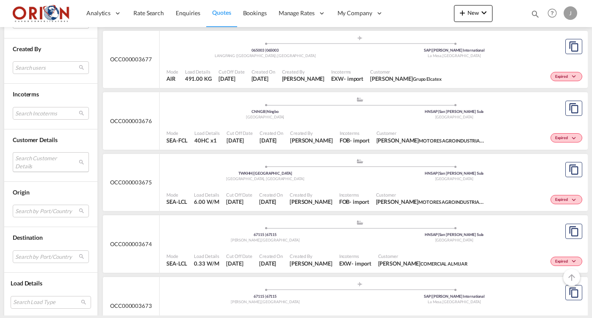
click at [47, 158] on md-select "Search Customer Details" at bounding box center [51, 161] width 76 height 19
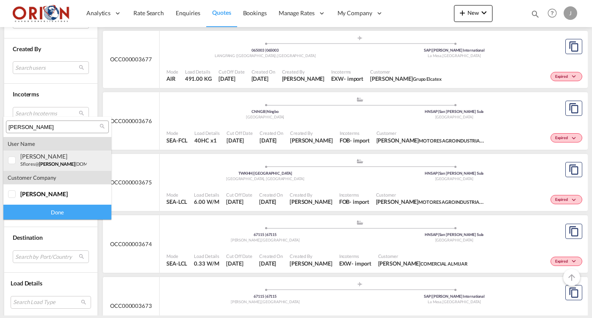
click at [33, 166] on small "sflores@ sacia [DOMAIN_NAME]" at bounding box center [66, 164] width 92 height 6
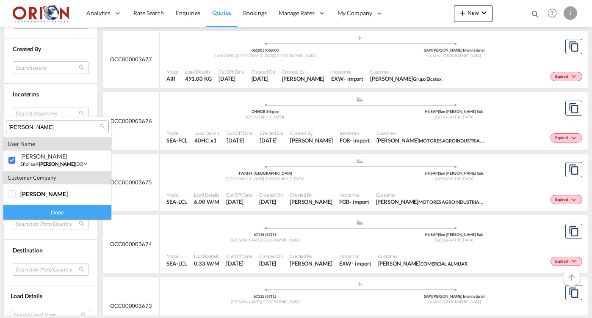
click at [38, 210] on div "Done" at bounding box center [57, 212] width 108 height 15
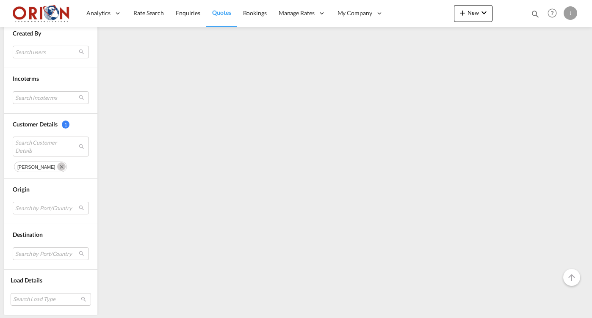
scroll to position [0, 0]
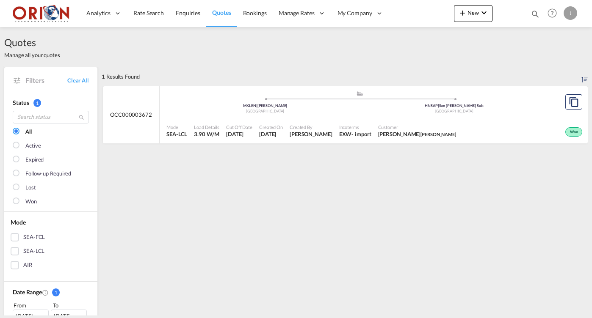
click at [236, 138] on div "Cut Off Date [DATE]" at bounding box center [239, 131] width 33 height 21
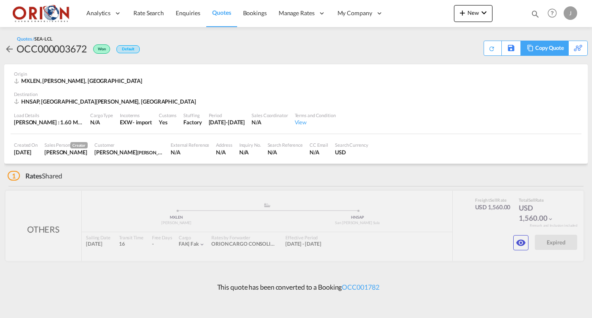
click at [553, 44] on div "Copy Quote" at bounding box center [549, 48] width 29 height 14
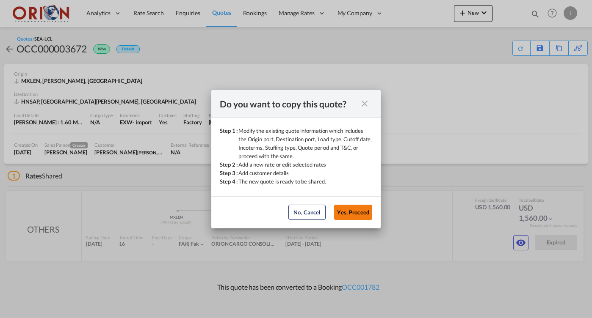
click at [348, 215] on button "Yes, Proceed" at bounding box center [353, 212] width 38 height 15
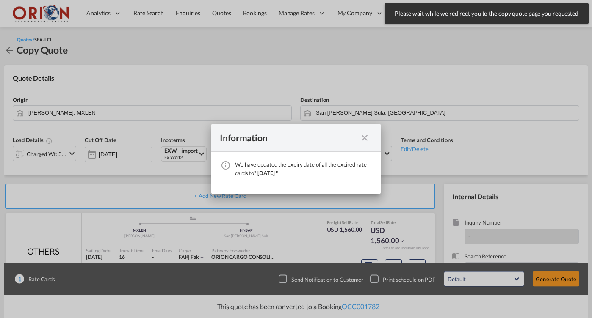
click at [365, 133] on md-icon "icon-close fg-AAA8AD cursor" at bounding box center [364, 138] width 10 height 10
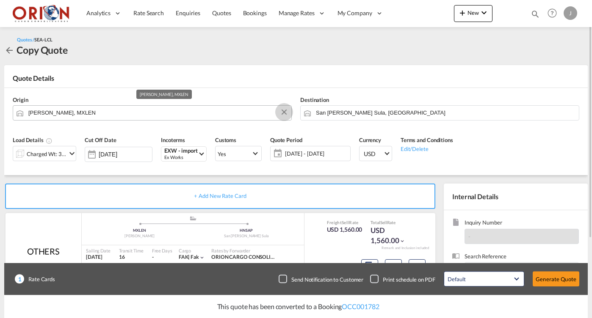
click at [286, 113] on button "Clear Input" at bounding box center [284, 112] width 13 height 13
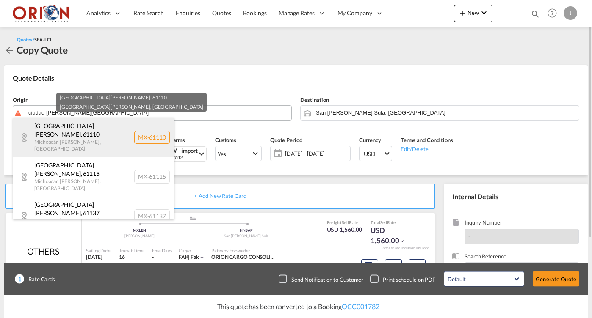
click at [81, 137] on div "[GEOGRAPHIC_DATA][PERSON_NAME] [GEOGRAPHIC_DATA][PERSON_NAME] , [GEOGRAPHIC_DAT…" at bounding box center [93, 137] width 161 height 39
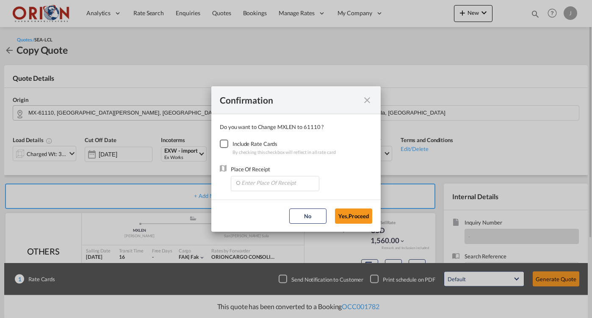
click at [222, 143] on div "Checkbox No Ink" at bounding box center [224, 144] width 8 height 8
click at [373, 100] on div "Confirmation" at bounding box center [295, 100] width 169 height 28
click at [367, 97] on md-icon "icon-close fg-AAA8AD cursor" at bounding box center [367, 100] width 10 height 10
type input "[PERSON_NAME], MXLEN"
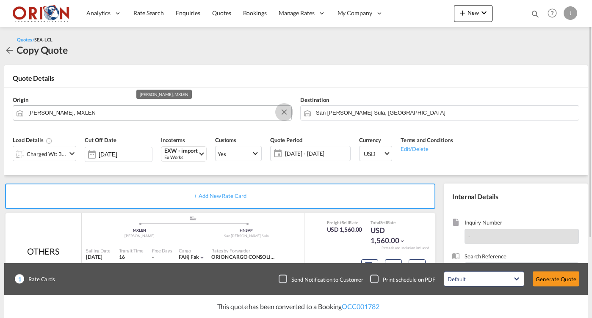
click at [285, 111] on button "Clear Input" at bounding box center [284, 112] width 13 height 13
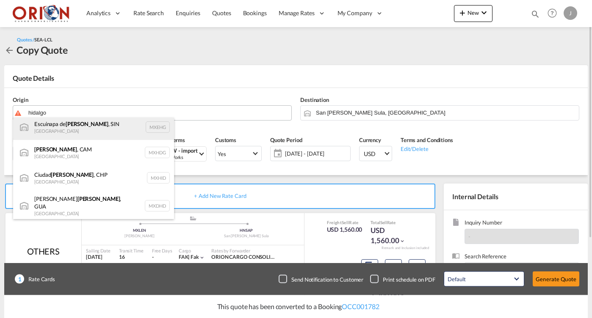
scroll to position [66, 0]
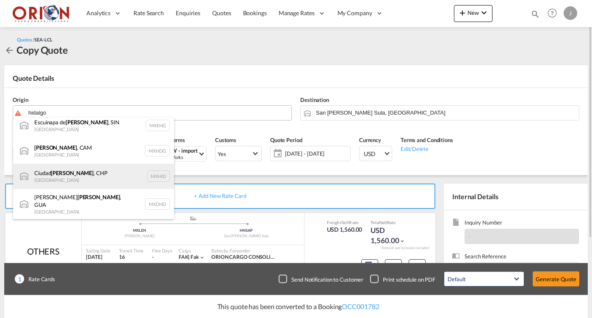
click at [79, 169] on div "[GEOGRAPHIC_DATA][PERSON_NAME] , CHP Mexico MXHID" at bounding box center [93, 176] width 161 height 25
type input "[GEOGRAPHIC_DATA][PERSON_NAME], CHP, MXHID"
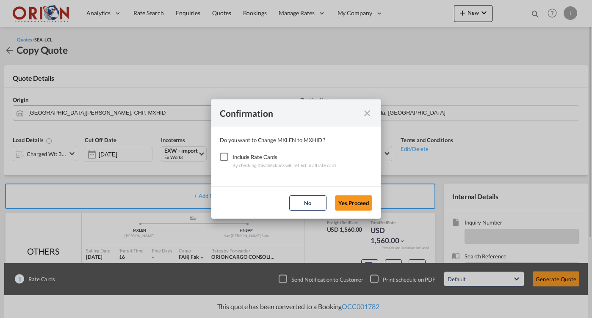
click at [228, 159] on div "Checkbox No Ink" at bounding box center [224, 157] width 8 height 8
click at [342, 201] on button "Yes,Proceed" at bounding box center [353, 203] width 37 height 15
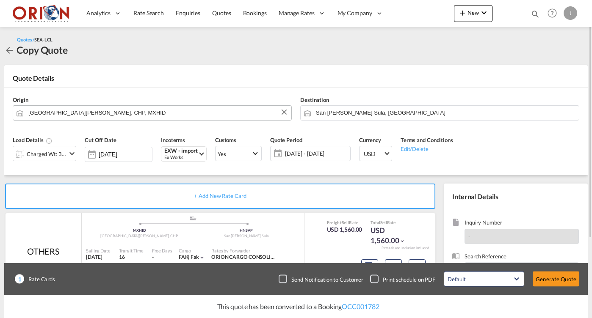
click at [317, 154] on span "[DATE] - [DATE]" at bounding box center [316, 154] width 63 height 8
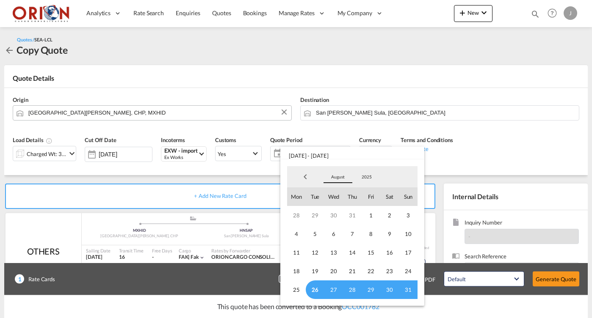
click at [339, 174] on md-select-value "August" at bounding box center [337, 177] width 29 height 13
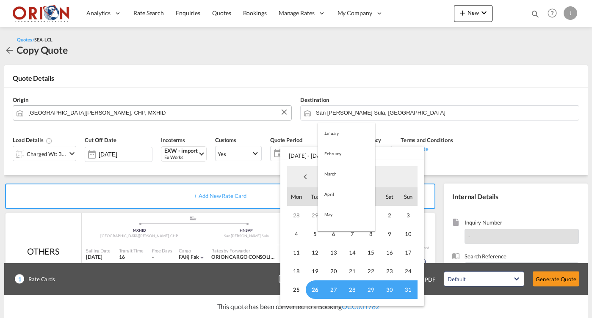
scroll to position [98, 0]
click at [336, 191] on md-option "September" at bounding box center [347, 198] width 58 height 20
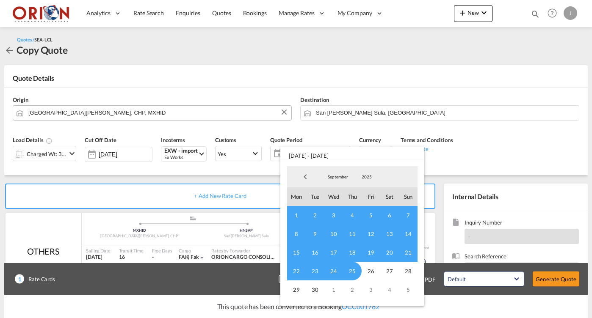
click at [293, 248] on span "15" at bounding box center [296, 252] width 19 height 19
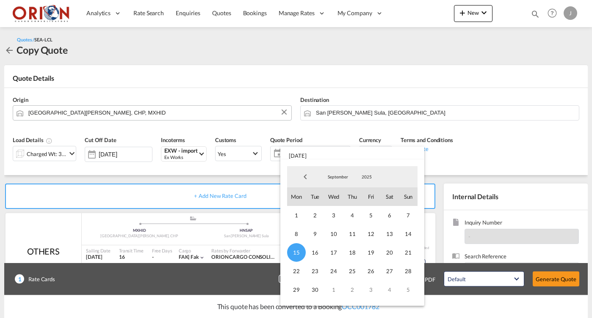
click at [304, 171] on span "Previous Month" at bounding box center [305, 177] width 17 height 17
click at [314, 292] on span "26" at bounding box center [315, 290] width 19 height 19
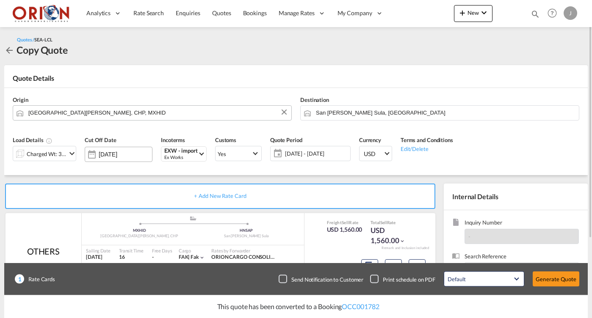
click at [124, 152] on input "[DATE]" at bounding box center [125, 154] width 53 height 7
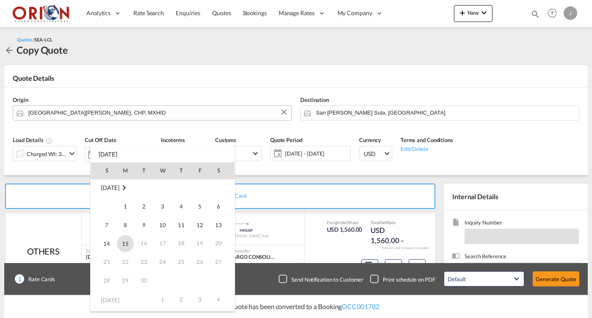
scroll to position [113, 0]
click at [128, 247] on span "15" at bounding box center [125, 243] width 17 height 17
type input "[DATE]"
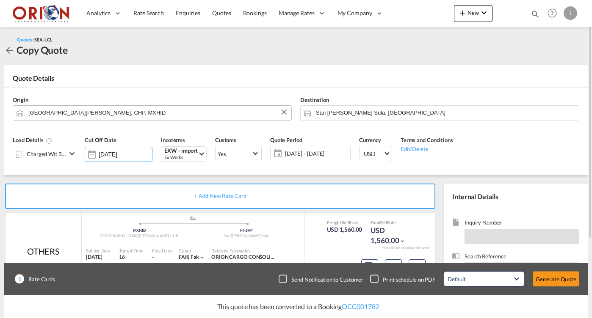
click at [71, 157] on md-icon "icon-chevron-down" at bounding box center [72, 154] width 10 height 10
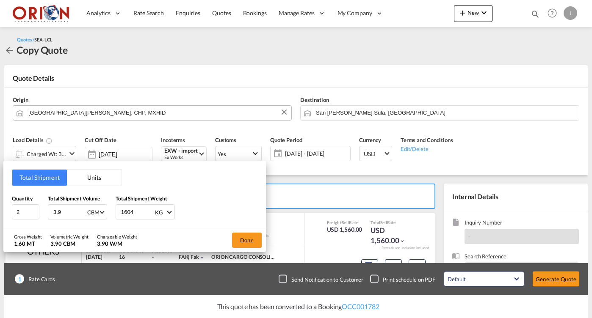
click at [121, 211] on input "1604" at bounding box center [137, 212] width 34 height 14
type input "75"
click at [66, 207] on input "3.9" at bounding box center [69, 212] width 34 height 14
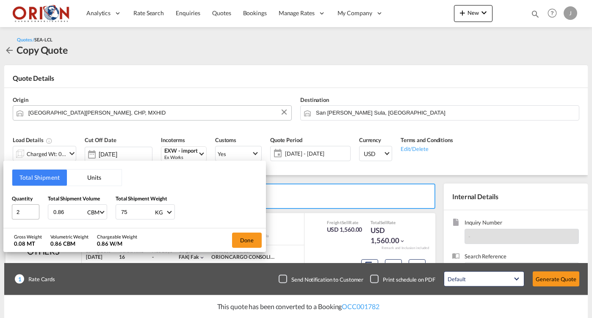
type input "0.86"
click at [19, 211] on input "2" at bounding box center [26, 211] width 28 height 15
type input "3"
click at [253, 246] on button "Done" at bounding box center [247, 240] width 30 height 15
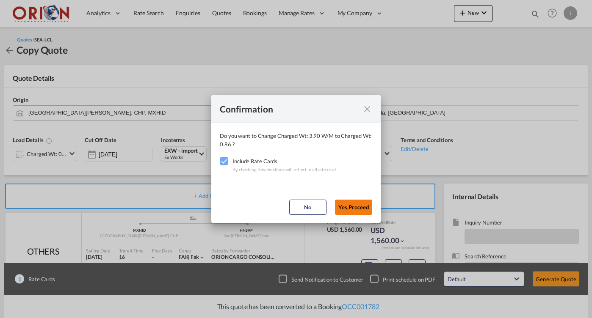
click at [352, 208] on button "Yes,Proceed" at bounding box center [353, 207] width 37 height 15
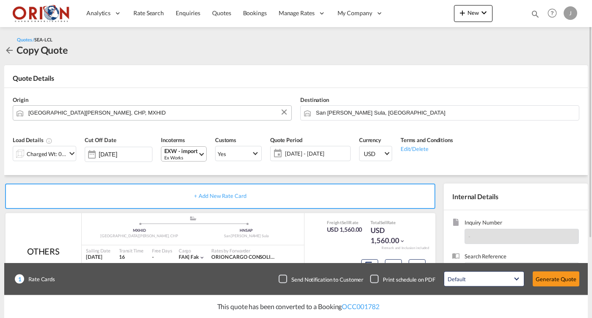
click at [188, 155] on div "Ex Works" at bounding box center [180, 158] width 33 height 6
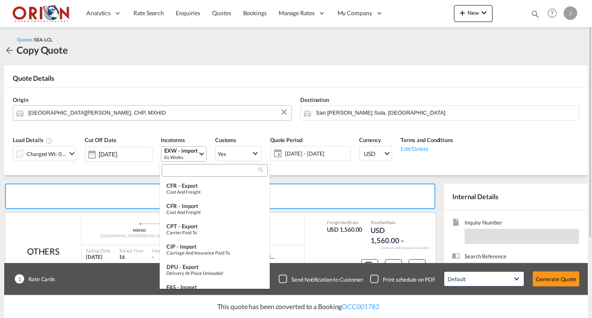
type md-option "[object Object]"
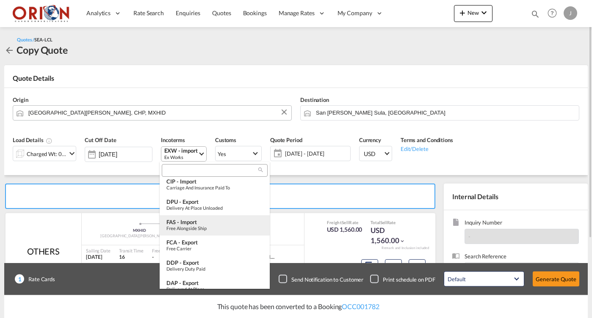
type md-option "[object Object]"
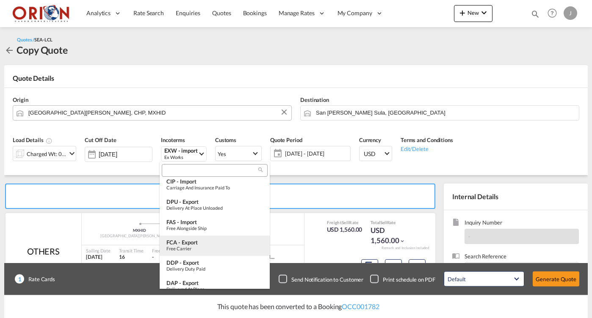
click at [186, 239] on div "FCA - export" at bounding box center [214, 242] width 97 height 7
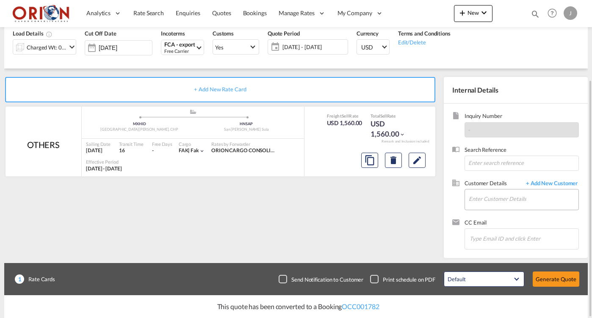
scroll to position [0, 0]
click at [500, 202] on input "Enter Customer Details" at bounding box center [524, 199] width 110 height 19
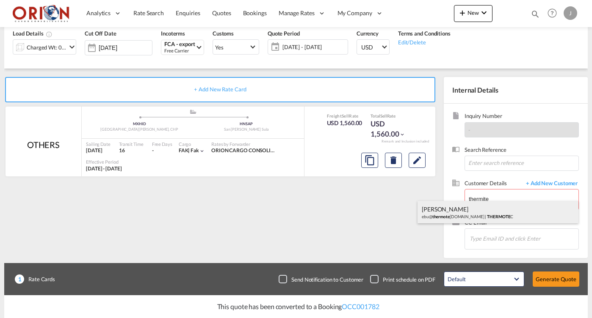
drag, startPoint x: 480, startPoint y: 212, endPoint x: 445, endPoint y: 213, distance: 35.2
click at [445, 213] on div "[PERSON_NAME] ebu@ thermote [DOMAIN_NAME] | THERMOTE C" at bounding box center [497, 212] width 161 height 23
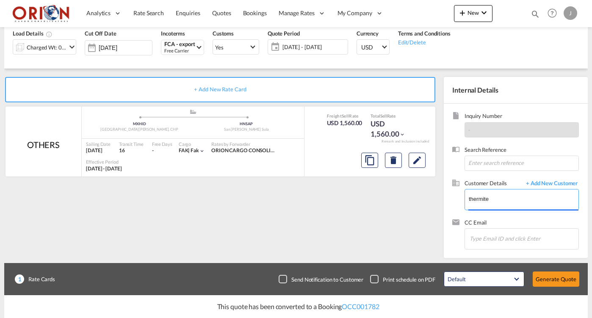
type input "THERMOTEC, [PERSON_NAME], [EMAIL_ADDRESS][DOMAIN_NAME]"
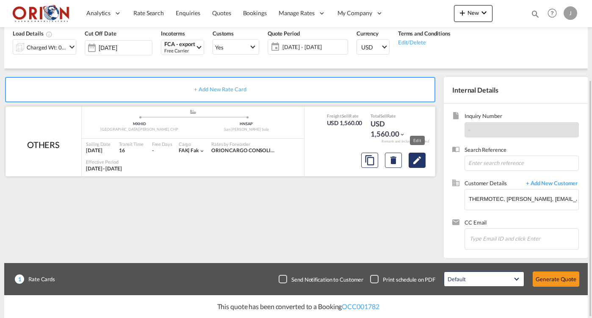
click at [417, 160] on md-icon "Edit" at bounding box center [417, 160] width 10 height 10
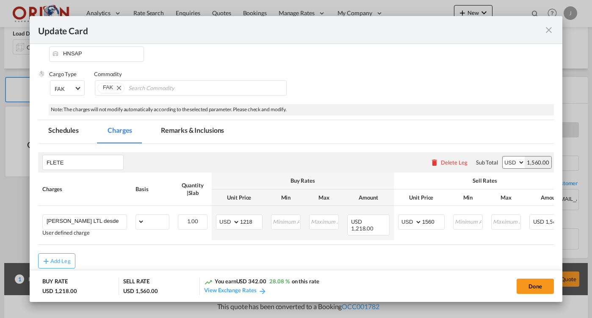
select select "flat"
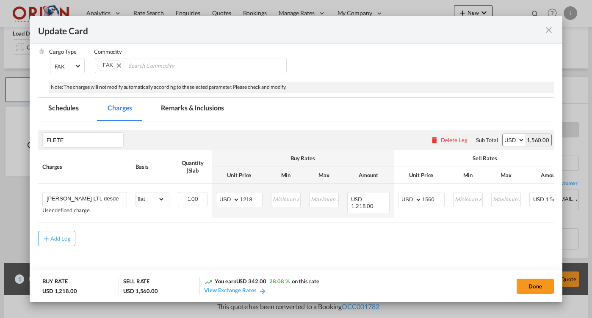
scroll to position [112, 0]
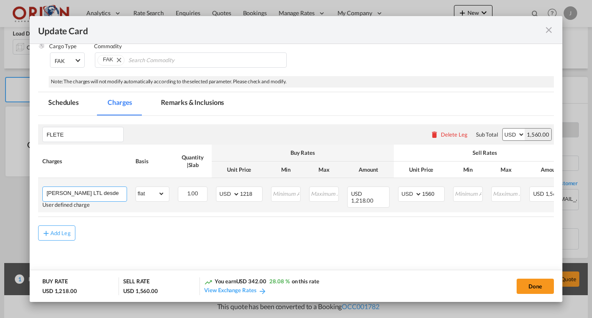
click at [98, 190] on input "[PERSON_NAME] LTL desde [GEOGRAPHIC_DATA] hasta a Almacen Fiscal [GEOGRAPHIC_DA…" at bounding box center [87, 193] width 80 height 13
type input "[PERSON_NAME] LTL desde [PERSON_NAME] hasta a Almacen Fiscal [GEOGRAPHIC_DATA][…"
click at [252, 194] on input "1218" at bounding box center [251, 193] width 22 height 13
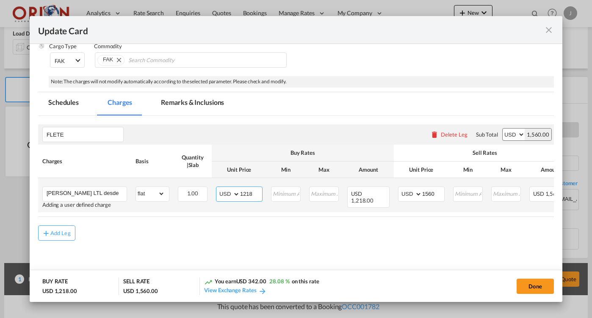
click at [252, 194] on input "1218" at bounding box center [251, 193] width 22 height 13
type input "330"
click at [434, 194] on input "1560" at bounding box center [433, 193] width 22 height 13
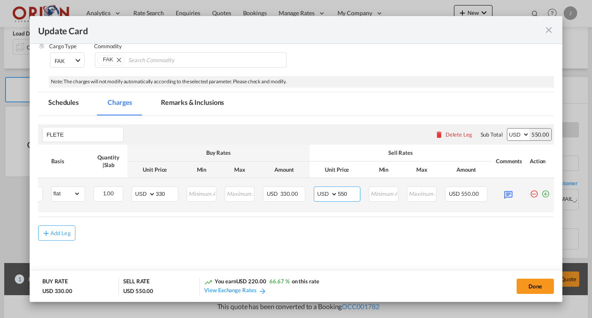
scroll to position [0, 84]
type input "550"
click at [504, 195] on md-icon "Update Card Port ..." at bounding box center [508, 194] width 15 height 15
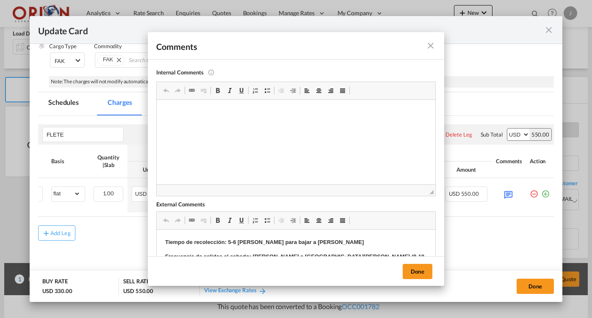
scroll to position [0, 0]
click at [326, 244] on p "Tiempo de recolección: 5-6 [PERSON_NAME] para bajar a [PERSON_NAME]" at bounding box center [296, 242] width 262 height 9
click at [319, 243] on p "Tiempo de recolección: 5-6 [PERSON_NAME] para bajar a [PERSON_NAME]" at bounding box center [296, 242] width 262 height 9
click at [417, 271] on button "Done" at bounding box center [418, 271] width 30 height 15
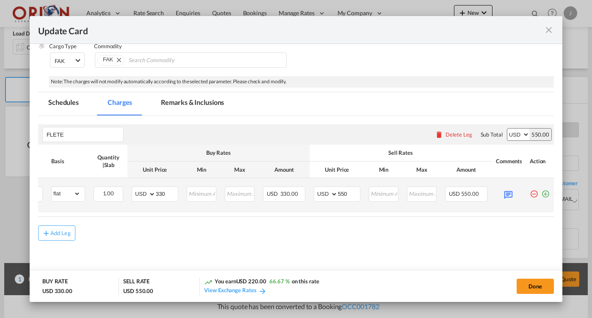
click at [545, 193] on md-icon "icon-plus-circle-outline green-400-fg" at bounding box center [545, 191] width 8 height 8
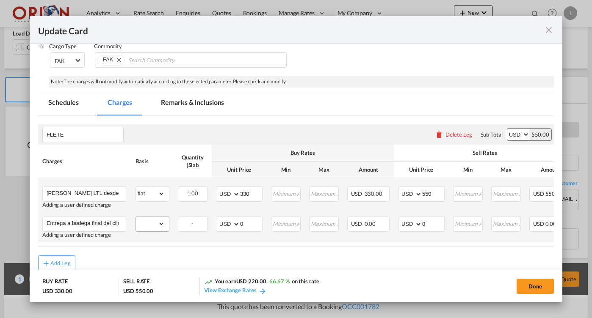
type input "Entrega a bodega final del cliente"
select select "flat"
click at [443, 226] on input "0" at bounding box center [433, 223] width 22 height 13
type input "50"
click at [254, 222] on input "0" at bounding box center [251, 223] width 22 height 13
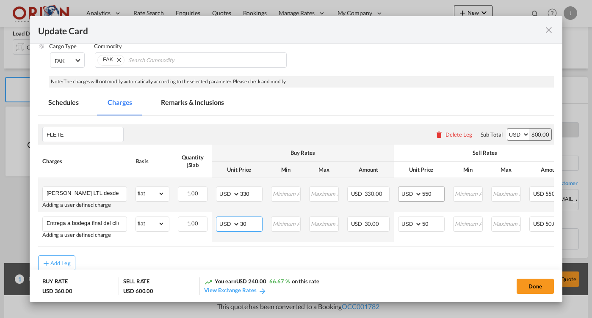
type input "30"
click at [433, 194] on input "550" at bounding box center [433, 193] width 22 height 13
type input "500"
click at [193, 108] on md-tab-item "Remarks & Inclusions" at bounding box center [192, 103] width 83 height 23
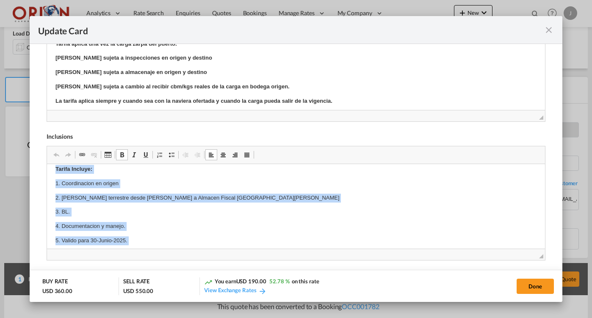
scroll to position [7, 0]
drag, startPoint x: 121, startPoint y: 203, endPoint x: 51, endPoint y: 180, distance: 73.4
click at [51, 180] on html "Tarifa Incluye: 1. Coordinacion en origen 2. [PERSON_NAME] terrestre desde [PER…" at bounding box center [296, 306] width 498 height 298
click at [159, 155] on span "Update Card Port ..." at bounding box center [159, 155] width 7 height 7
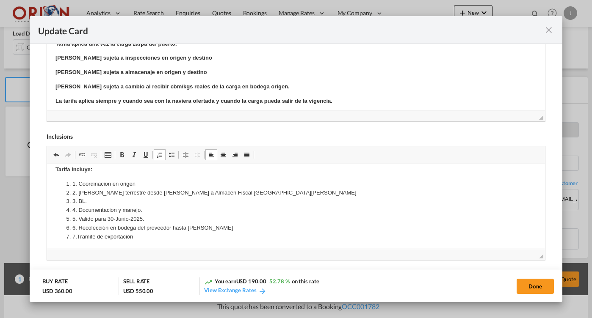
drag, startPoint x: 77, startPoint y: 183, endPoint x: 84, endPoint y: 210, distance: 27.9
click at [77, 183] on li "1. Coordinacion en origen" at bounding box center [295, 184] width 447 height 9
drag, startPoint x: 78, startPoint y: 192, endPoint x: 78, endPoint y: 205, distance: 12.7
click at [78, 192] on li "2. [PERSON_NAME] terrestre desde [PERSON_NAME] a Almacen Fiscal [GEOGRAPHIC_DAT…" at bounding box center [295, 193] width 447 height 9
drag, startPoint x: 77, startPoint y: 200, endPoint x: 81, endPoint y: 221, distance: 20.8
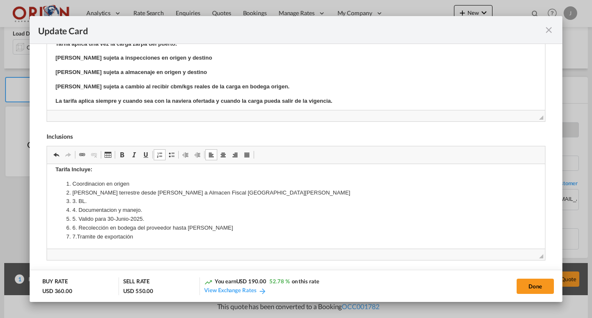
click at [77, 201] on li "3. BL." at bounding box center [295, 201] width 447 height 9
click at [77, 207] on li "4. Documentacion y manejo." at bounding box center [295, 210] width 447 height 9
click at [79, 218] on li "5. Valido para 30-Junio-2025." at bounding box center [295, 219] width 447 height 9
click at [78, 227] on li "6. Recolección en bodega del proveedor hasta [PERSON_NAME]" at bounding box center [295, 228] width 447 height 9
click at [76, 235] on li "7.Tramite de exportación" at bounding box center [295, 237] width 447 height 9
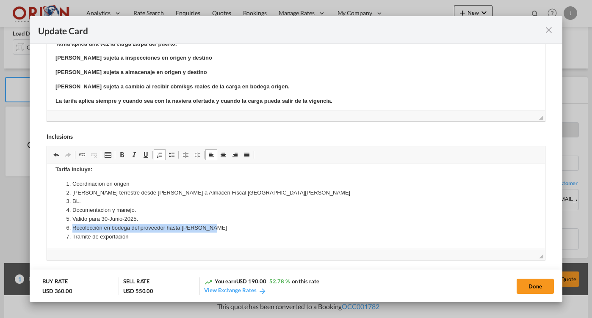
drag, startPoint x: 211, startPoint y: 231, endPoint x: 73, endPoint y: 229, distance: 138.0
click at [73, 229] on li "Recolección en bodega del proveedor hasta [PERSON_NAME]" at bounding box center [295, 228] width 447 height 9
copy li "Recolección en bodega del proveedor hasta [PERSON_NAME]"
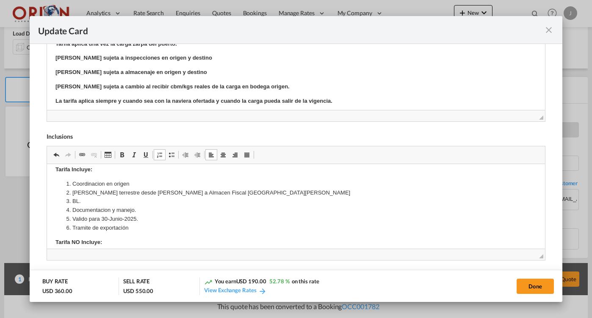
scroll to position [0, 0]
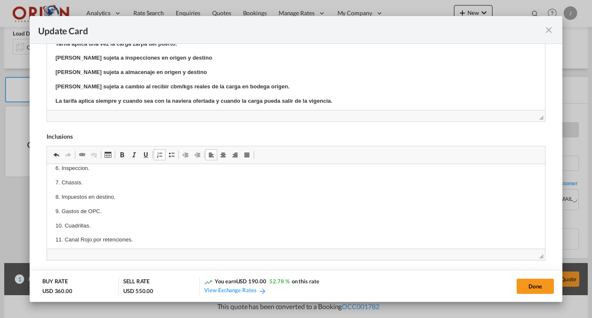
click at [141, 236] on p "11. Canal Rojo por retenciones." at bounding box center [295, 240] width 481 height 9
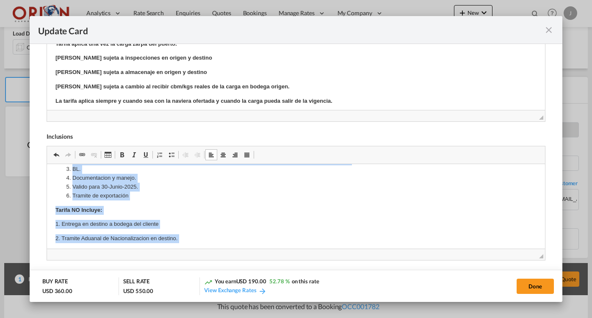
scroll to position [33, 0]
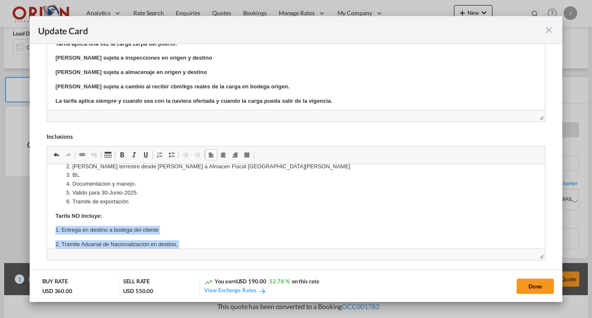
drag, startPoint x: 210, startPoint y: 243, endPoint x: 42, endPoint y: 222, distance: 168.9
click at [47, 222] on html "Tarifa Incluye: Coordinacion en origen [PERSON_NAME] terrestre desde [PERSON_NA…" at bounding box center [296, 266] width 498 height 270
click at [152, 155] on link "Underline Keyboard shortcut Command+U" at bounding box center [146, 154] width 12 height 11
click at [147, 157] on span "Update Card Port ..." at bounding box center [145, 155] width 7 height 7
click at [157, 155] on span "Update Card Port ..." at bounding box center [159, 155] width 7 height 7
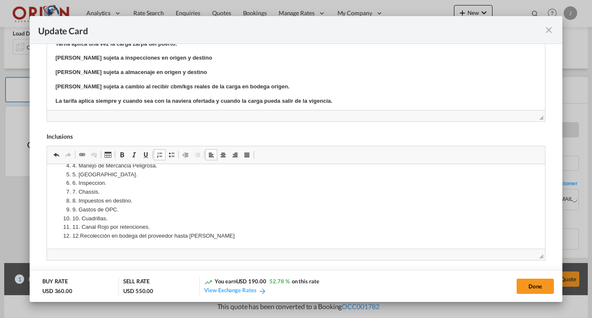
scroll to position [124, 0]
drag, startPoint x: 80, startPoint y: 238, endPoint x: 128, endPoint y: 422, distance: 190.2
click at [80, 238] on li "12.Recolección en bodega del proveedor hasta [PERSON_NAME]" at bounding box center [295, 236] width 447 height 9
click at [80, 228] on li "11. Canal Rojo por retenciones." at bounding box center [295, 228] width 447 height 9
click at [80, 218] on li "10. Cuadrillas." at bounding box center [295, 219] width 447 height 9
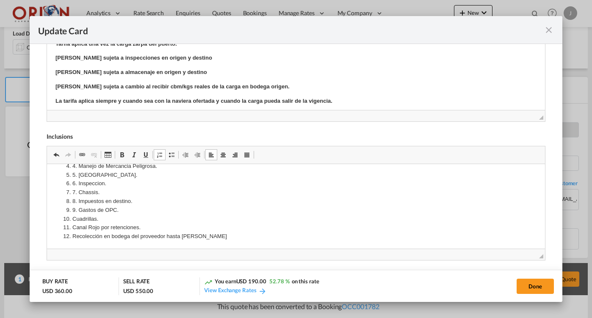
click at [79, 207] on li "9. Gastos de OPC." at bounding box center [295, 210] width 447 height 9
click at [78, 199] on li "8. Impuestos en destino." at bounding box center [295, 201] width 447 height 9
click at [78, 192] on li "7. Chassis." at bounding box center [295, 192] width 447 height 9
click at [78, 180] on li "6. Inspeccion." at bounding box center [295, 184] width 447 height 9
click at [78, 174] on li "5. [GEOGRAPHIC_DATA]." at bounding box center [295, 175] width 447 height 9
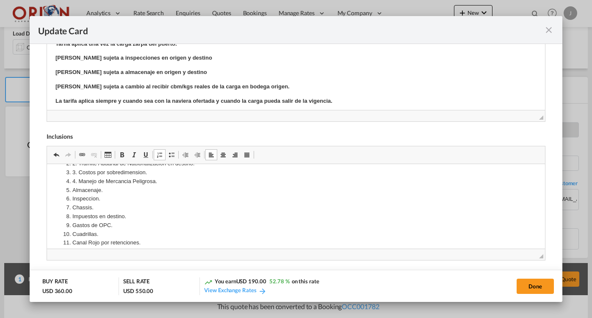
scroll to position [108, 0]
click at [79, 179] on li "4. Manejo de Mercancia Peligrosa." at bounding box center [295, 183] width 447 height 9
click at [77, 172] on li "3. Costos por sobredimension." at bounding box center [295, 174] width 447 height 9
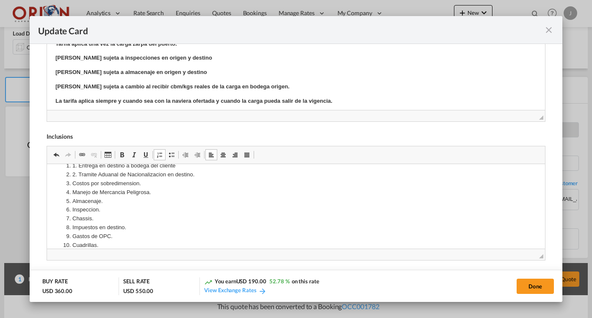
scroll to position [97, 0]
click at [78, 176] on li "2. Tramite Aduanal de Nacionalizacion en destino." at bounding box center [295, 176] width 447 height 9
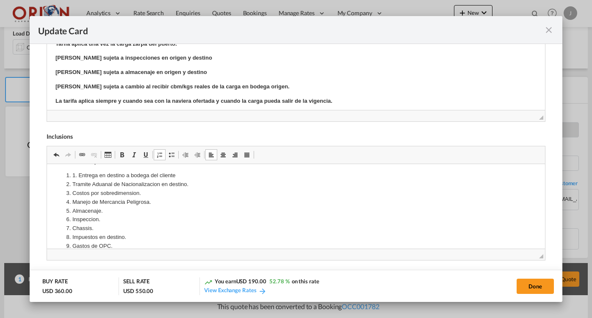
click at [78, 175] on li "1. Entrega en destino a bodega del cliente" at bounding box center [295, 175] width 447 height 9
click at [112, 184] on li "Entrega en destino a bodega del cliente" at bounding box center [295, 184] width 447 height 9
click at [140, 182] on li "Entrega en destino a bodega del cliente" at bounding box center [295, 184] width 447 height 9
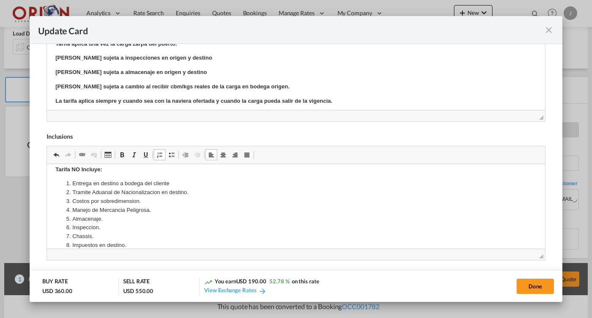
click at [140, 182] on li "Entrega en destino a bodega del cliente" at bounding box center [295, 184] width 447 height 9
copy li "Entrega en destino a bodega del cliente"
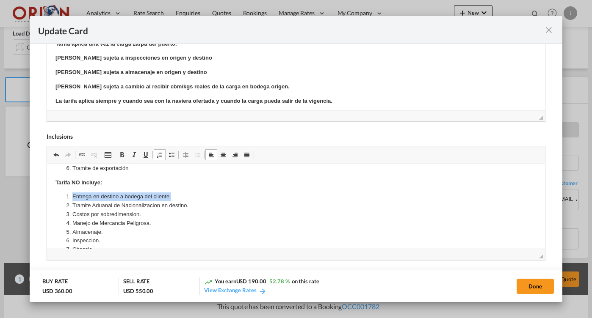
scroll to position [60, 0]
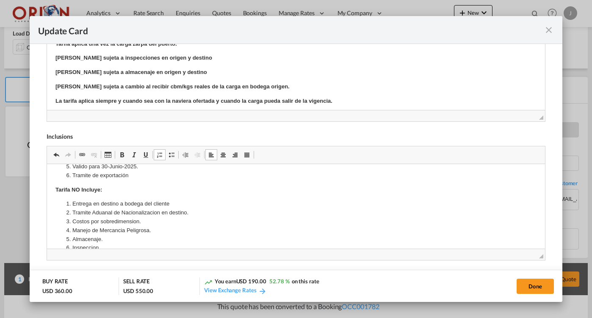
click at [136, 178] on li "Tramite de exportación" at bounding box center [295, 175] width 447 height 9
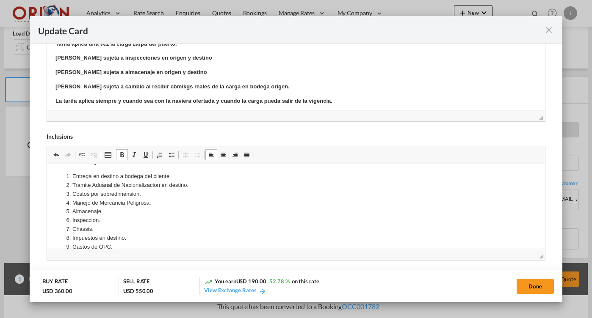
scroll to position [65, 0]
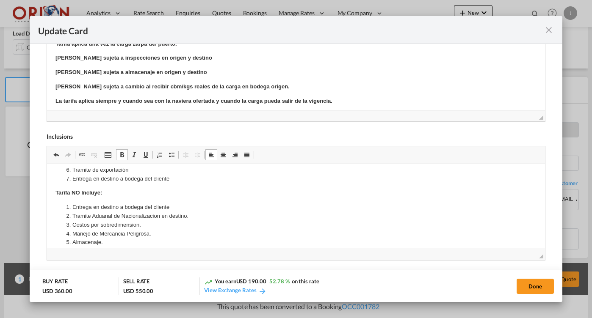
click at [128, 207] on li "Entrega en destino a bodega del cliente" at bounding box center [295, 207] width 447 height 9
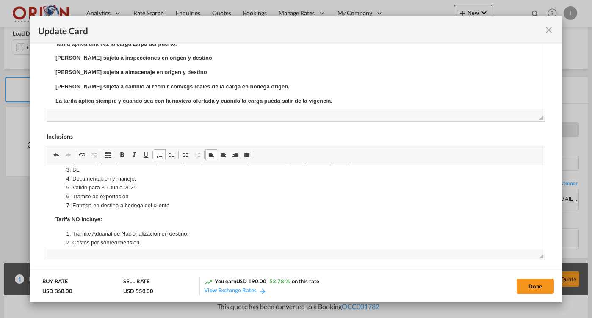
scroll to position [33, 0]
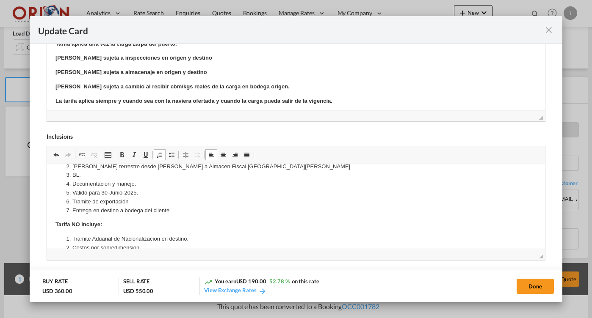
click at [106, 193] on li "Valido para 30-Junio-2025." at bounding box center [295, 193] width 447 height 9
click at [115, 192] on li "Valido para 15 -Junio-2025." at bounding box center [295, 193] width 447 height 9
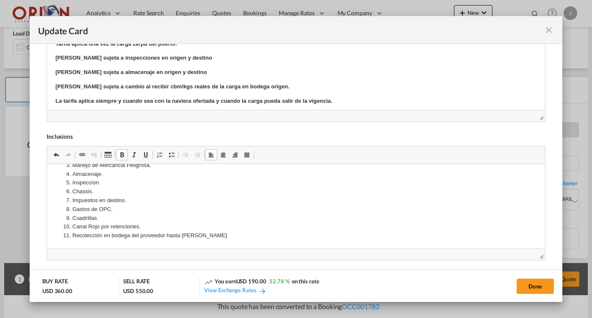
scroll to position [124, 0]
click at [126, 210] on li "Gastos de OPC." at bounding box center [295, 210] width 447 height 9
click at [122, 218] on li "Cuadrillas." at bounding box center [295, 219] width 447 height 9
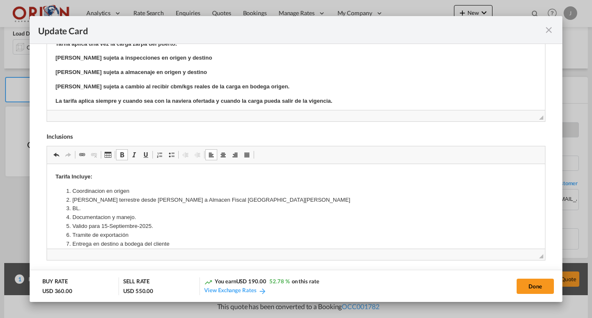
scroll to position [30, 0]
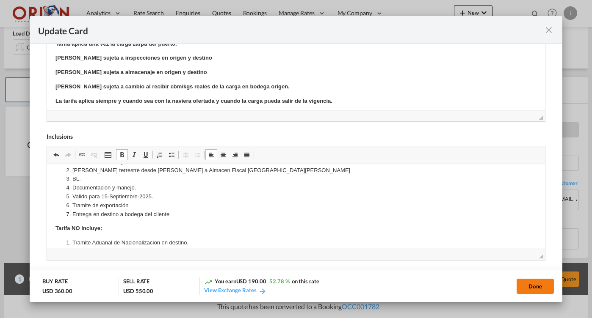
click at [525, 287] on button "Done" at bounding box center [535, 286] width 37 height 15
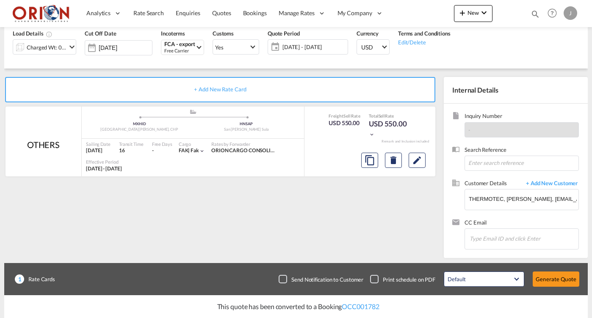
type input "[DATE]"
click at [540, 274] on button "Generate Quote" at bounding box center [556, 279] width 47 height 15
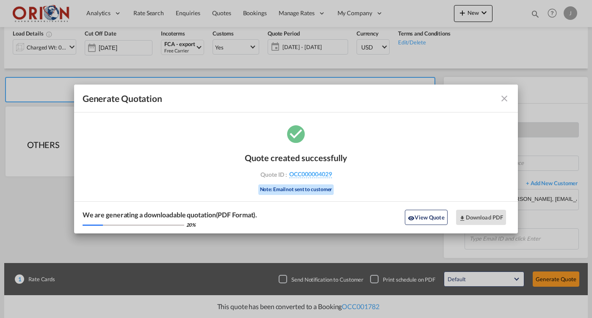
click at [505, 98] on md-icon "icon-close fg-AAA8AD cursor m-0" at bounding box center [504, 99] width 10 height 10
